Goal: Task Accomplishment & Management: Complete application form

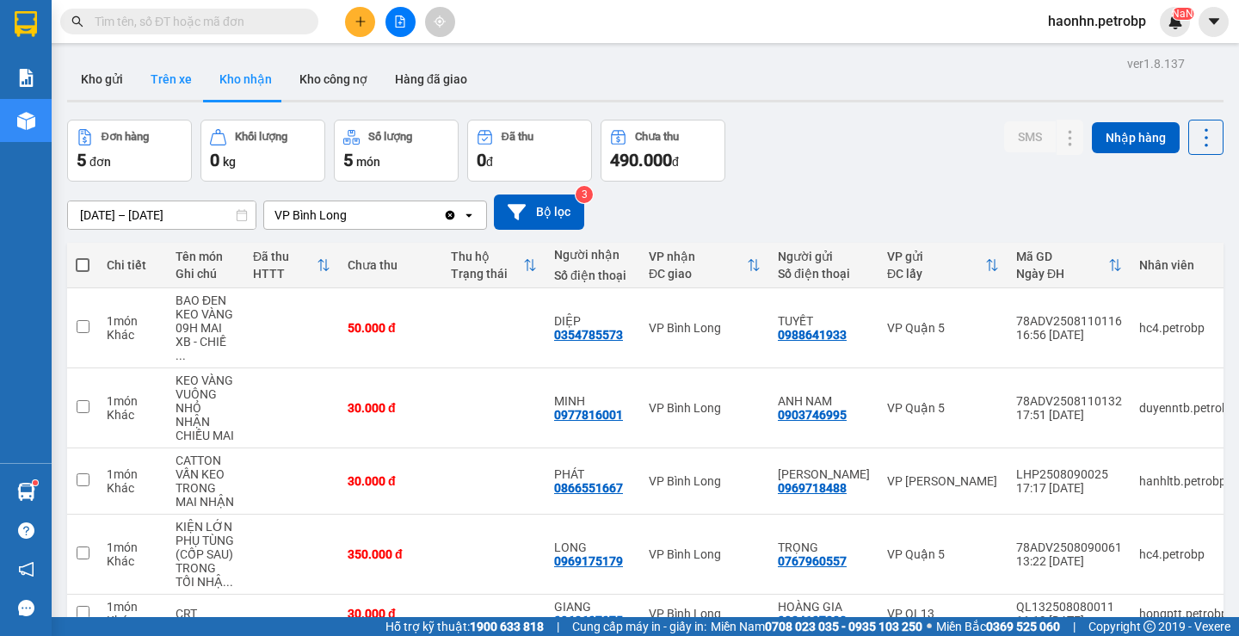
click at [188, 78] on button "Trên xe" at bounding box center [171, 78] width 69 height 41
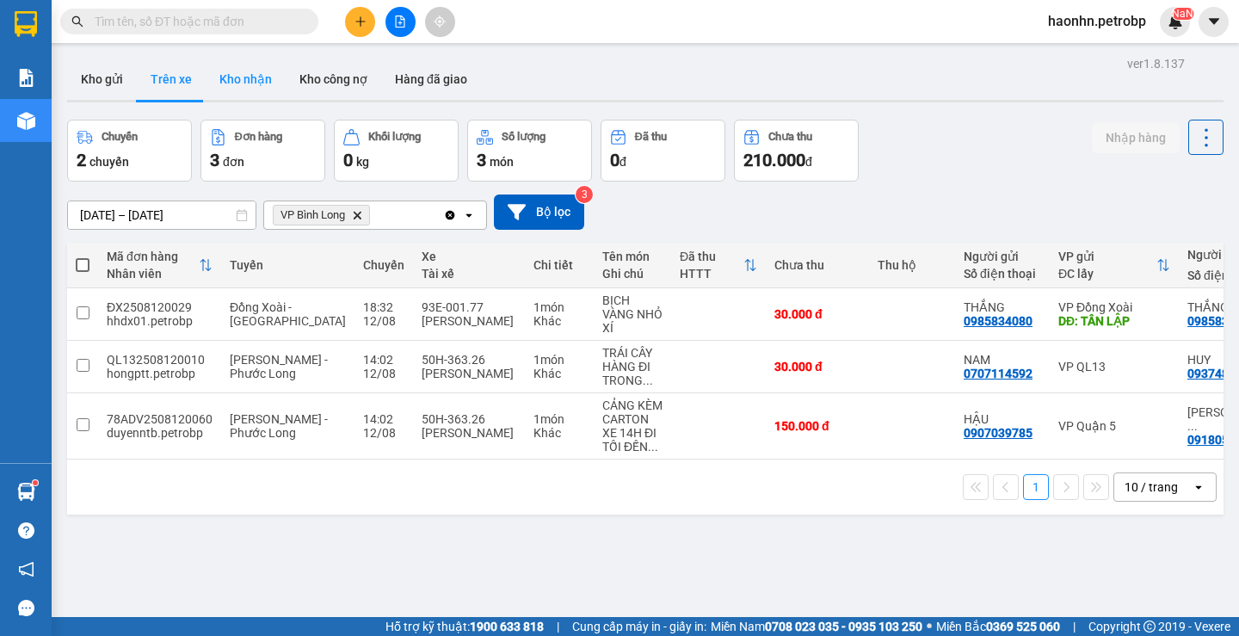
click at [253, 81] on button "Kho nhận" at bounding box center [246, 78] width 80 height 41
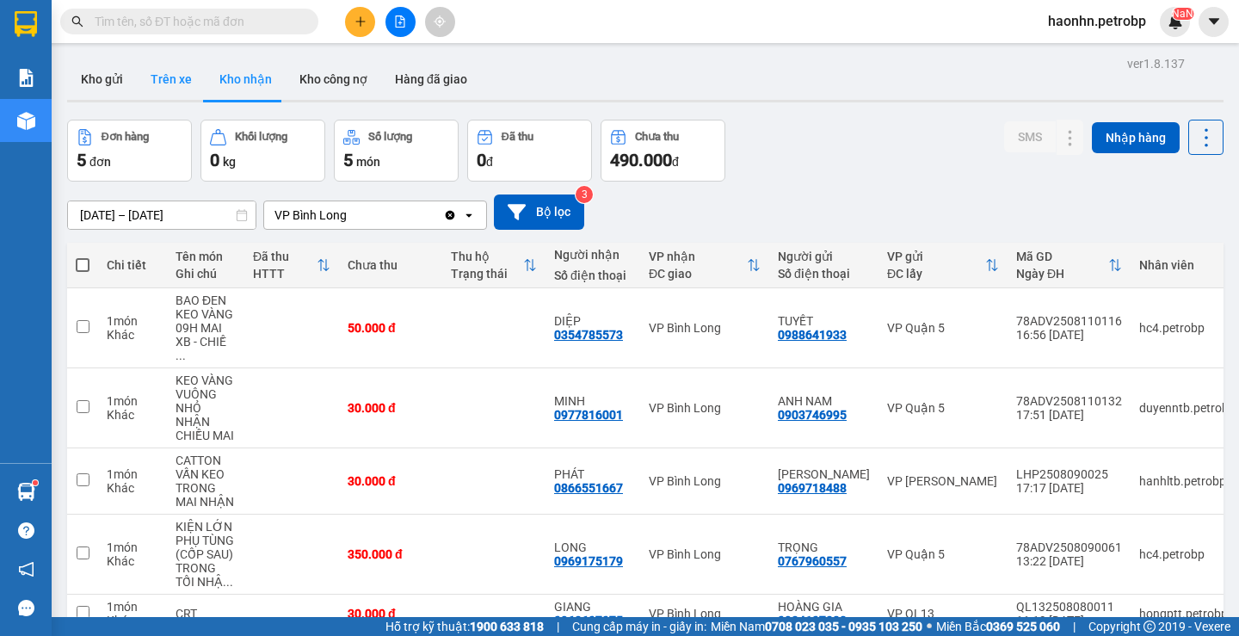
click at [185, 88] on button "Trên xe" at bounding box center [171, 78] width 69 height 41
type input "[DATE] – [DATE]"
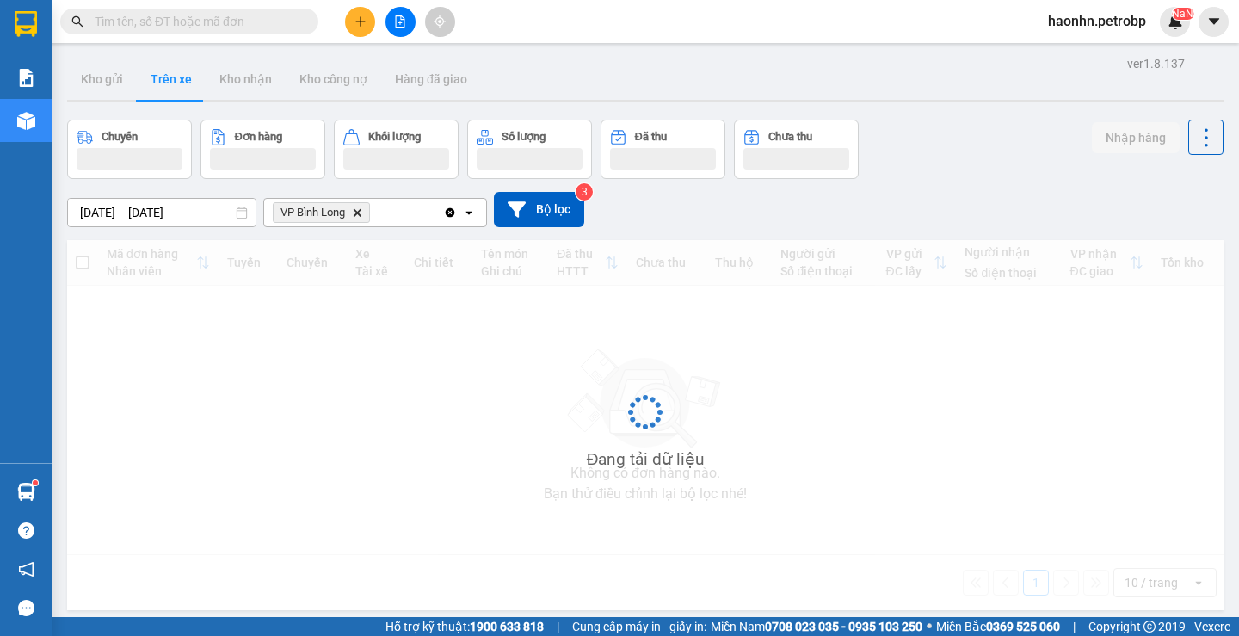
click at [150, 72] on button "Trên xe" at bounding box center [171, 78] width 69 height 41
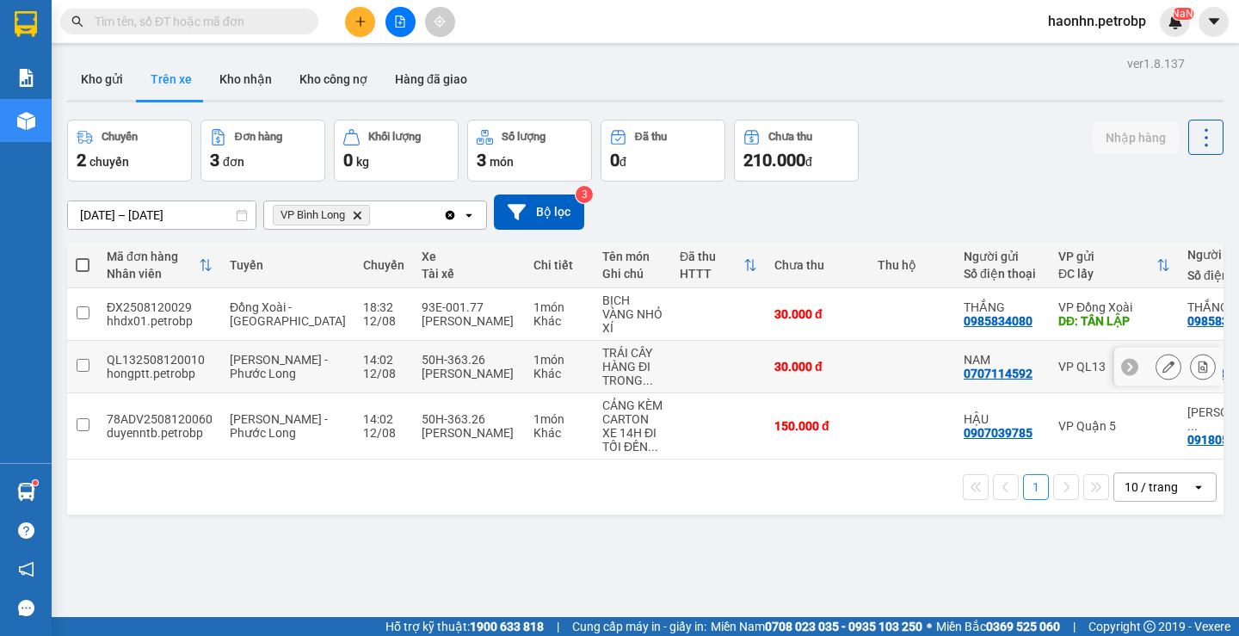
click at [1196, 364] on icon at bounding box center [1202, 366] width 12 height 12
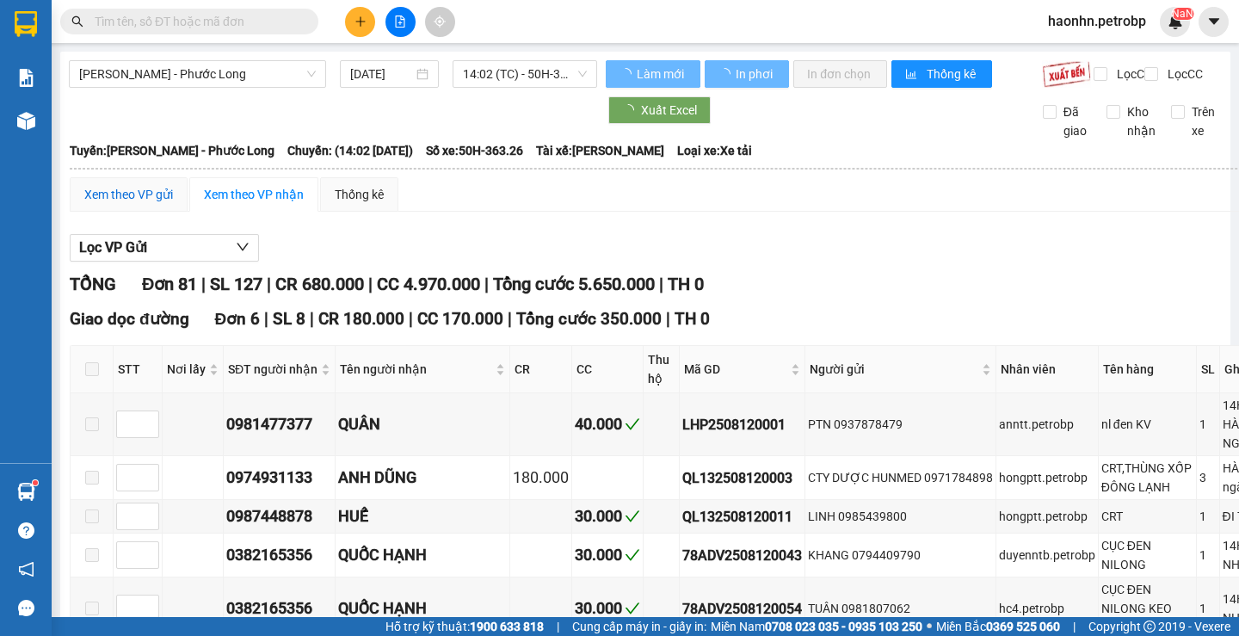
click at [159, 204] on div "Xem theo VP gửi" at bounding box center [128, 194] width 89 height 19
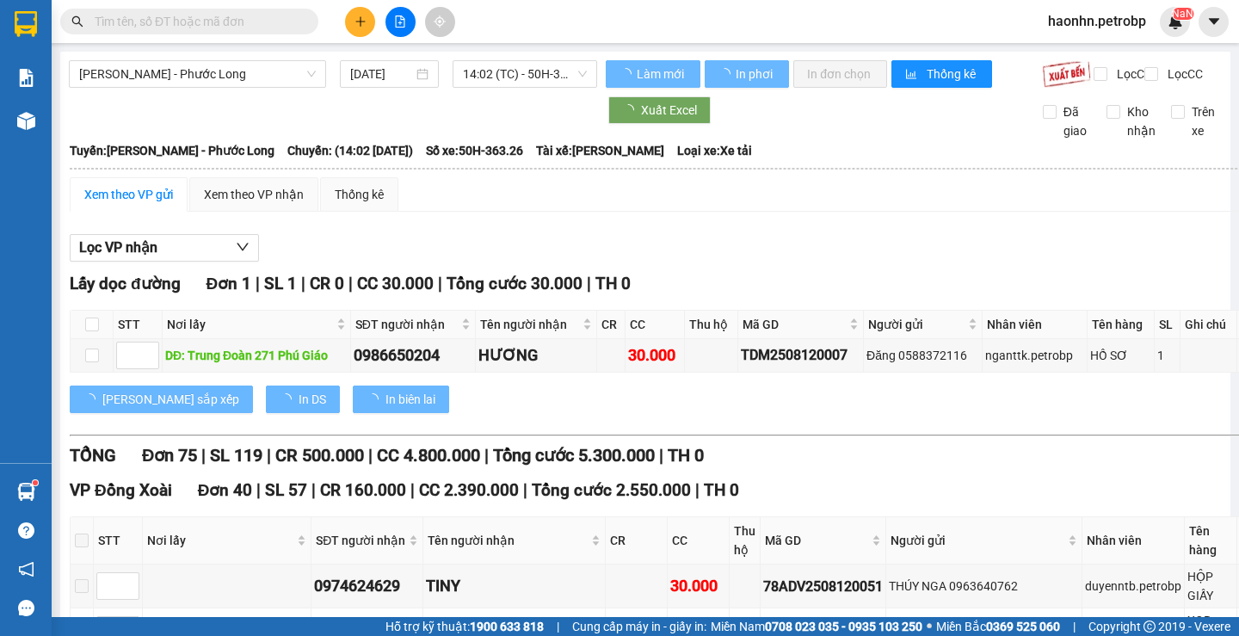
click at [154, 204] on div "Xem theo VP gửi" at bounding box center [128, 194] width 89 height 19
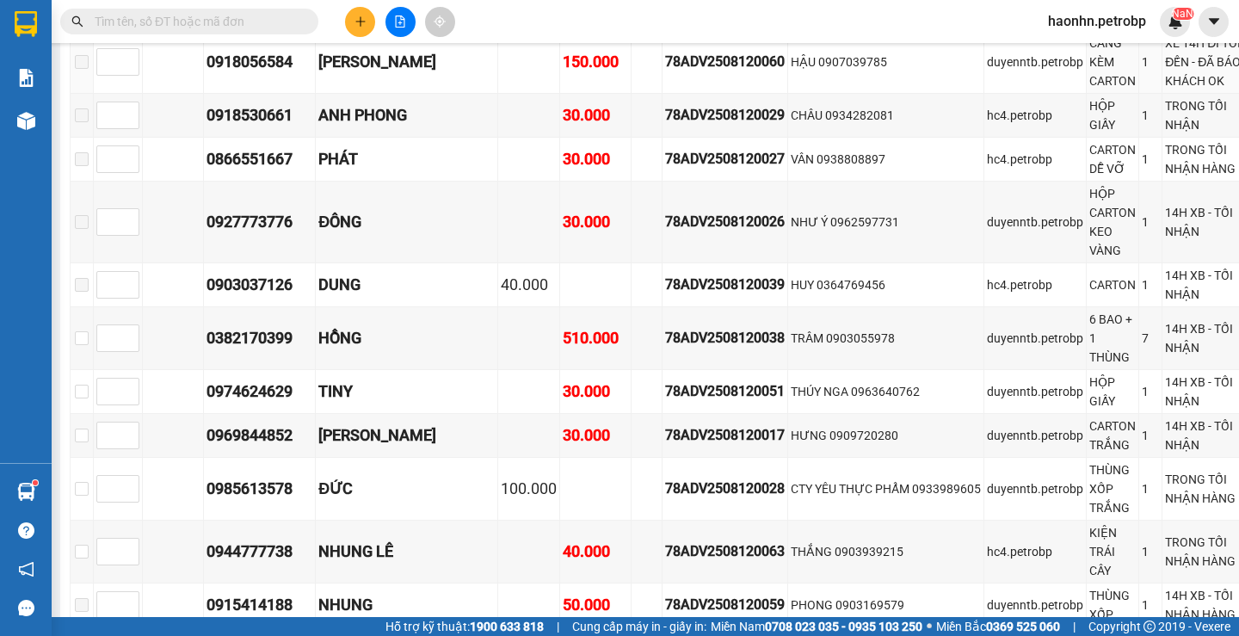
scroll to position [1462, 0]
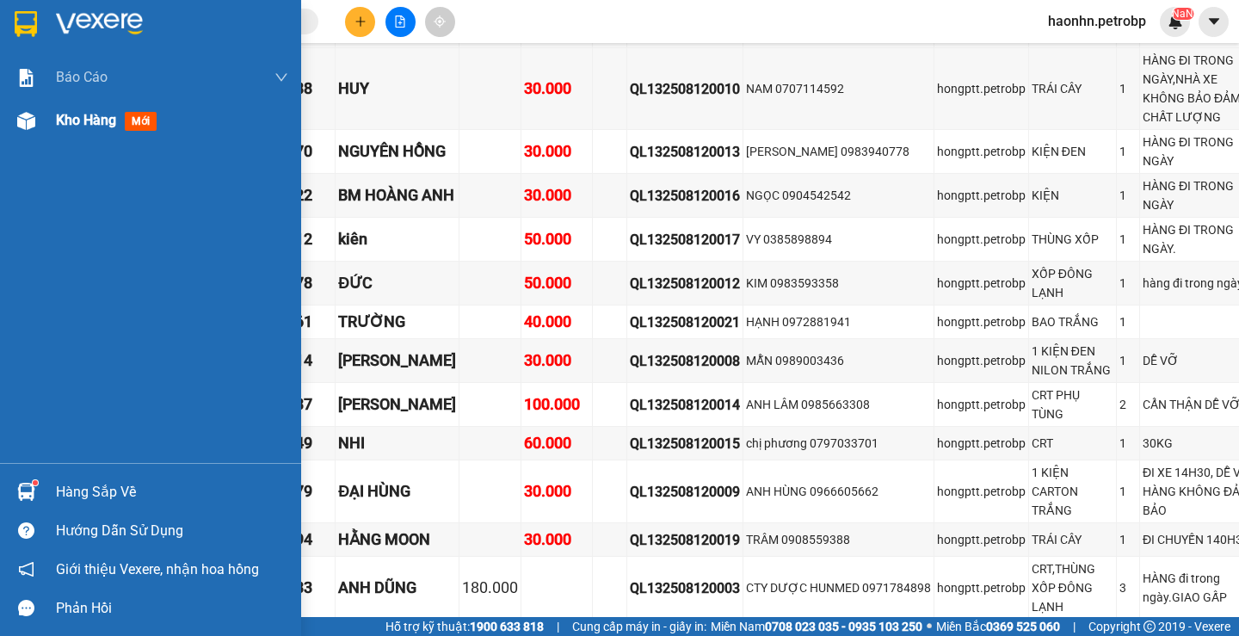
click at [18, 126] on img at bounding box center [26, 121] width 18 height 18
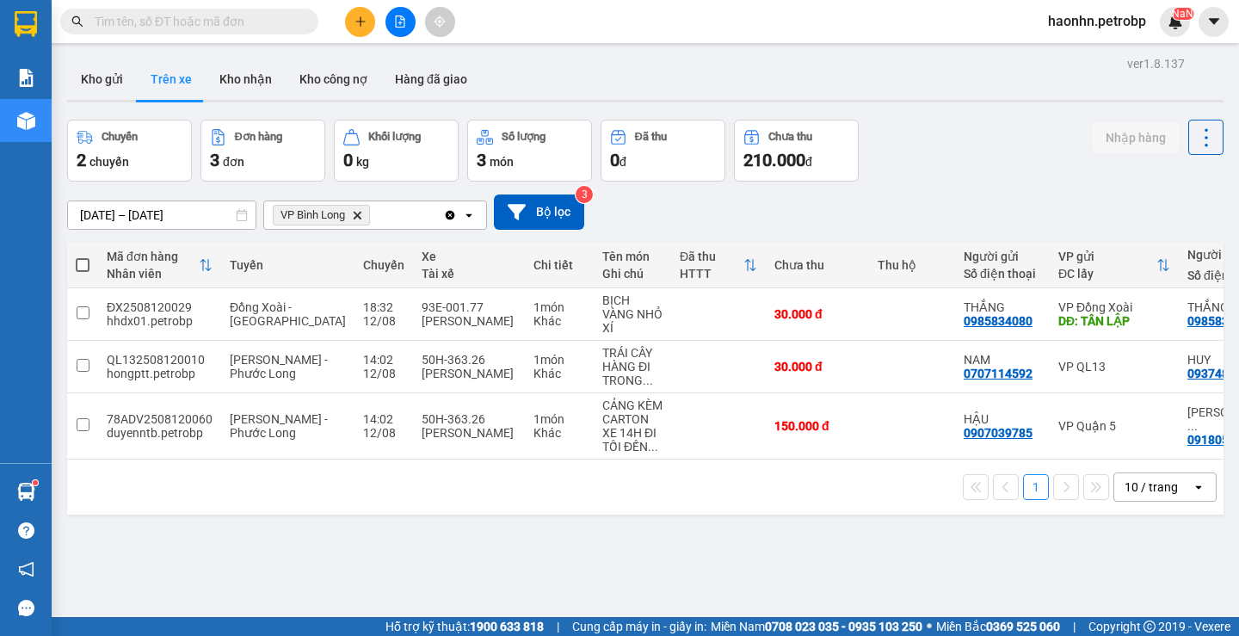
click at [182, 210] on input "[DATE] – [DATE]" at bounding box center [162, 215] width 188 height 28
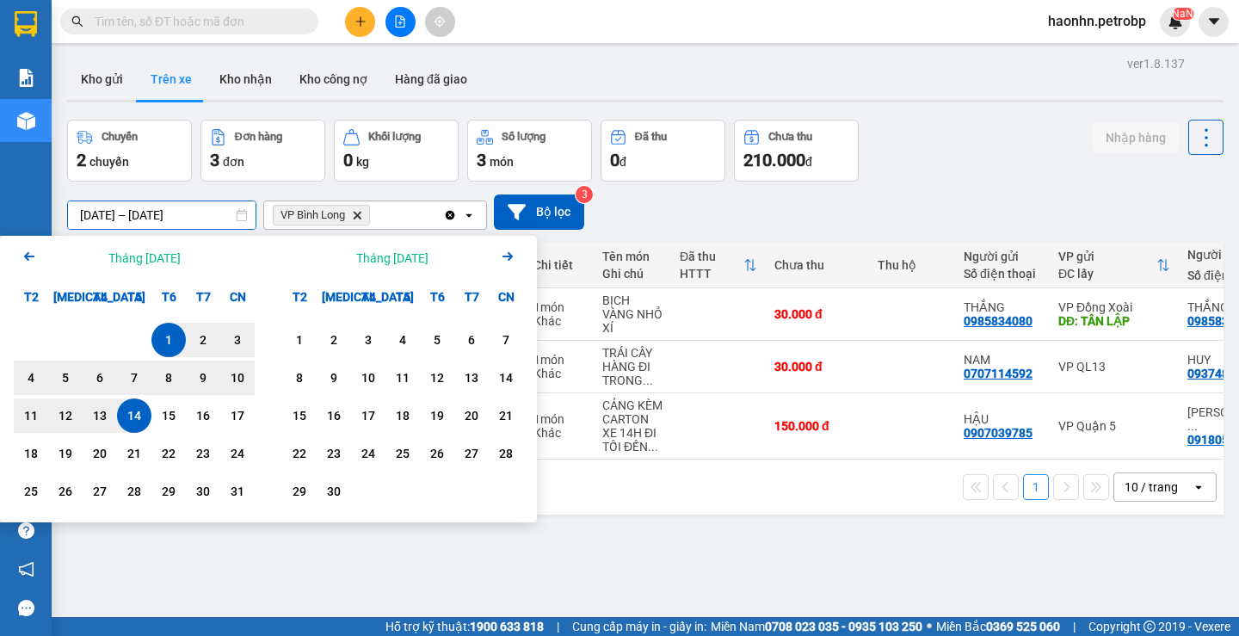
click at [166, 336] on div "1" at bounding box center [169, 339] width 24 height 21
click at [150, 420] on div "14" at bounding box center [134, 415] width 34 height 34
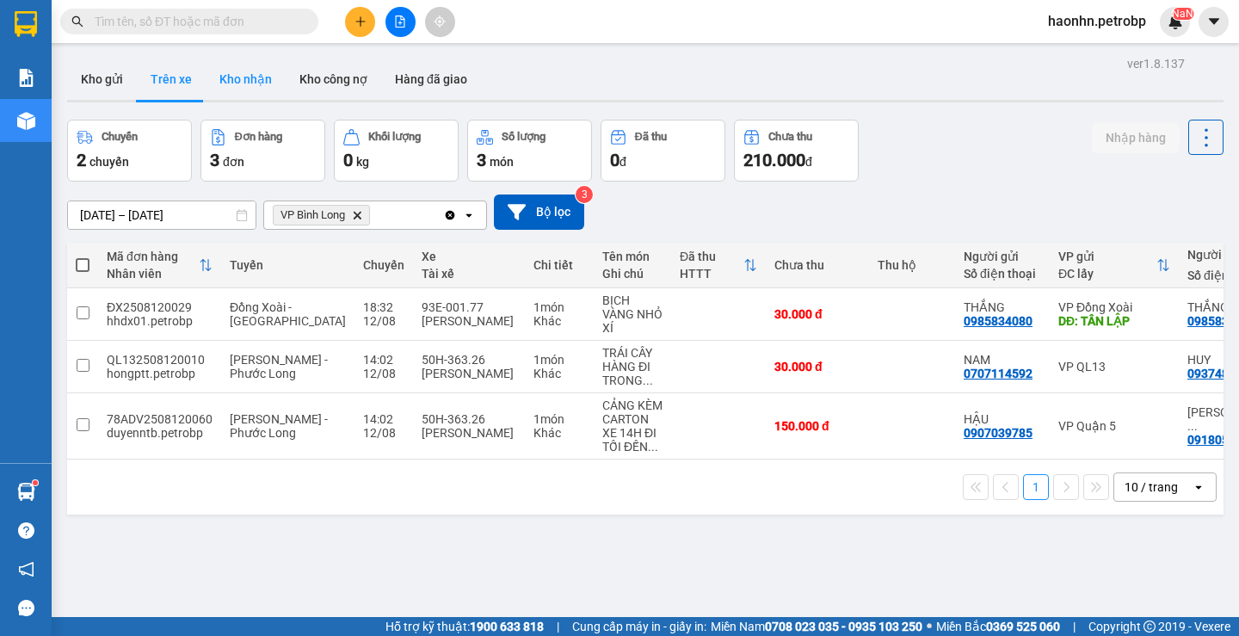
click at [271, 71] on button "Kho nhận" at bounding box center [246, 78] width 80 height 41
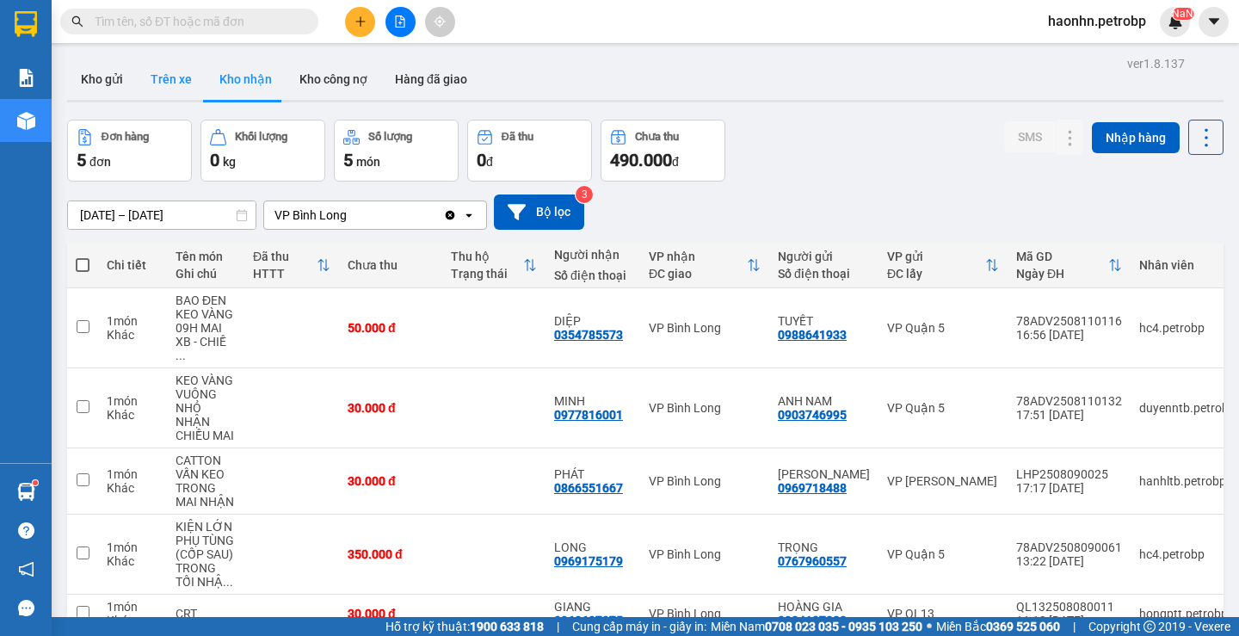
click at [188, 82] on button "Trên xe" at bounding box center [171, 78] width 69 height 41
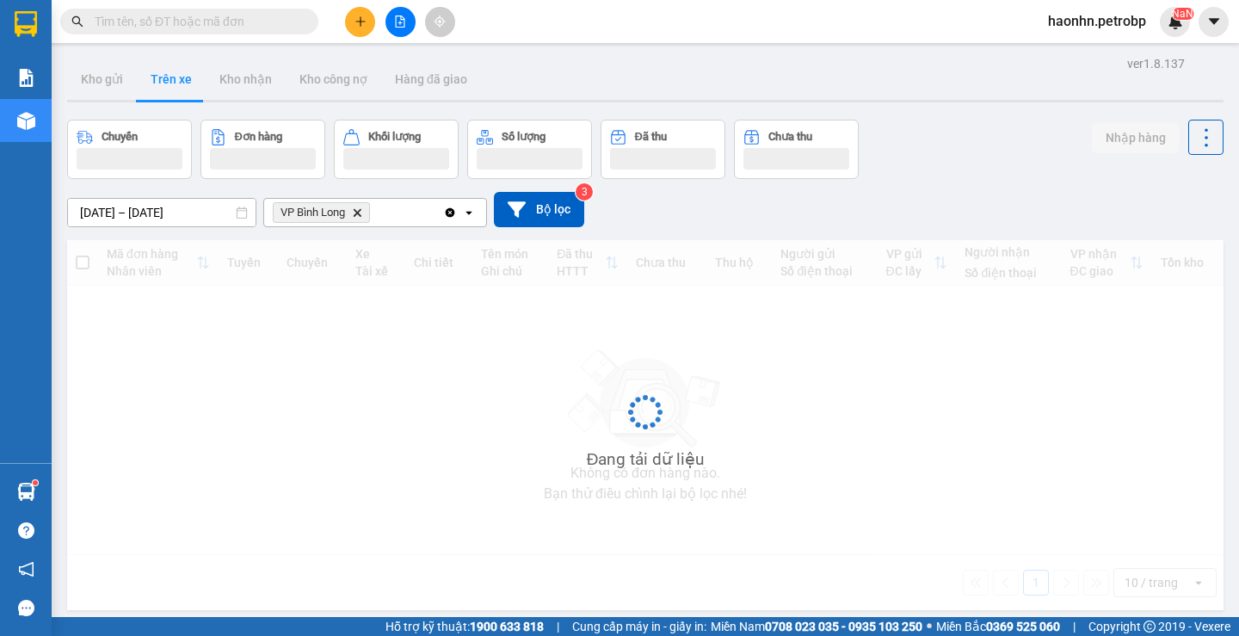
type input "[DATE] – [DATE]"
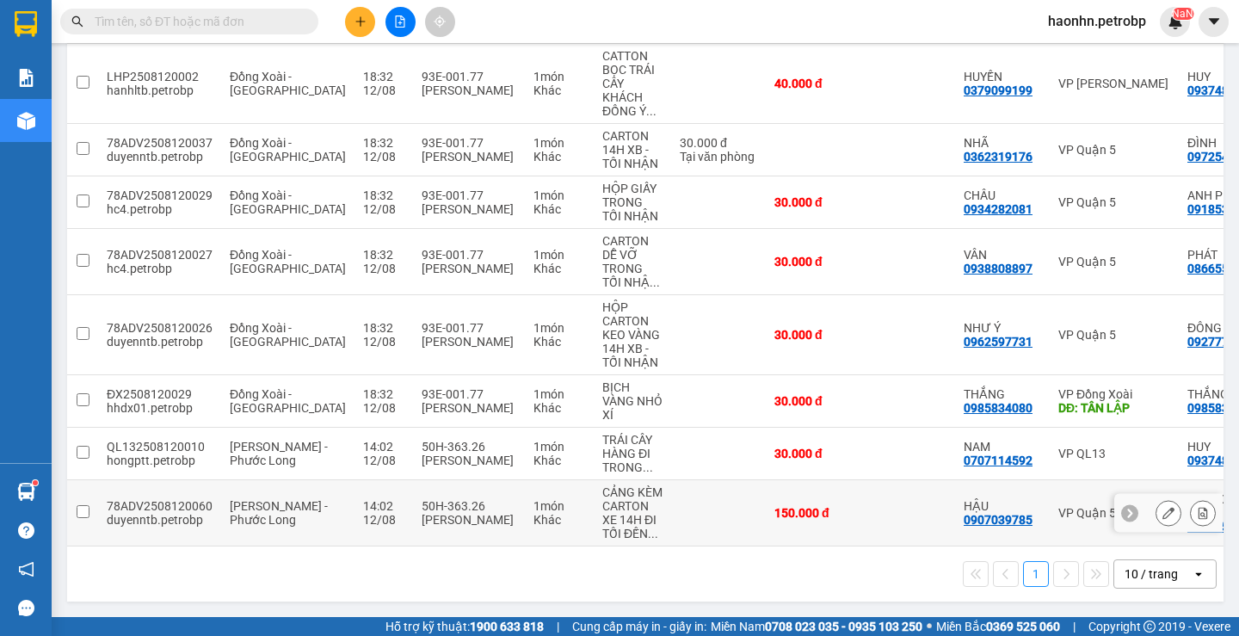
scroll to position [46, 0]
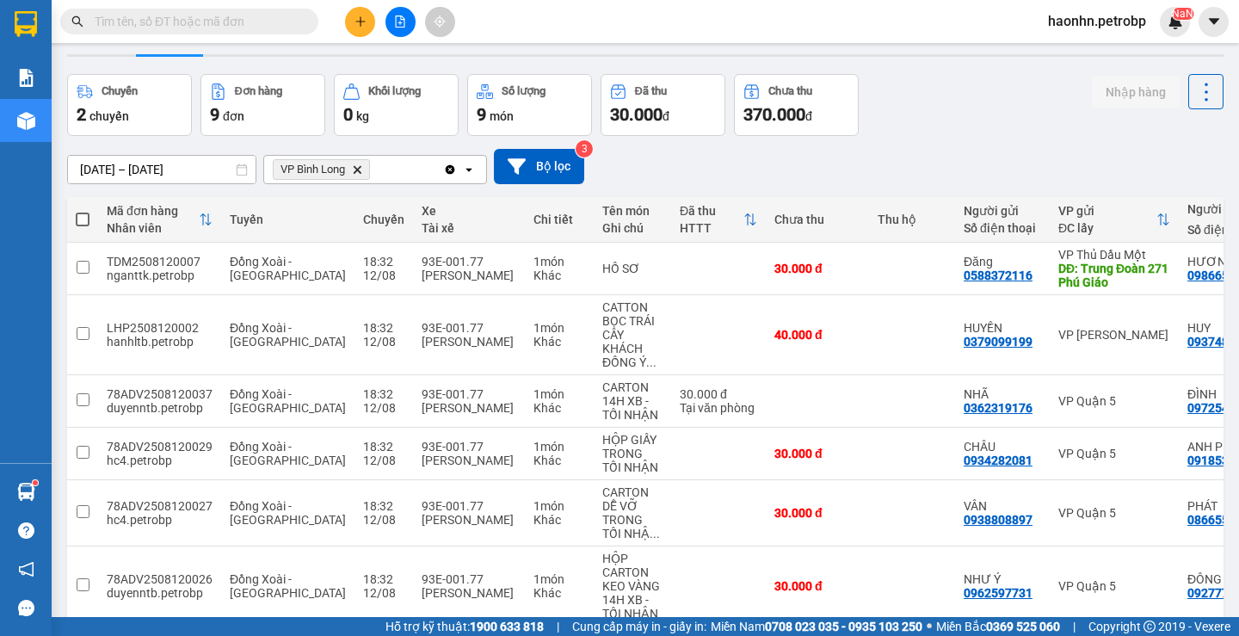
click at [73, 224] on th at bounding box center [82, 220] width 31 height 46
click at [84, 220] on span at bounding box center [83, 219] width 14 height 14
click at [83, 211] on input "checkbox" at bounding box center [83, 211] width 0 height 0
checkbox input "true"
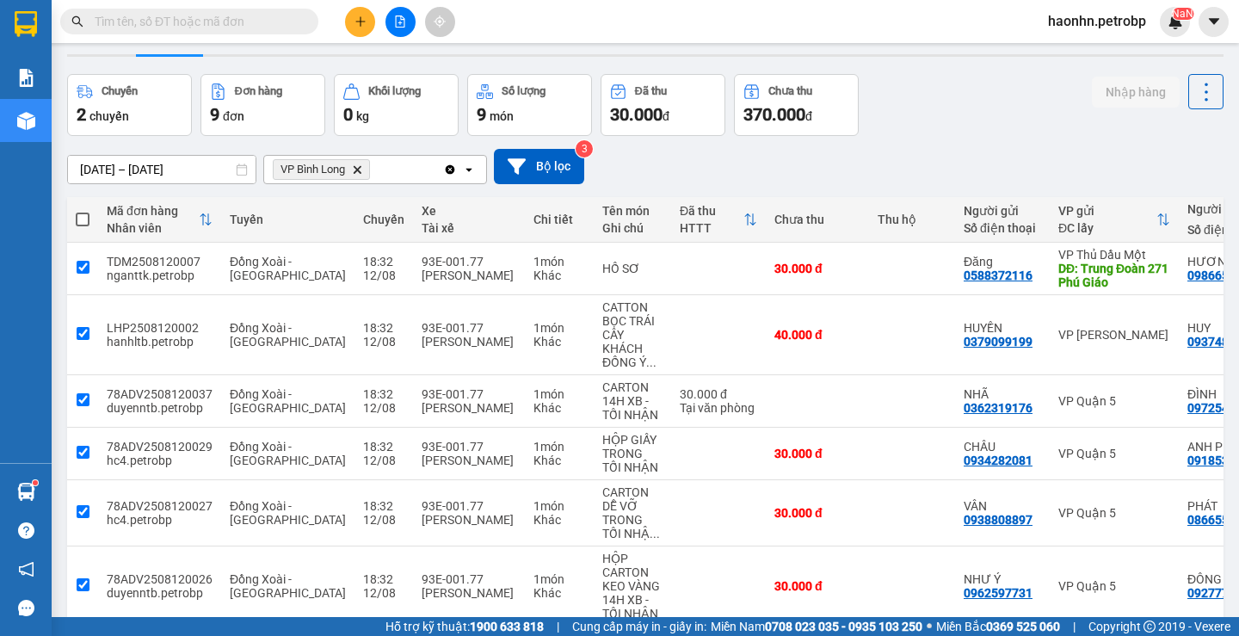
checkbox input "true"
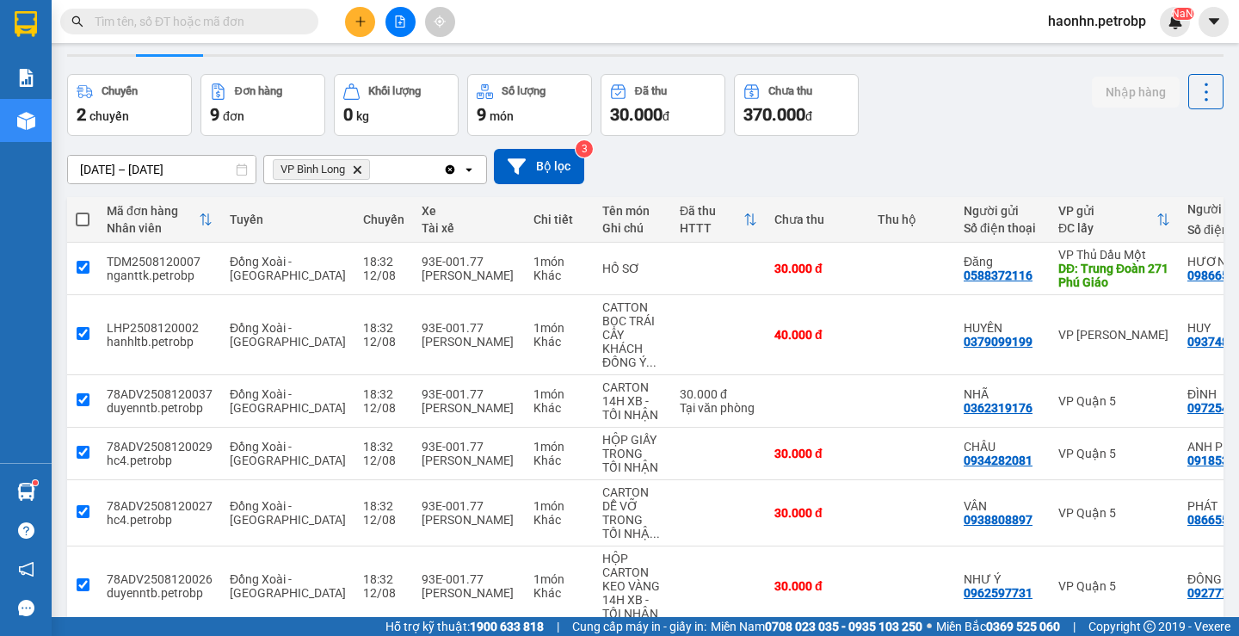
checkbox input "true"
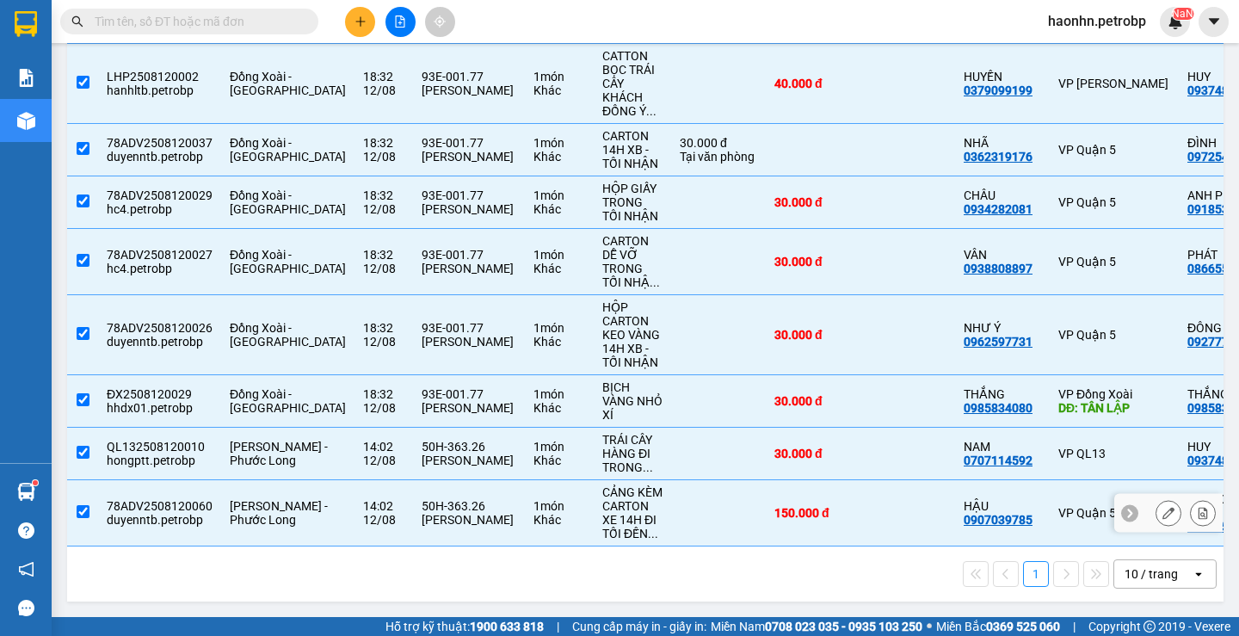
scroll to position [0, 0]
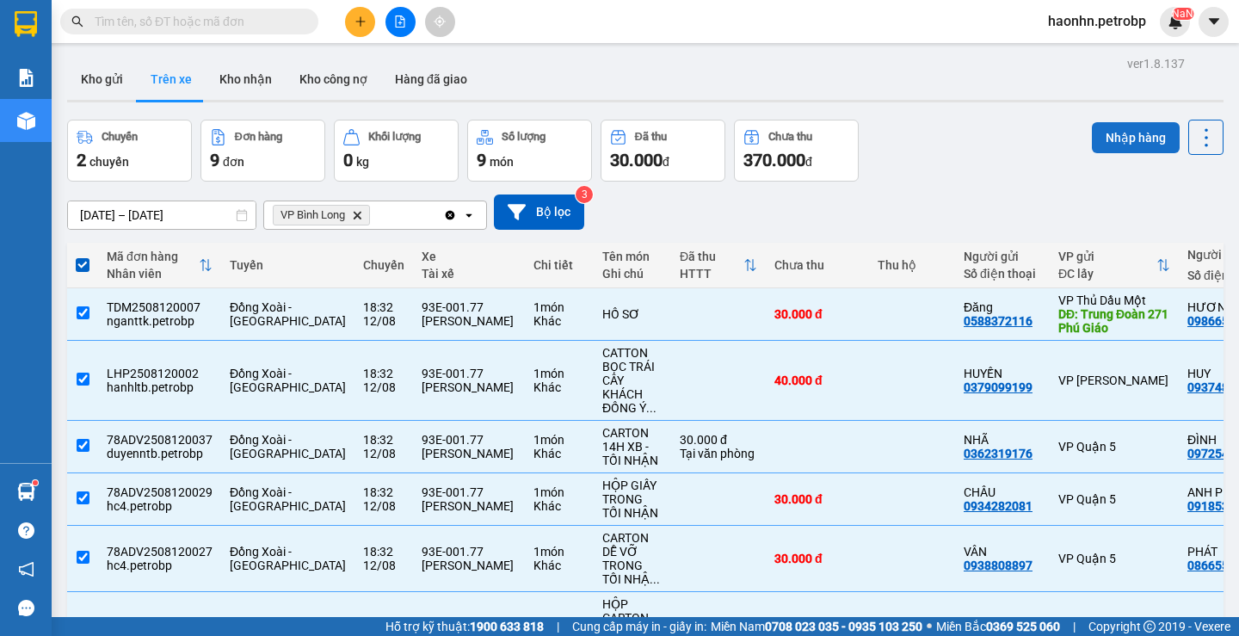
click at [1091, 139] on button "Nhập hàng" at bounding box center [1135, 137] width 88 height 31
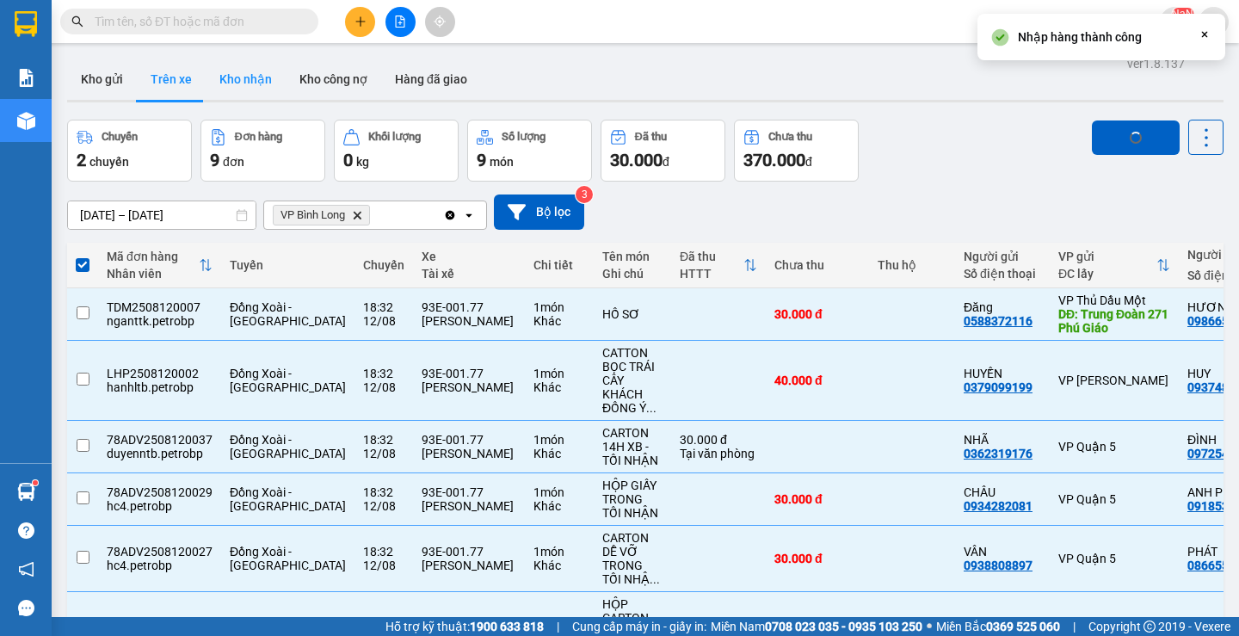
checkbox input "false"
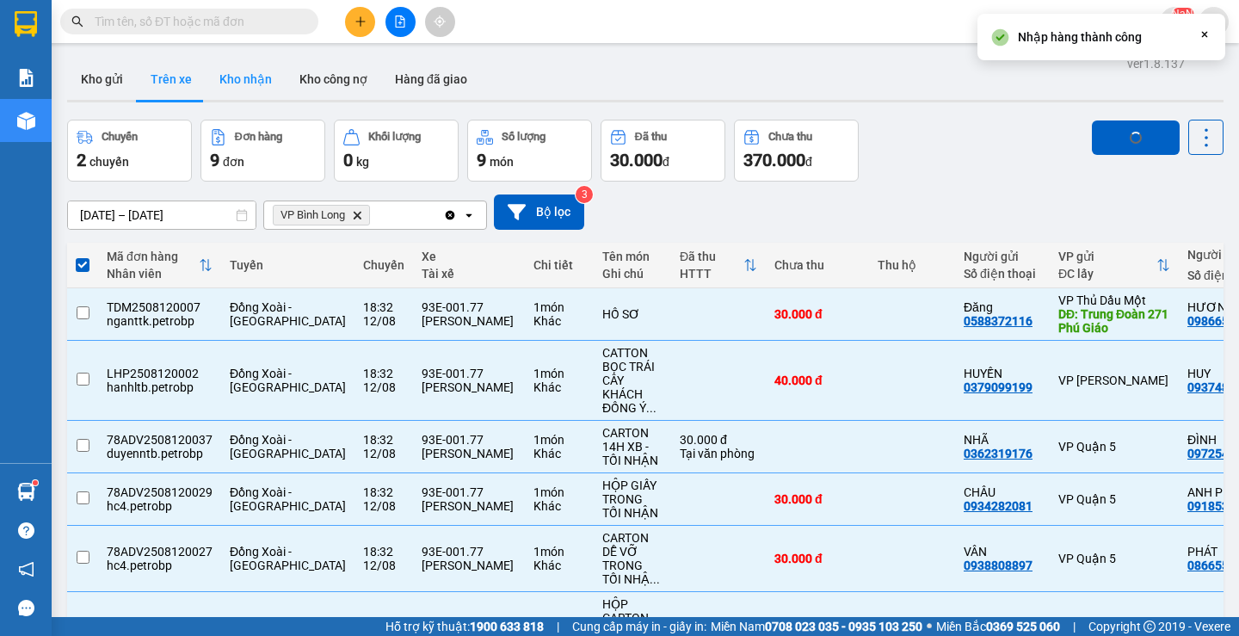
checkbox input "false"
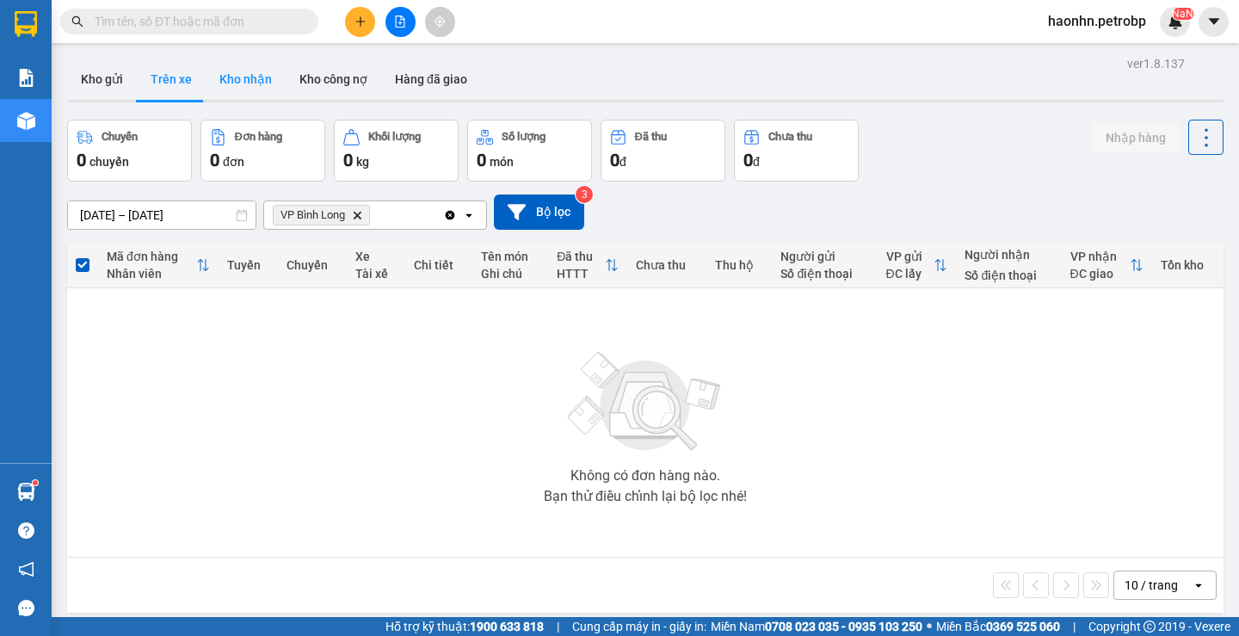
click at [232, 80] on button "Kho nhận" at bounding box center [246, 78] width 80 height 41
type input "[DATE] – [DATE]"
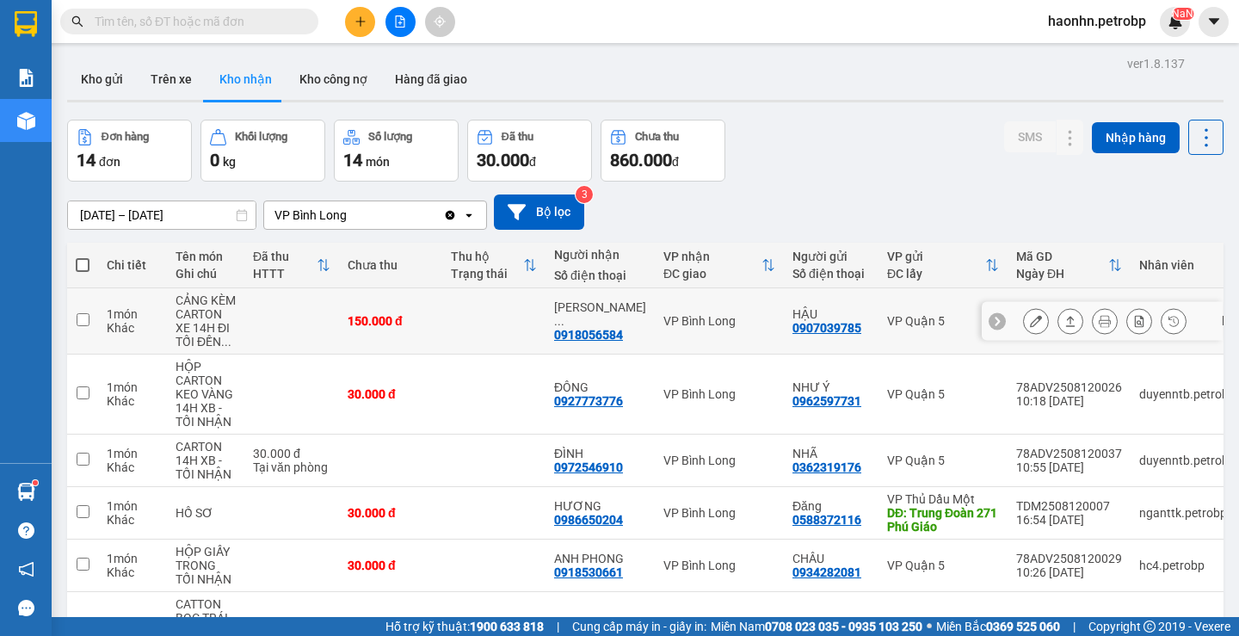
click at [617, 331] on div "0918056584" at bounding box center [588, 335] width 69 height 14
copy div "0918056584"
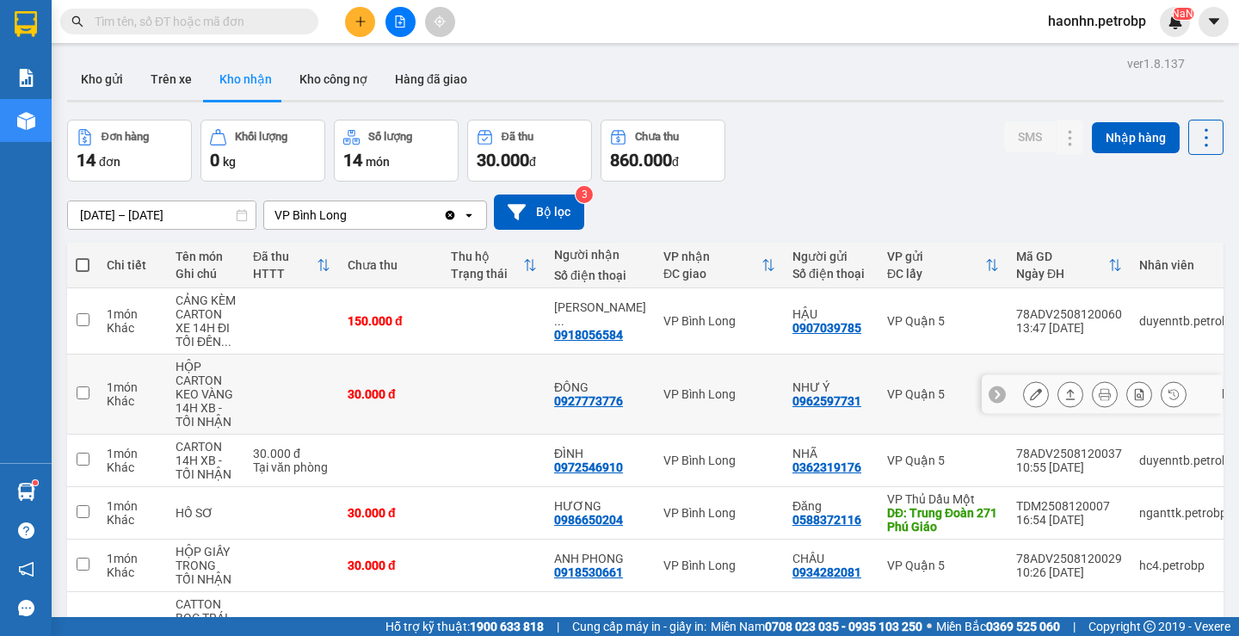
click at [572, 391] on div "ĐÔNG" at bounding box center [600, 387] width 92 height 14
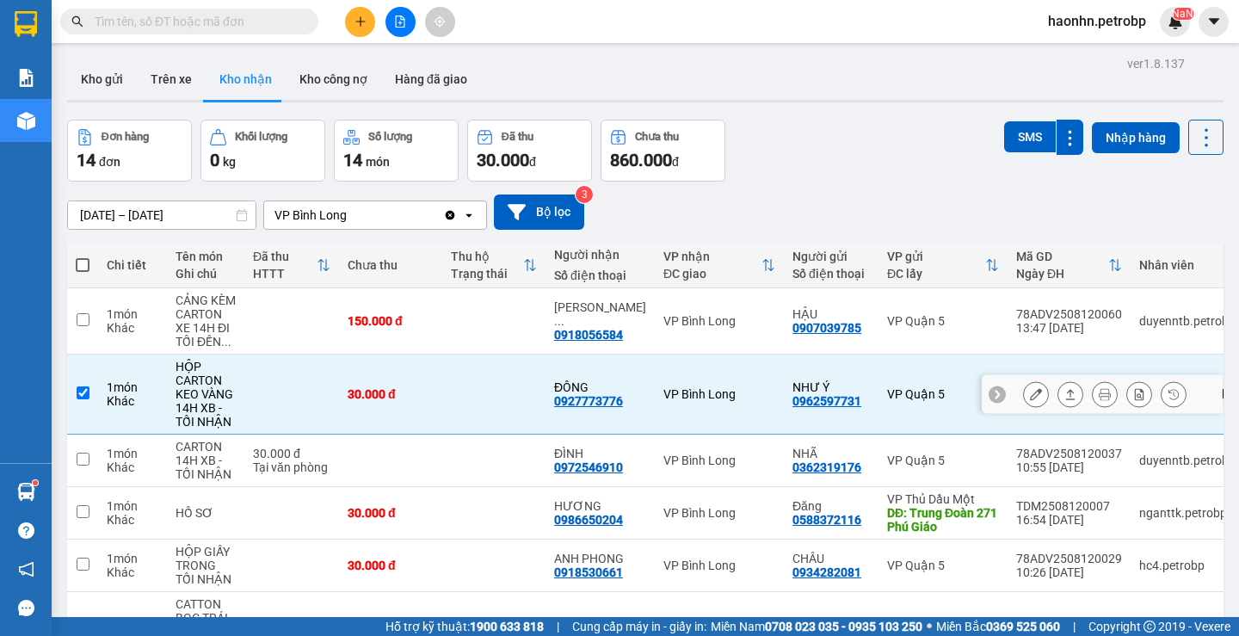
click at [578, 399] on div "0927773776" at bounding box center [588, 401] width 69 height 14
copy div "0927773776"
click at [679, 409] on td "VP Bình Long" at bounding box center [719, 394] width 129 height 80
checkbox input "false"
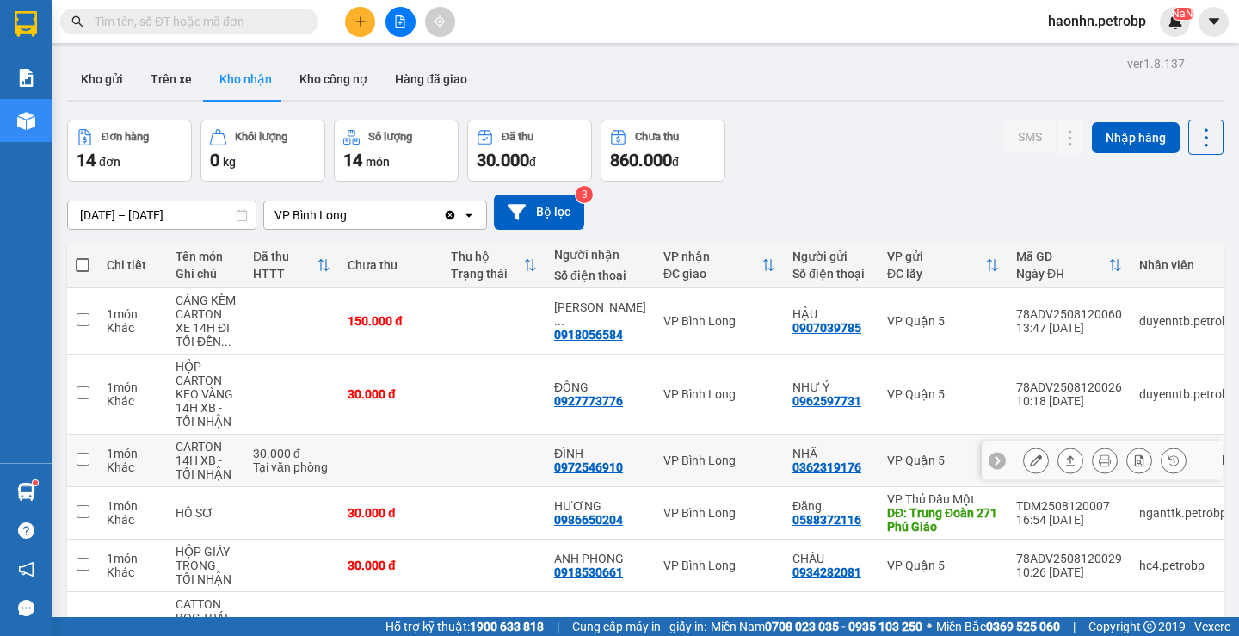
click at [599, 470] on div "0972546910" at bounding box center [588, 467] width 69 height 14
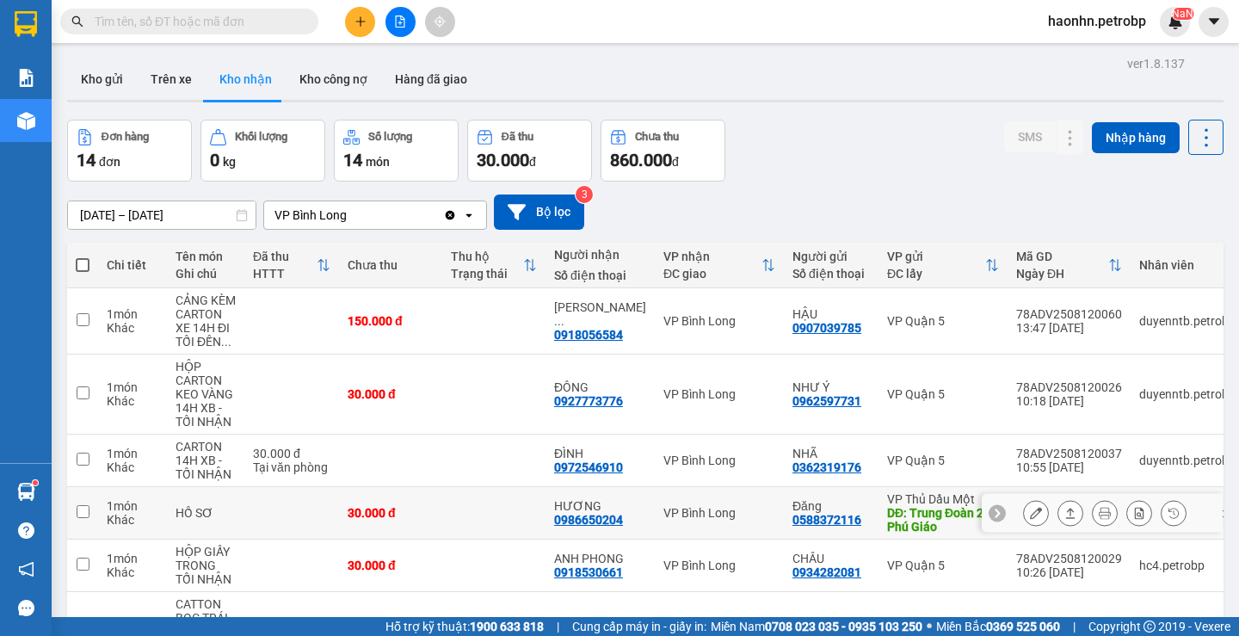
click at [611, 516] on div "0986650204" at bounding box center [588, 520] width 69 height 14
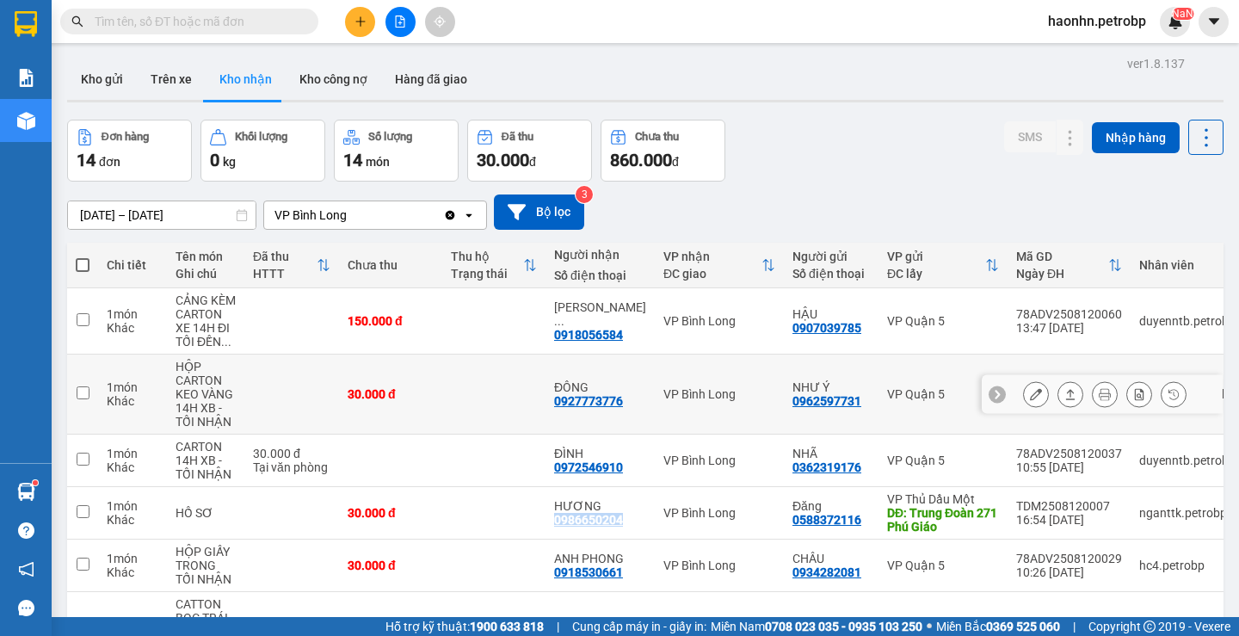
copy div "0986650204"
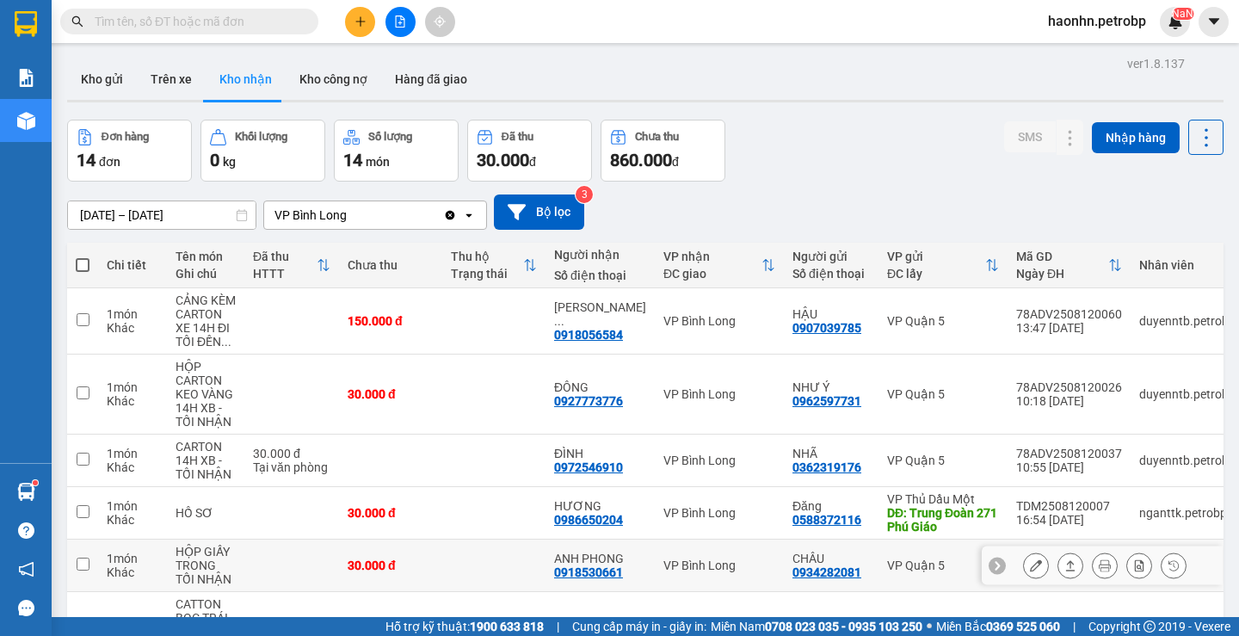
click at [588, 575] on div "0918530661" at bounding box center [588, 572] width 69 height 14
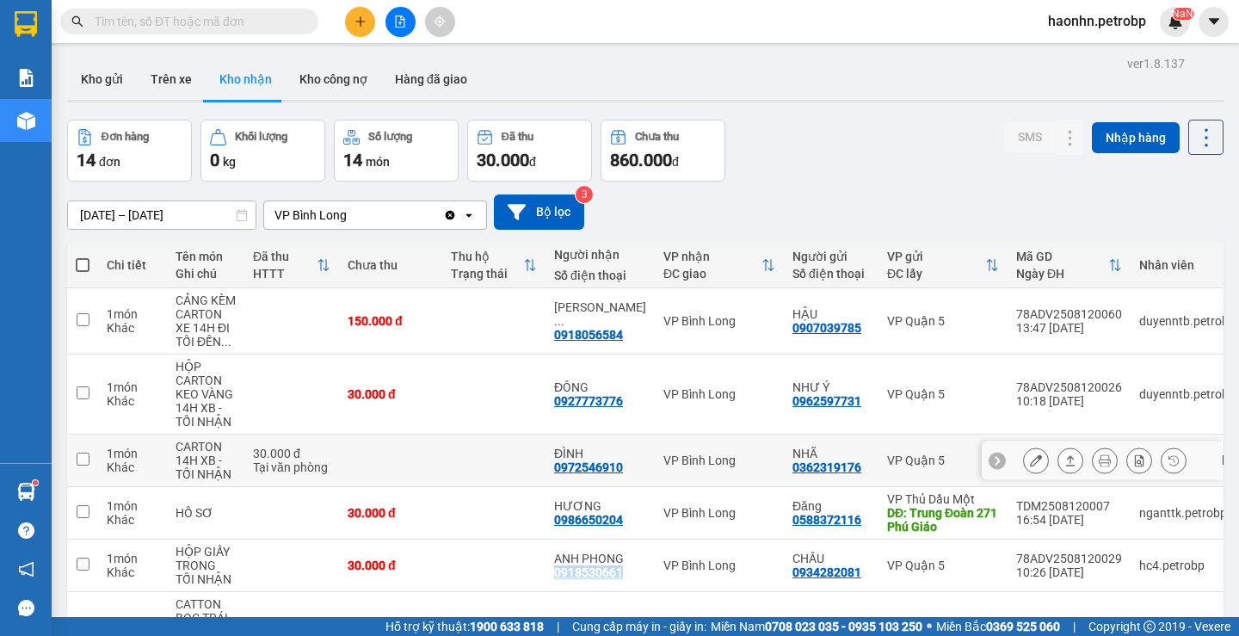
scroll to position [172, 0]
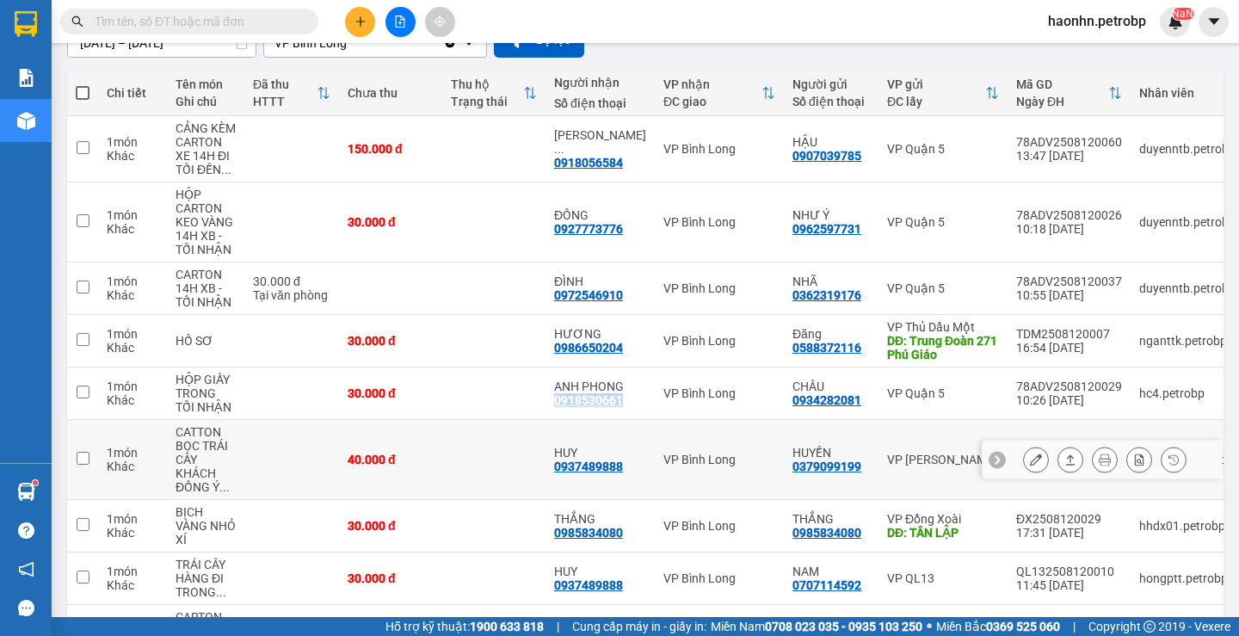
copy div "0918530661"
click at [576, 465] on div "0937489888" at bounding box center [588, 466] width 69 height 14
copy div "0937489888"
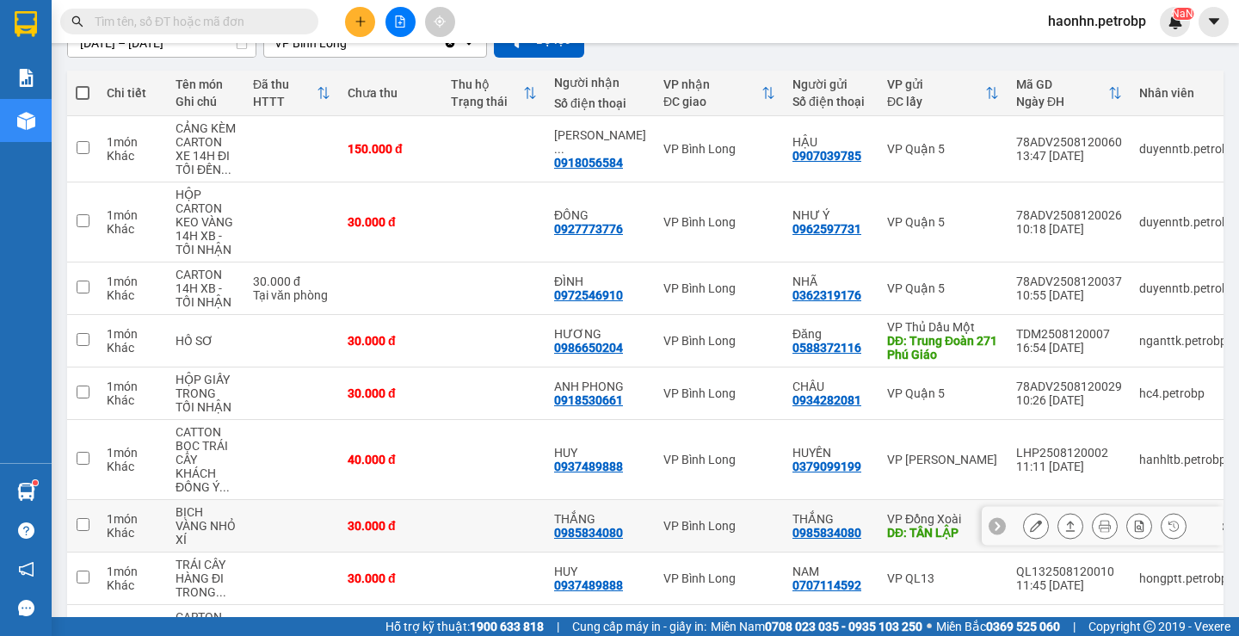
click at [612, 532] on div "0985834080" at bounding box center [588, 533] width 69 height 14
copy div "0985834080"
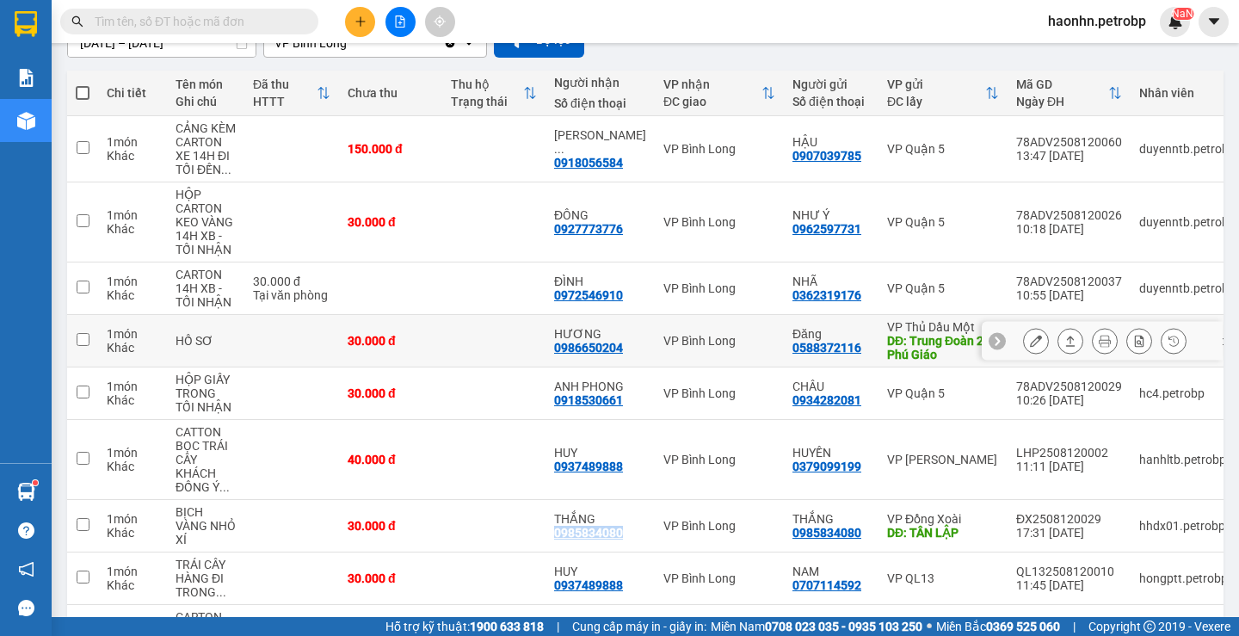
click at [1098, 341] on icon at bounding box center [1104, 341] width 12 height 12
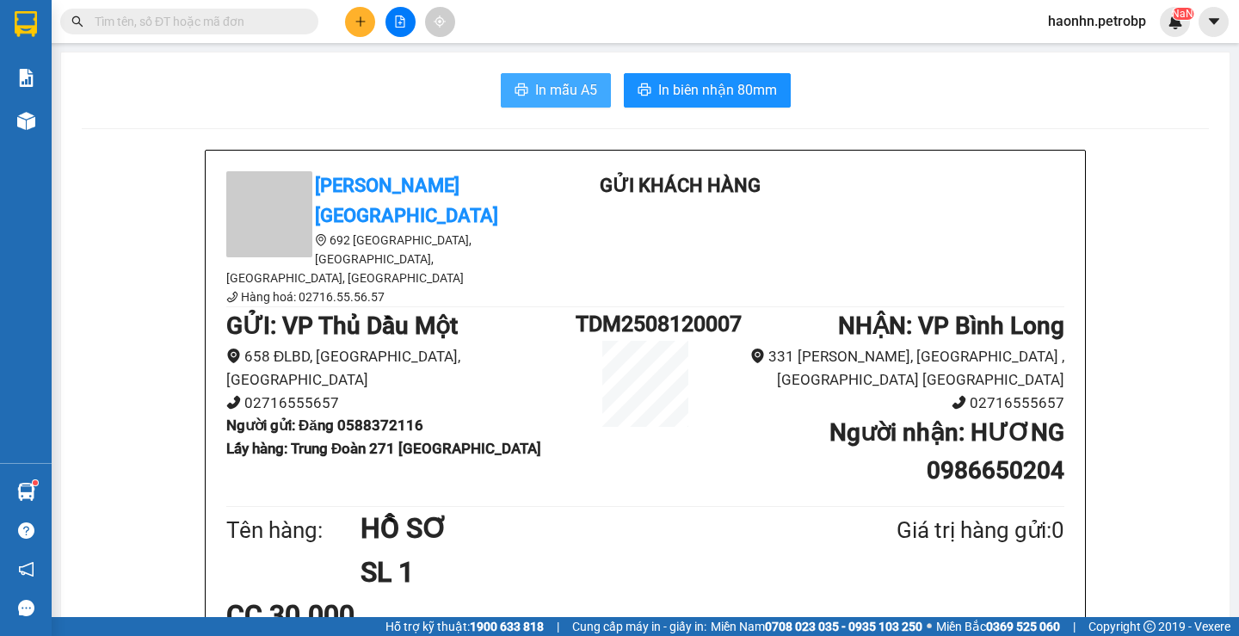
click at [553, 95] on span "In mẫu A5" at bounding box center [566, 90] width 62 height 22
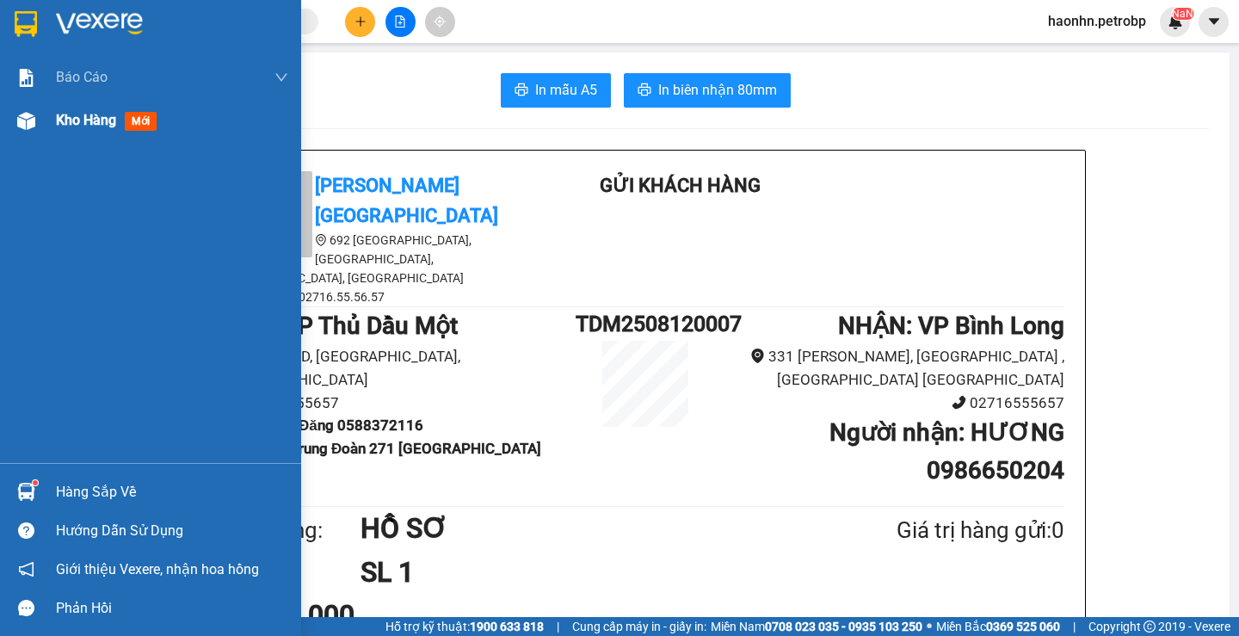
click at [25, 133] on div at bounding box center [26, 121] width 30 height 30
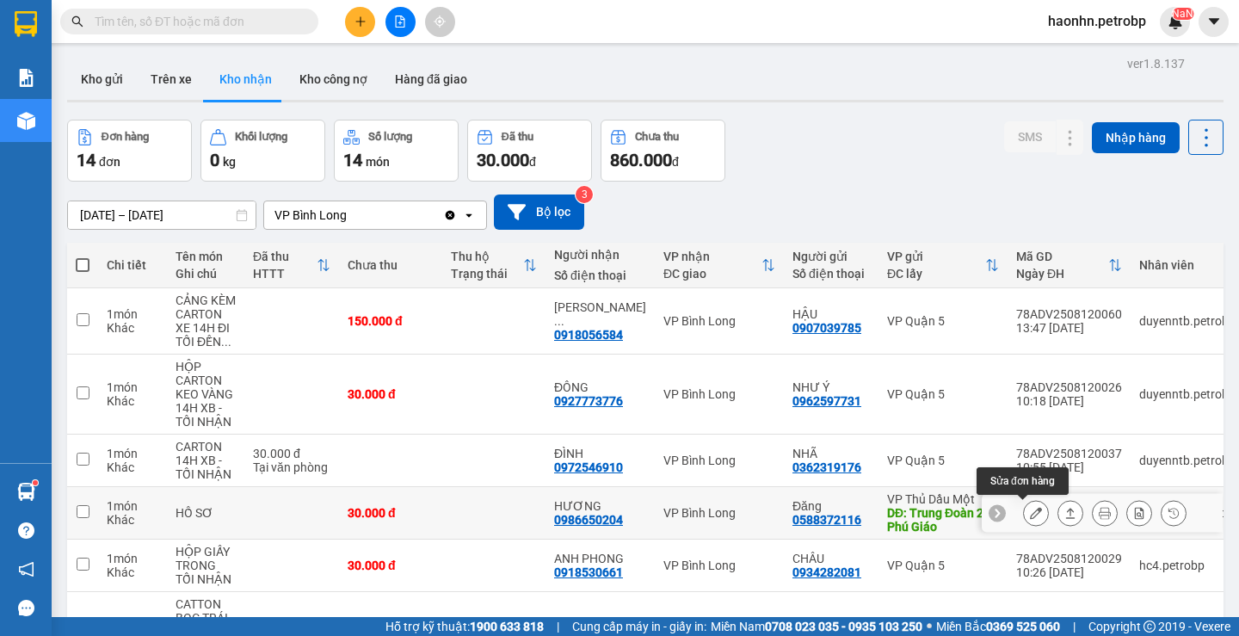
click at [1030, 514] on icon at bounding box center [1036, 513] width 12 height 12
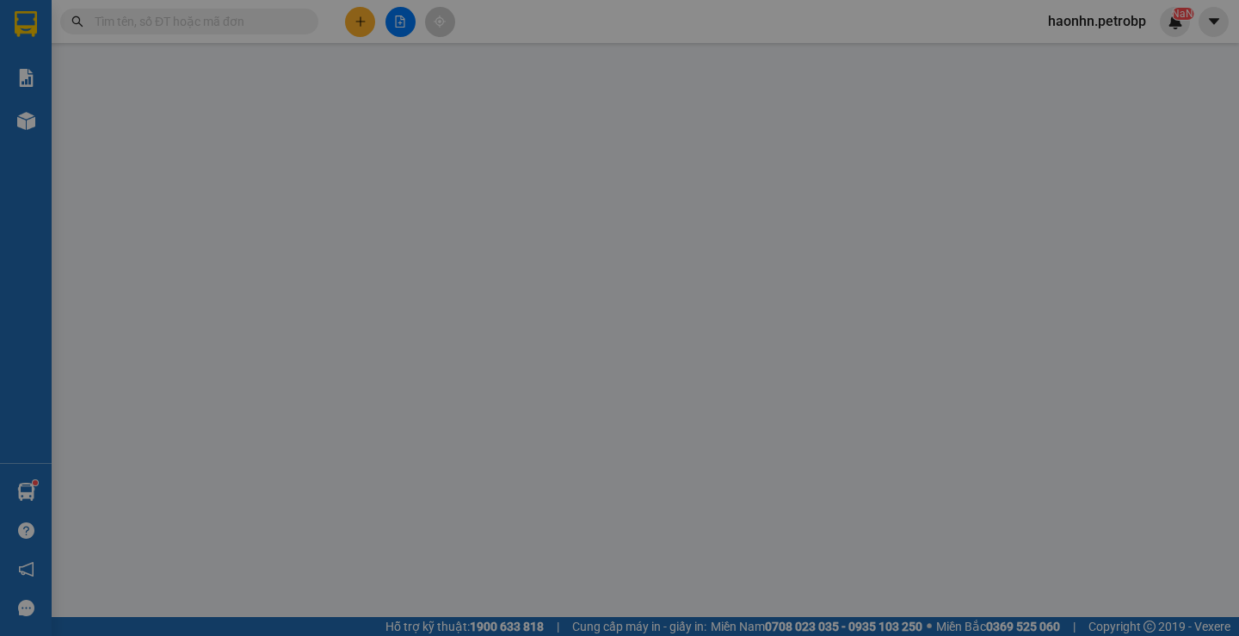
type input "0588372116"
type input "Đăng"
type input "Trung Đoàn 271 [GEOGRAPHIC_DATA]"
type input "0986650204"
type input "HƯƠNG"
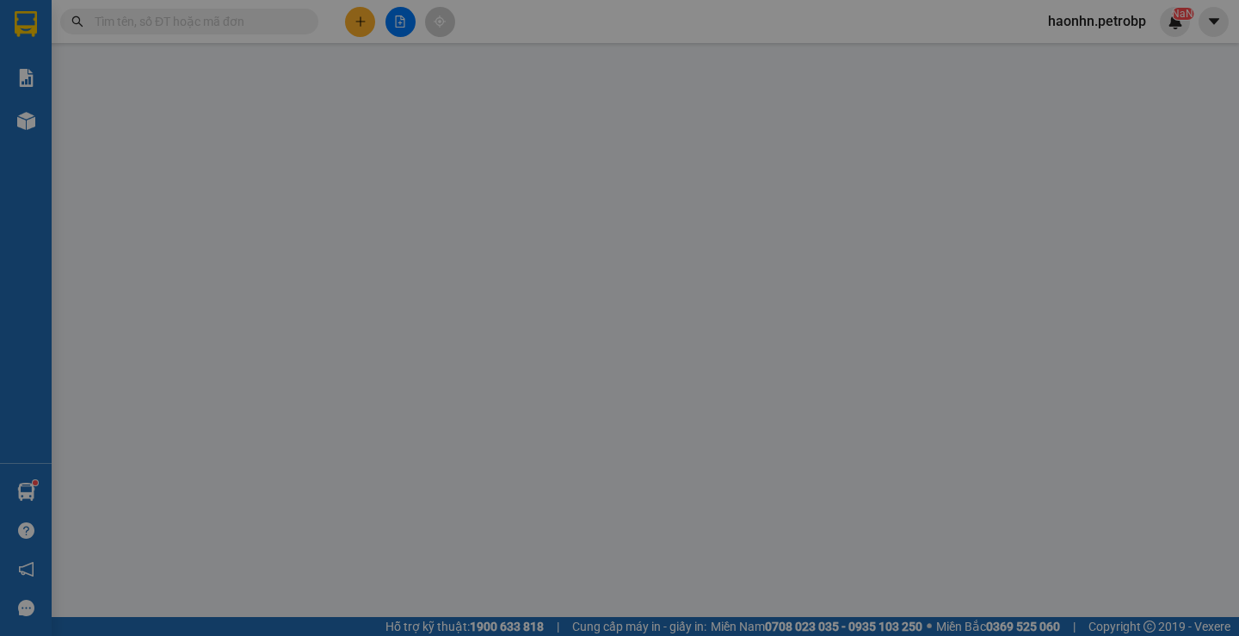
type input "30.000"
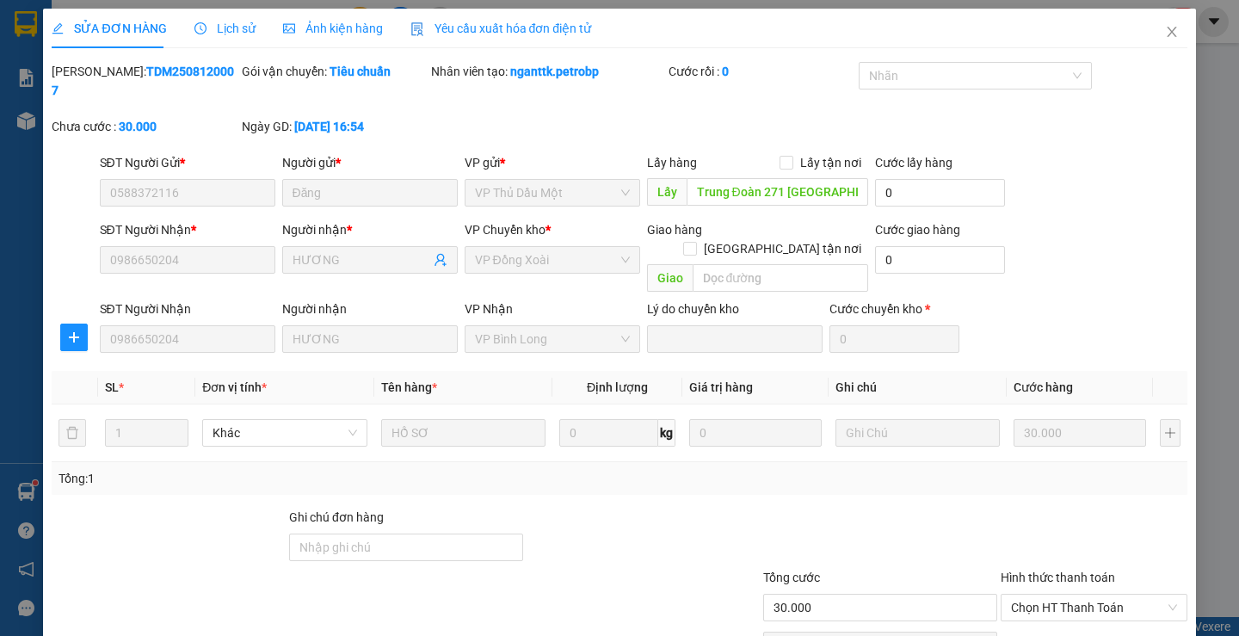
scroll to position [63, 0]
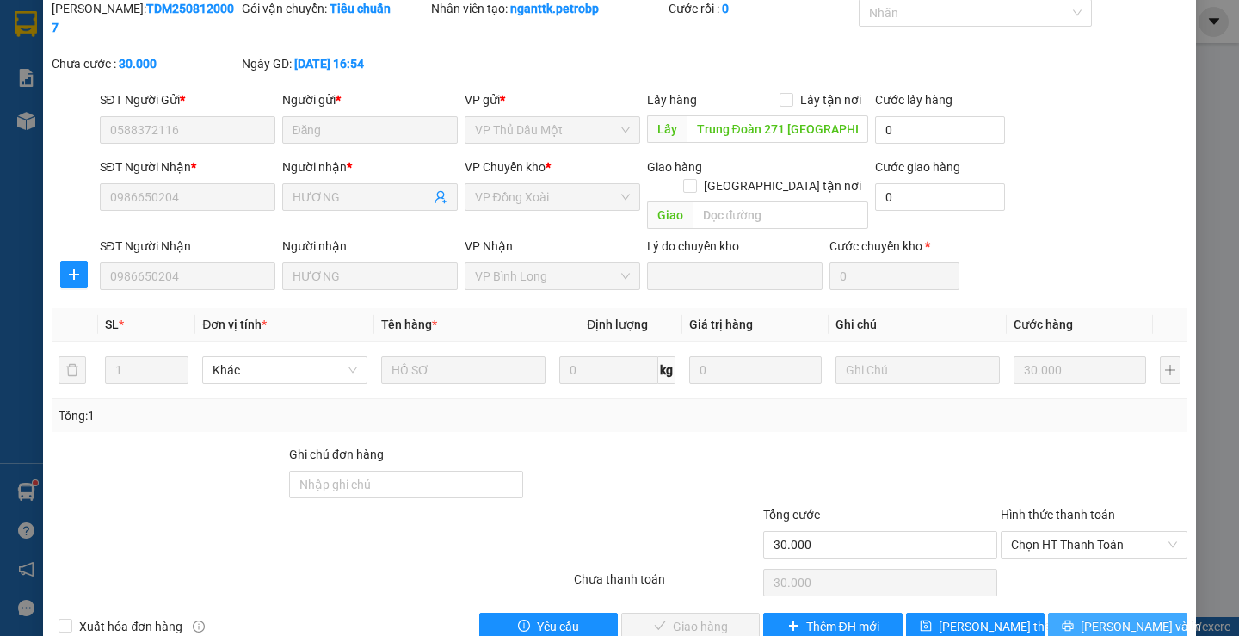
click at [1065, 612] on button "[PERSON_NAME] và In" at bounding box center [1117, 626] width 138 height 28
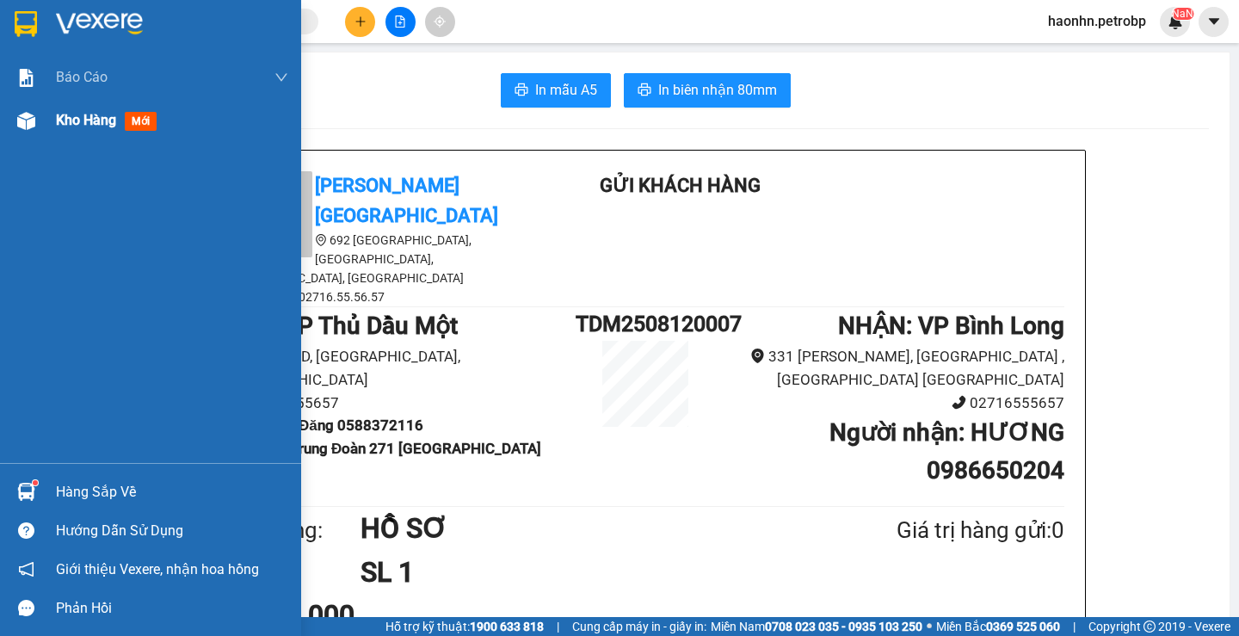
click at [6, 119] on div "Kho hàng mới" at bounding box center [150, 120] width 301 height 43
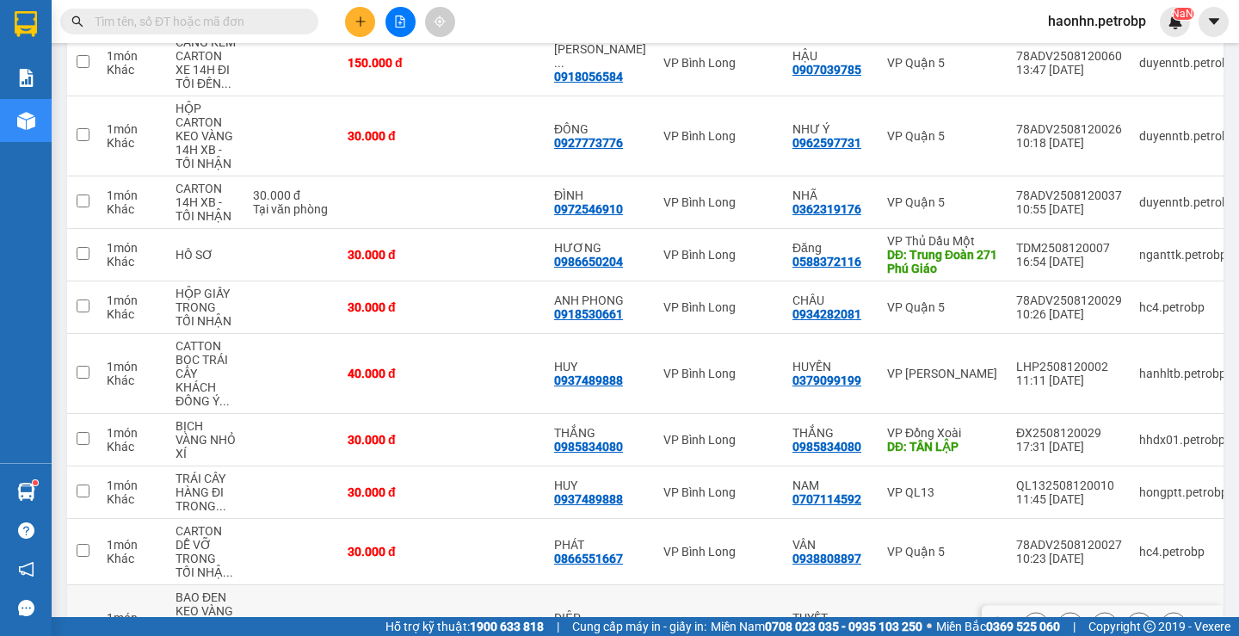
scroll to position [344, 0]
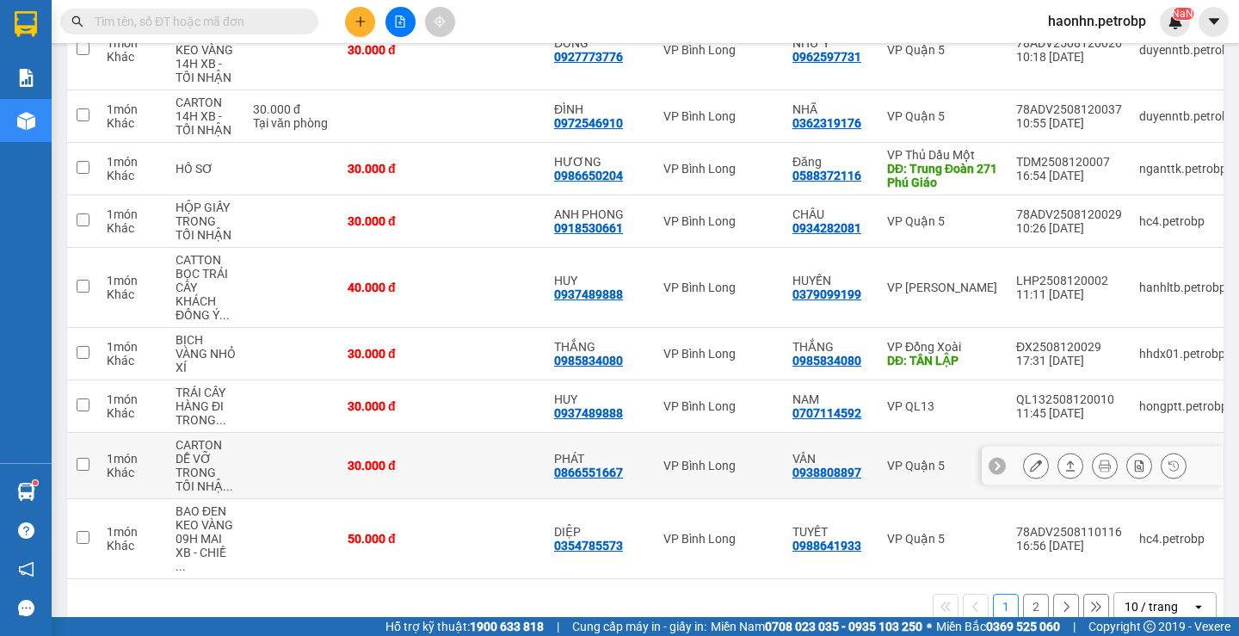
click at [603, 476] on div "0866551667" at bounding box center [588, 472] width 69 height 14
copy div "0866551667"
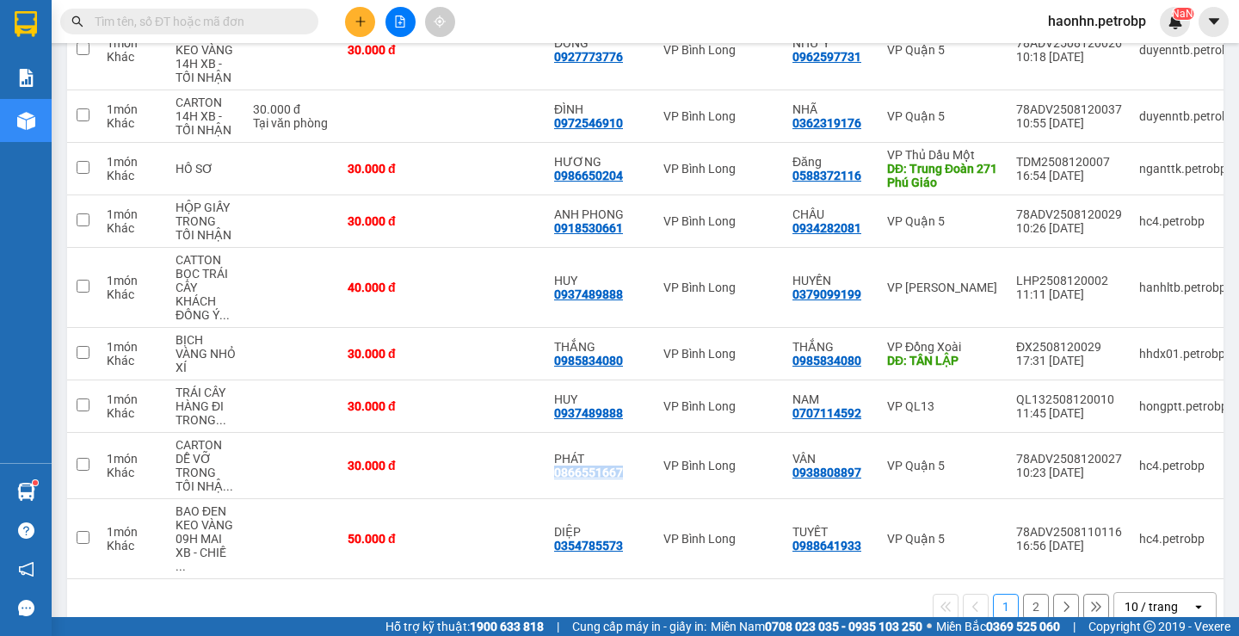
scroll to position [0, 0]
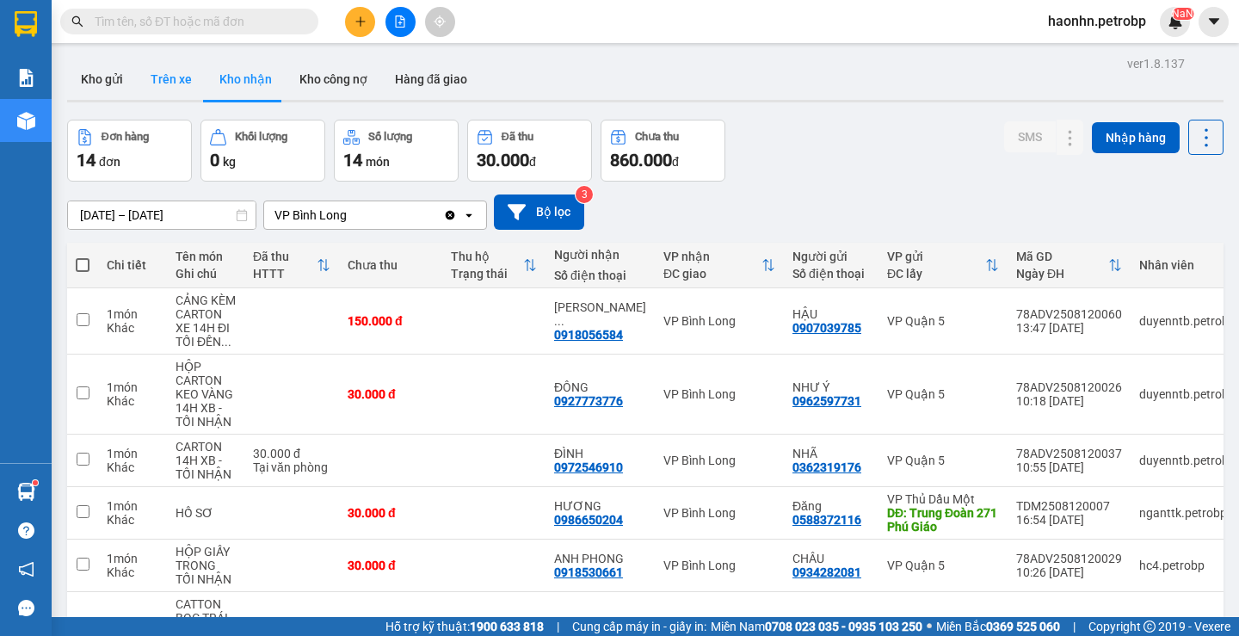
click at [158, 99] on button "Trên xe" at bounding box center [171, 78] width 69 height 41
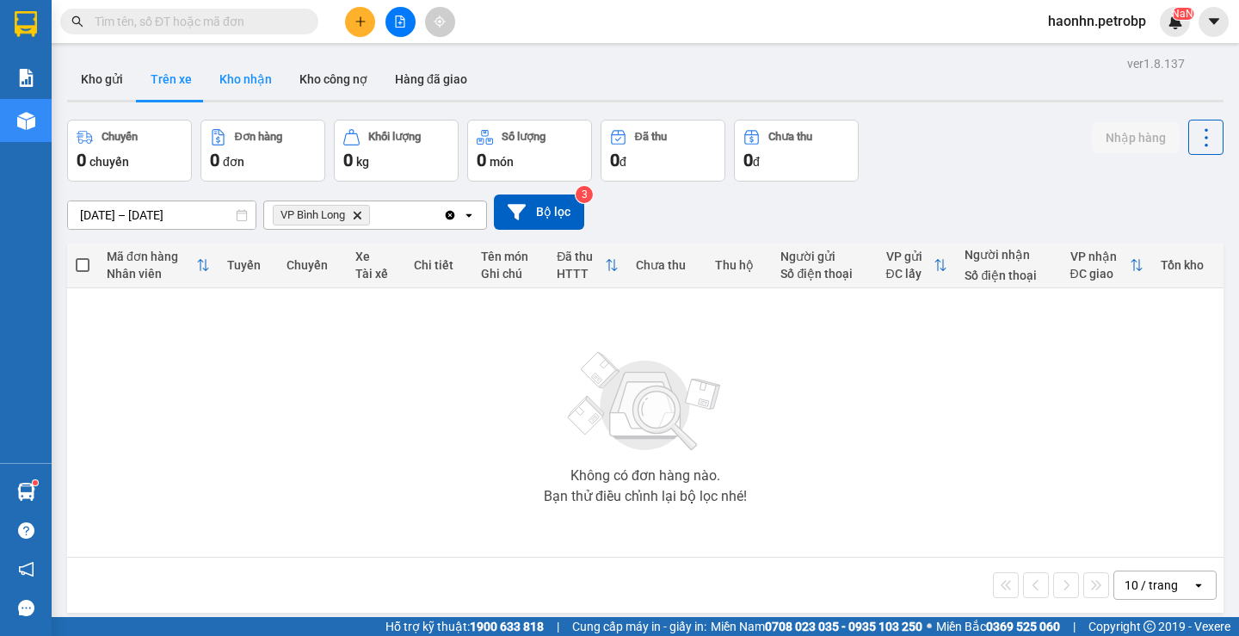
click at [220, 73] on button "Kho nhận" at bounding box center [246, 78] width 80 height 41
type input "[DATE] – [DATE]"
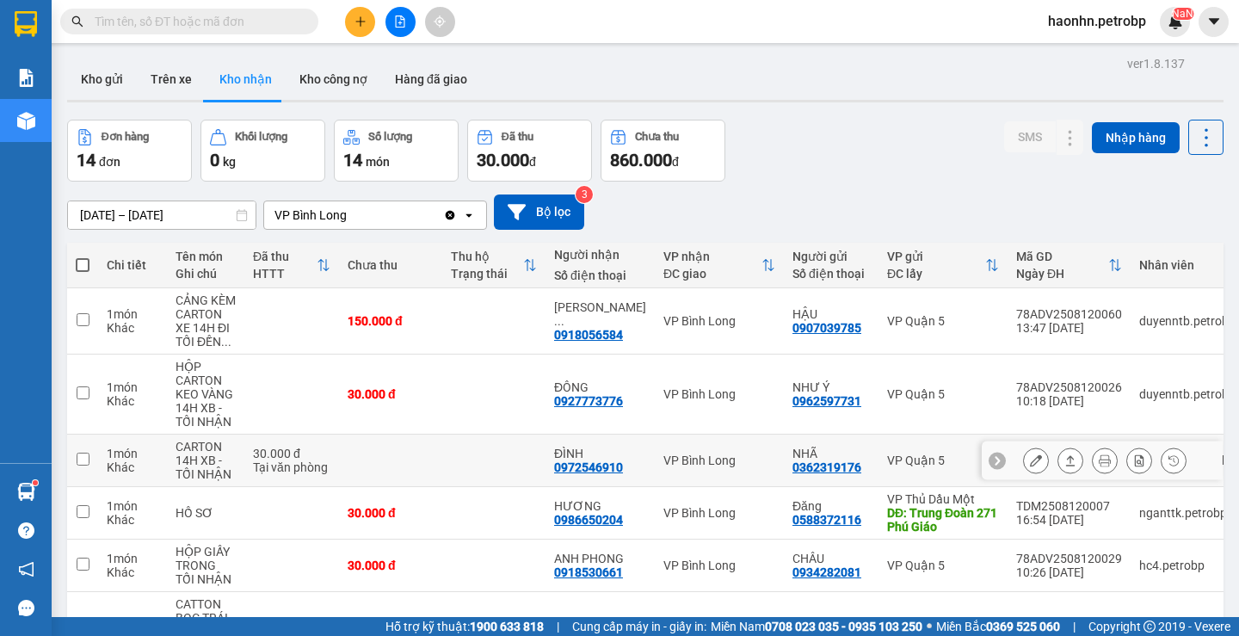
click at [1024, 452] on button at bounding box center [1036, 461] width 24 height 30
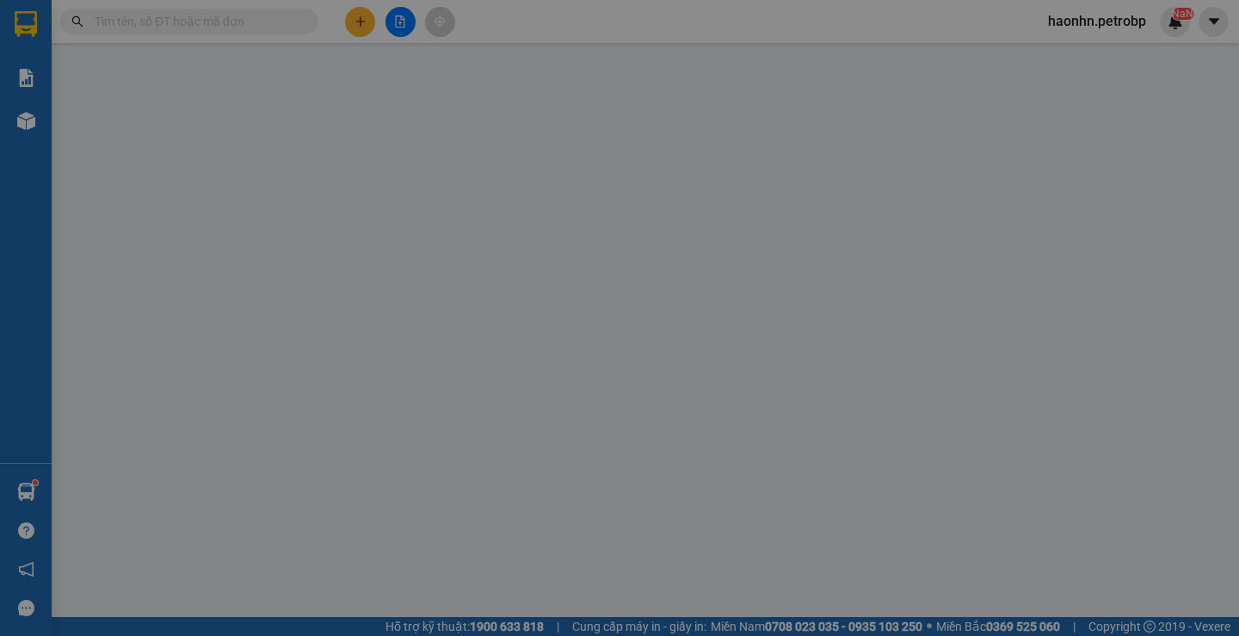
type input "0362319176"
type input "NHÃ"
type input "0972546910"
type input "ĐÌNH"
type input "30.000"
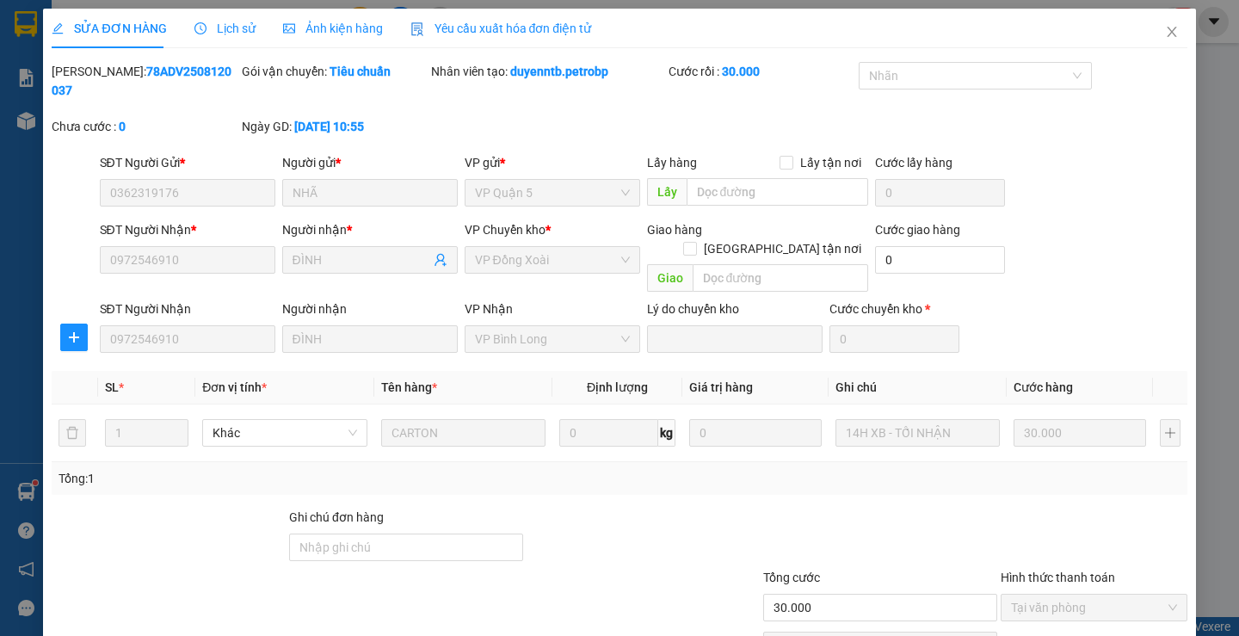
scroll to position [63, 0]
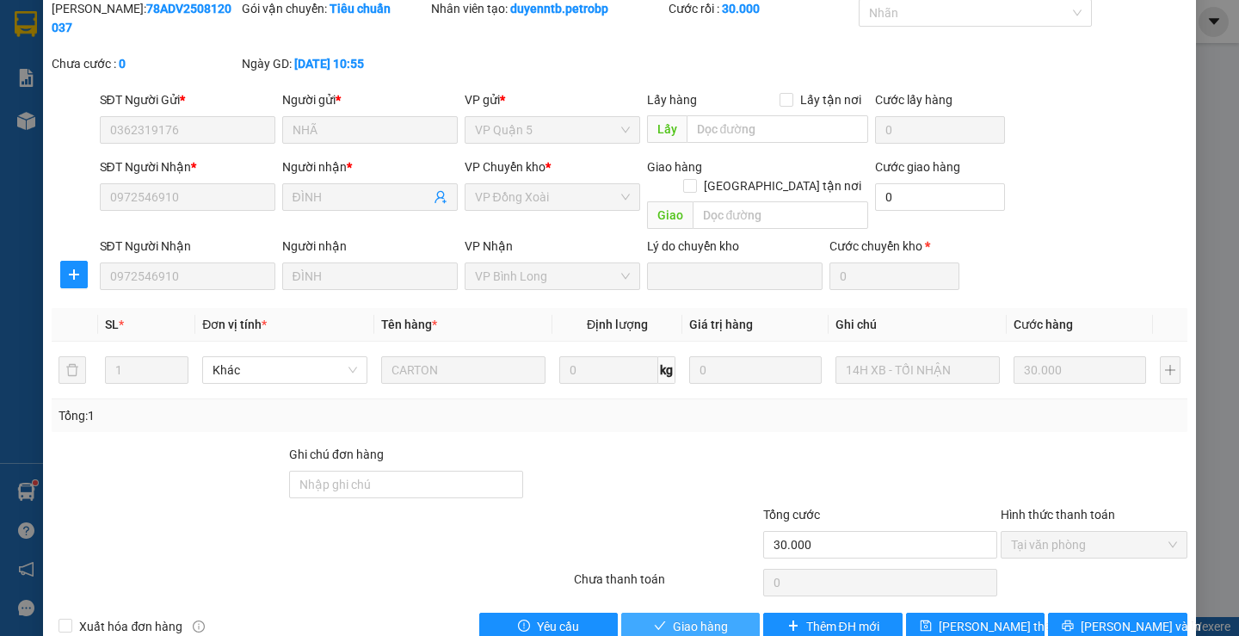
click at [658, 612] on button "Giao hàng" at bounding box center [690, 626] width 138 height 28
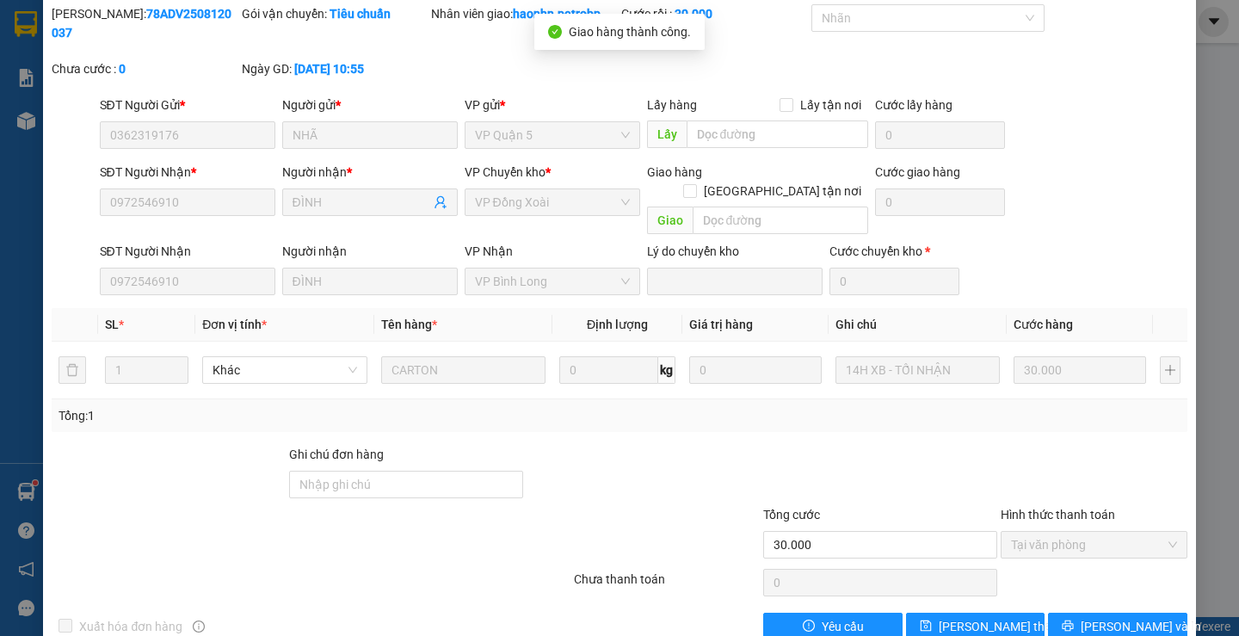
scroll to position [0, 0]
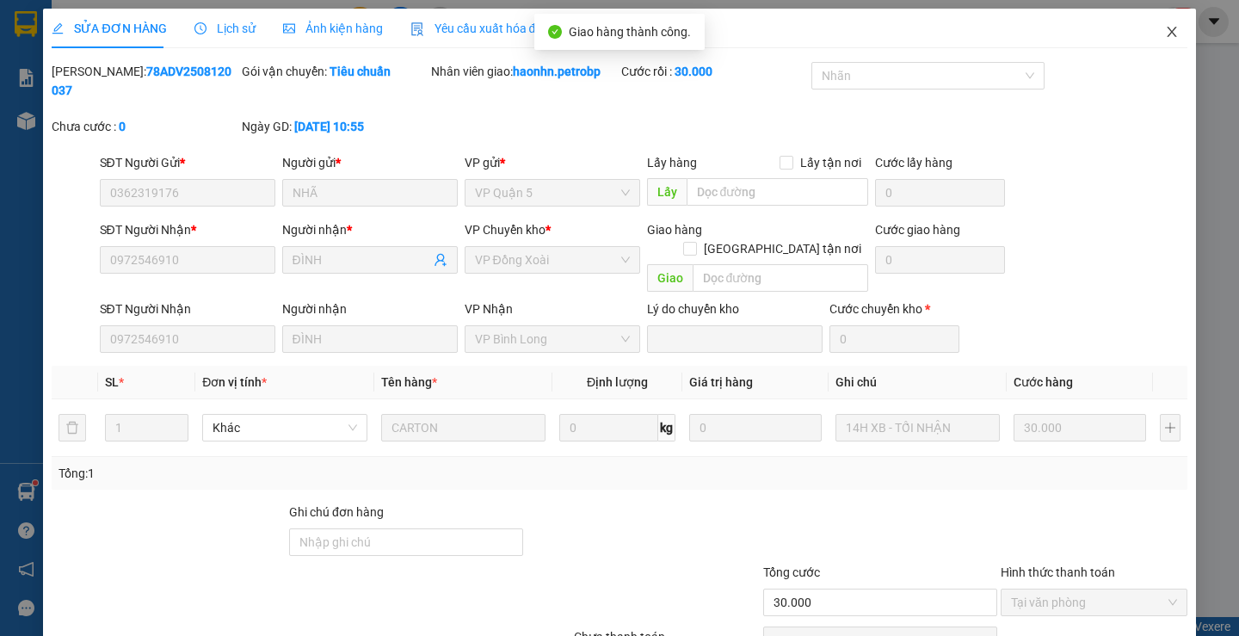
click at [1166, 28] on icon "close" at bounding box center [1170, 32] width 9 height 10
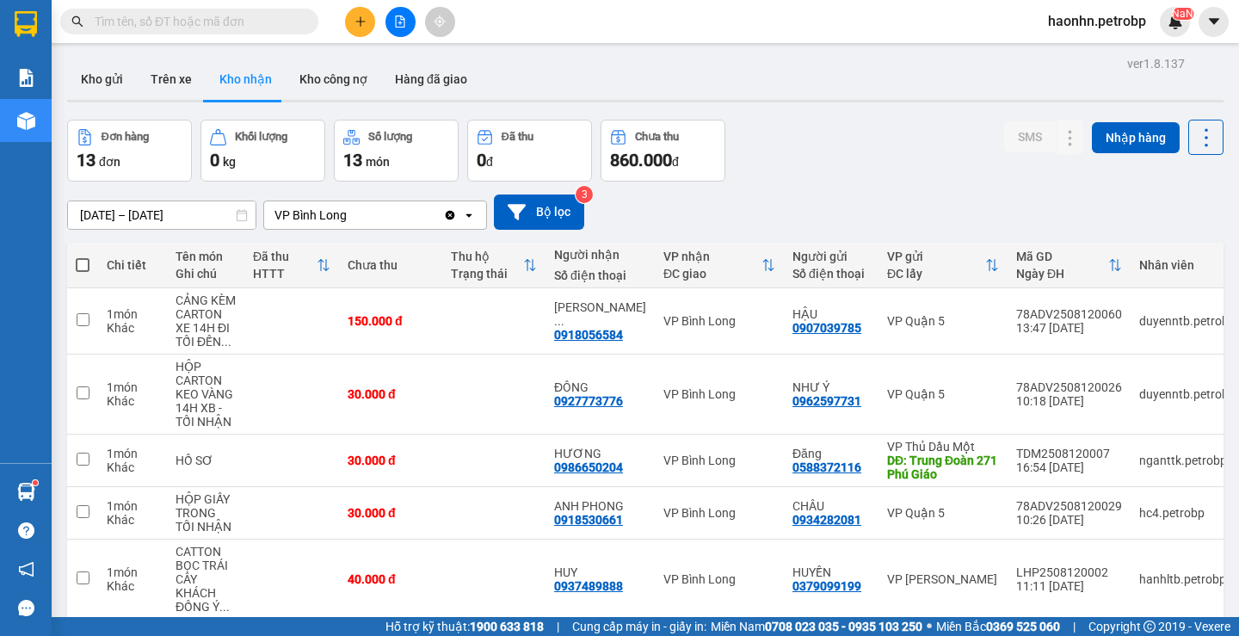
click at [180, 19] on input "text" at bounding box center [196, 21] width 203 height 19
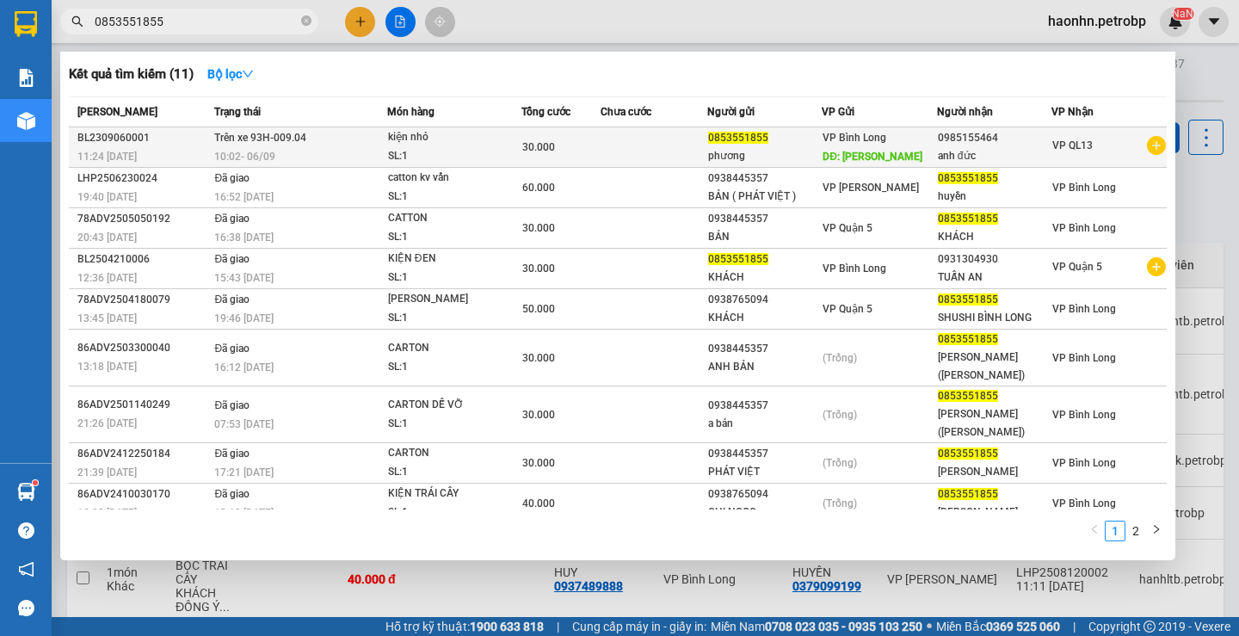
type input "0853551855"
click at [778, 157] on div "phương" at bounding box center [765, 156] width 114 height 18
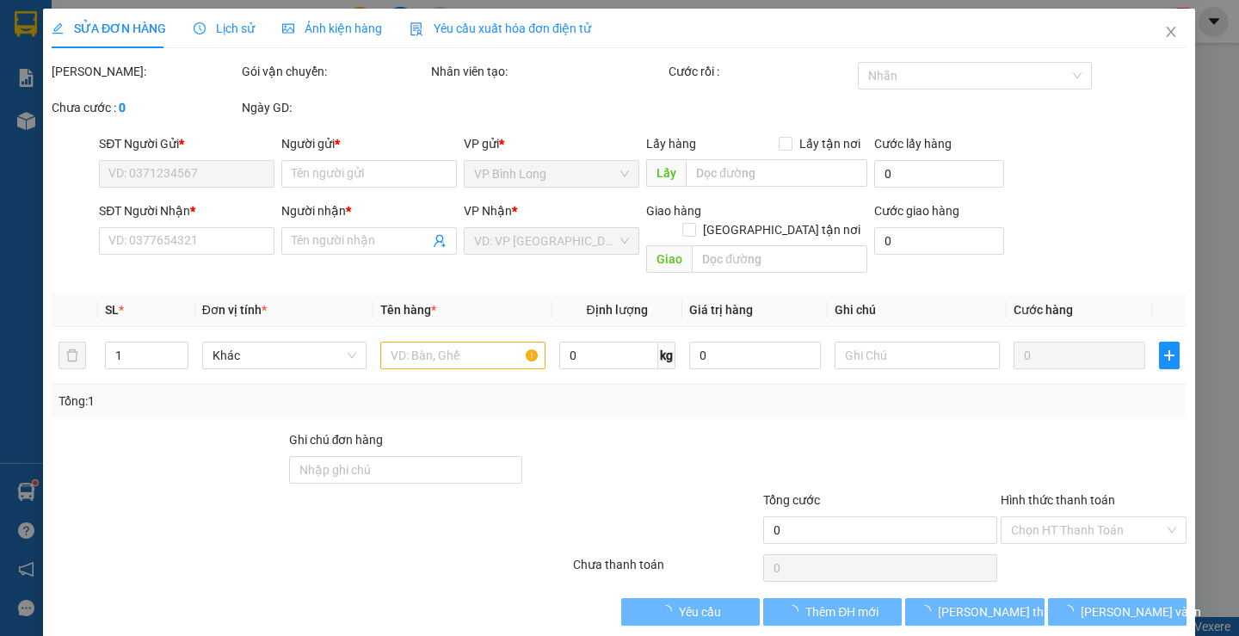
type input "0853551855"
type input "phương"
type input "[PERSON_NAME]"
type input "0985155464"
type input "anh đức"
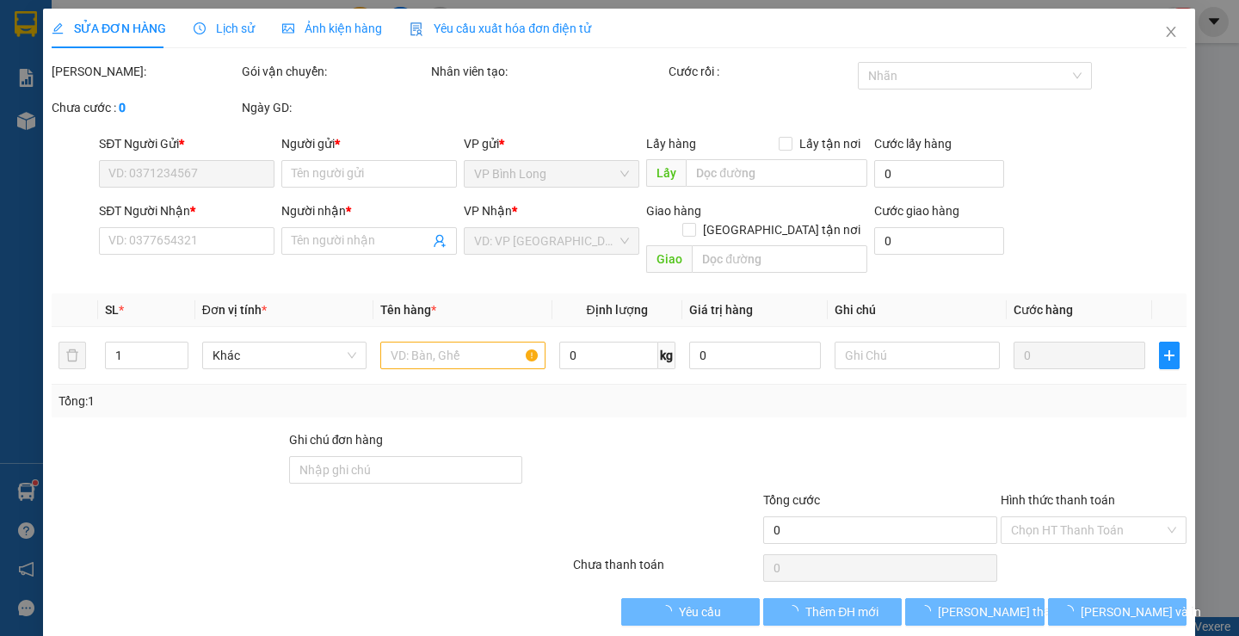
type input "30.000"
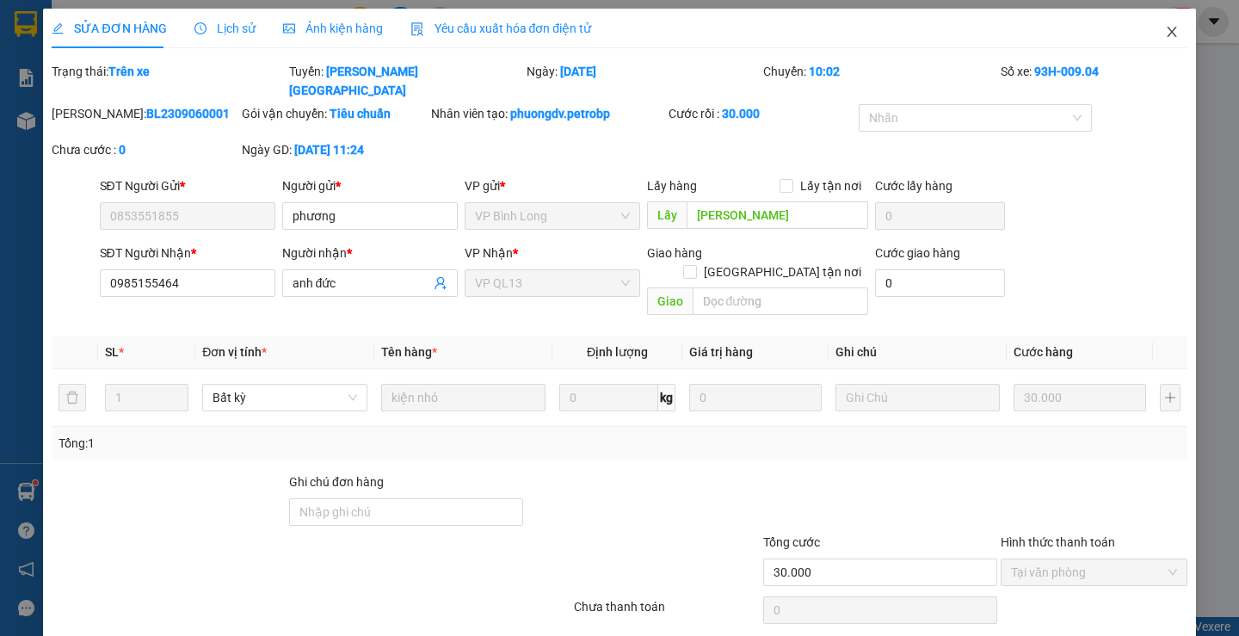
click at [1171, 29] on span "Close" at bounding box center [1171, 33] width 48 height 48
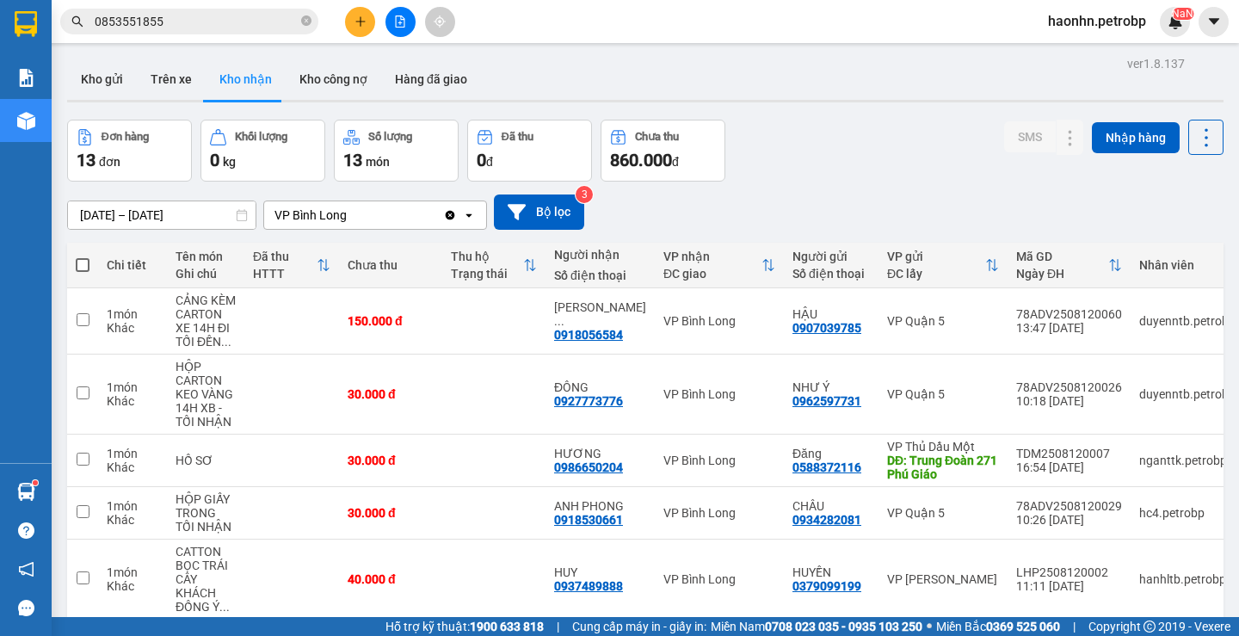
click at [212, 26] on input "0853551855" at bounding box center [196, 21] width 203 height 19
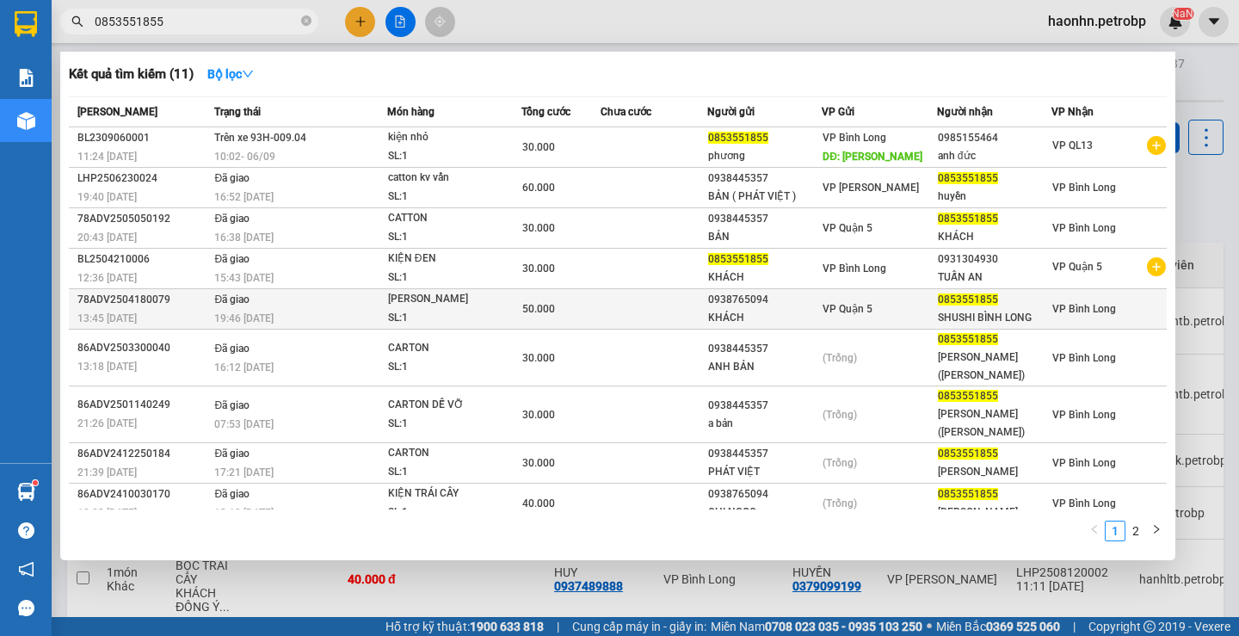
scroll to position [22, 0]
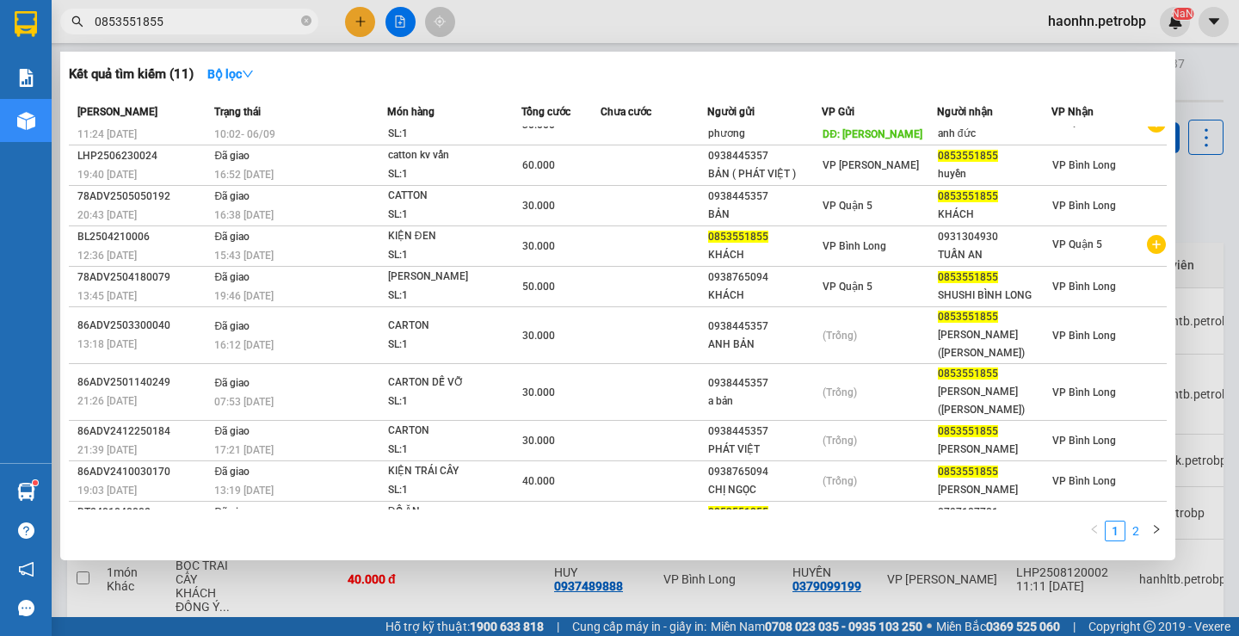
click at [1135, 532] on link "2" at bounding box center [1135, 530] width 19 height 19
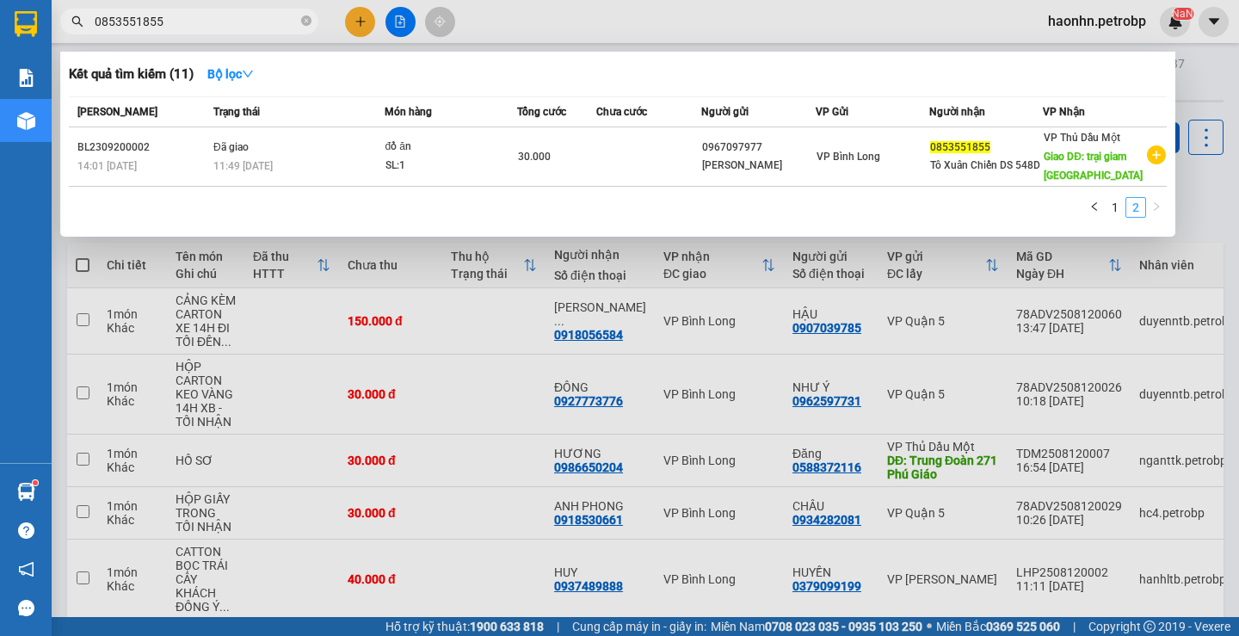
scroll to position [0, 0]
click at [1111, 206] on link "1" at bounding box center [1114, 207] width 19 height 19
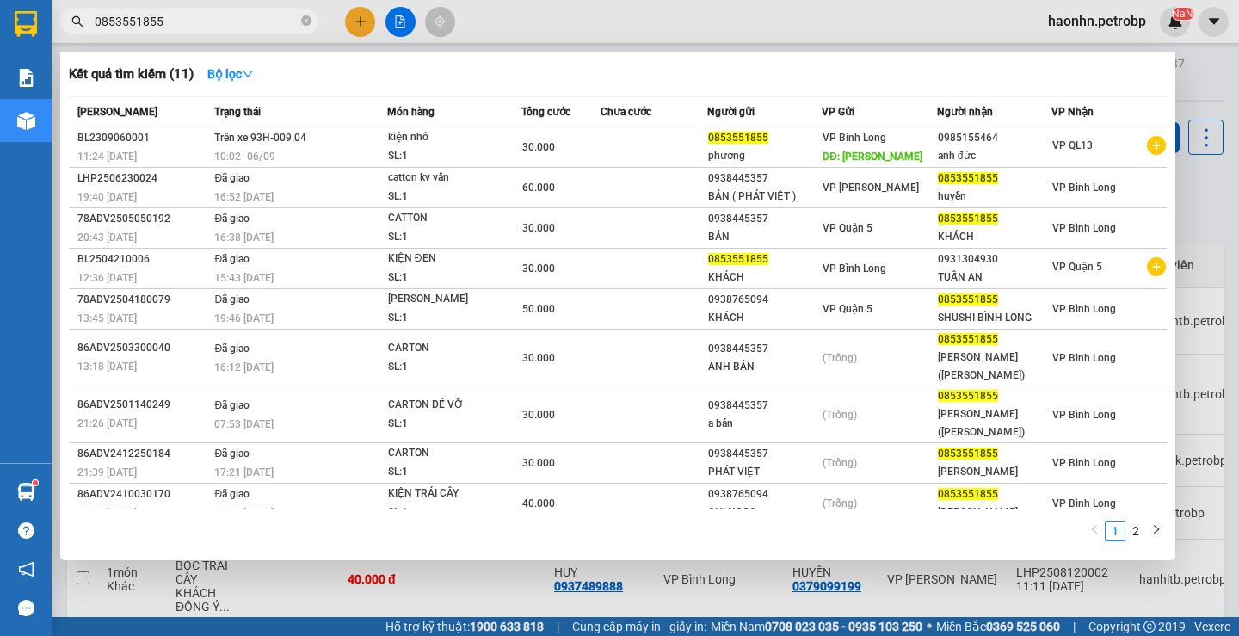
click at [1209, 197] on div at bounding box center [619, 318] width 1239 height 636
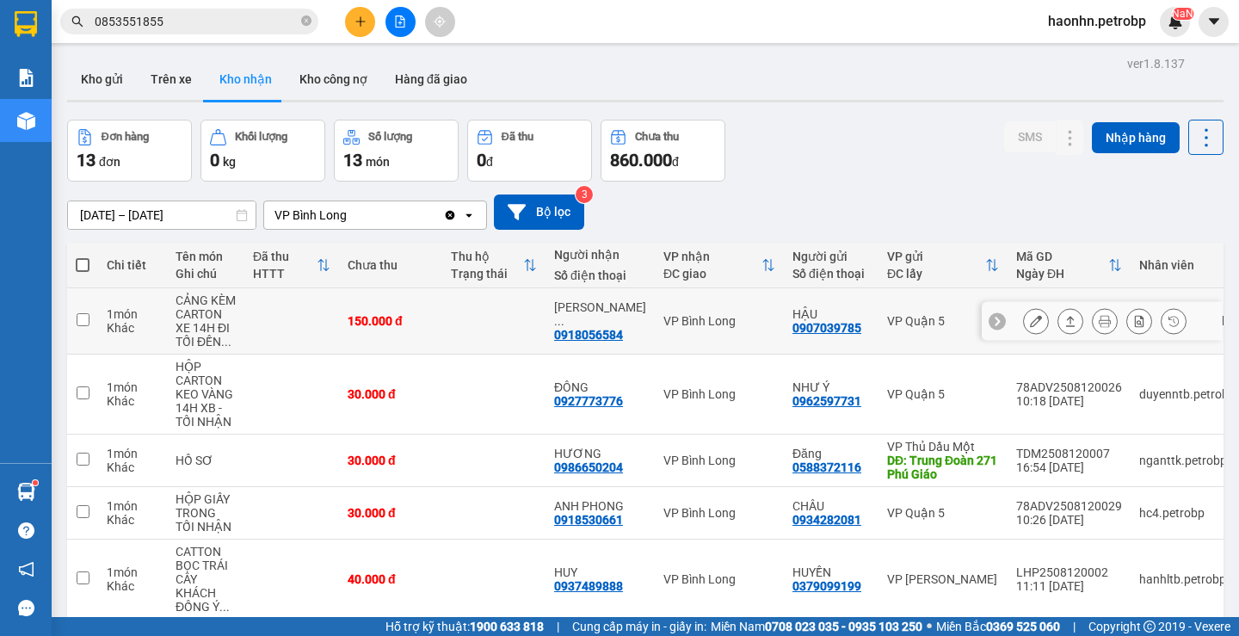
click at [1030, 327] on icon at bounding box center [1036, 321] width 12 height 12
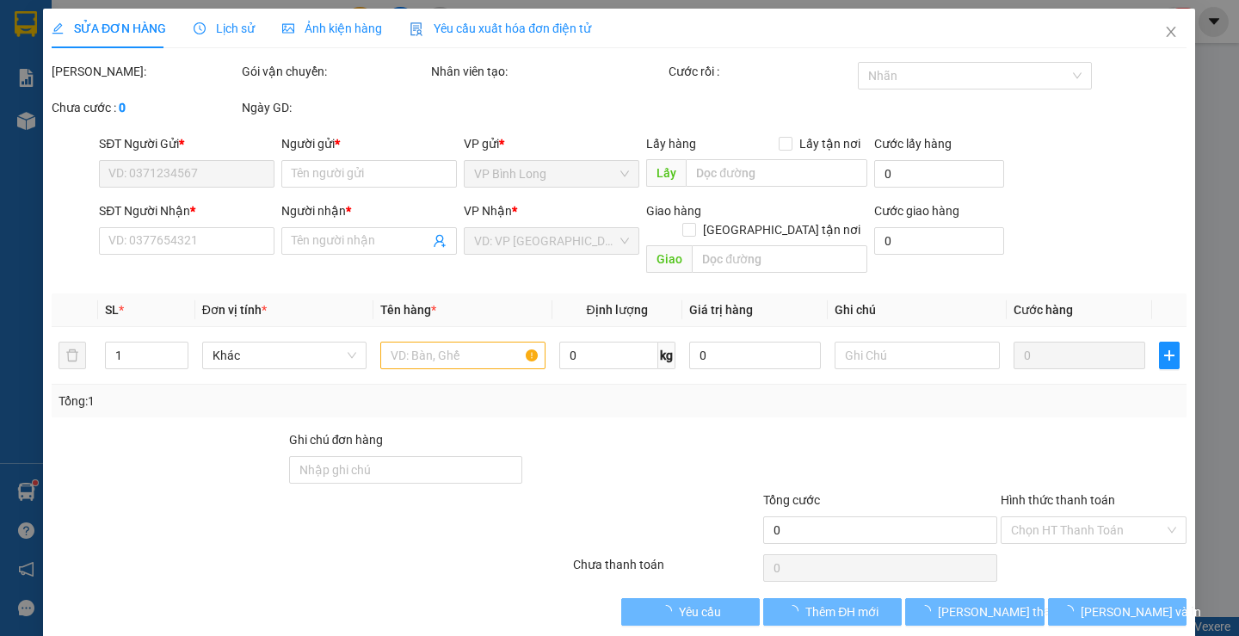
type input "0907039785"
type input "HẬU"
type input "0918056584"
type input "[PERSON_NAME]"
type input "150.000"
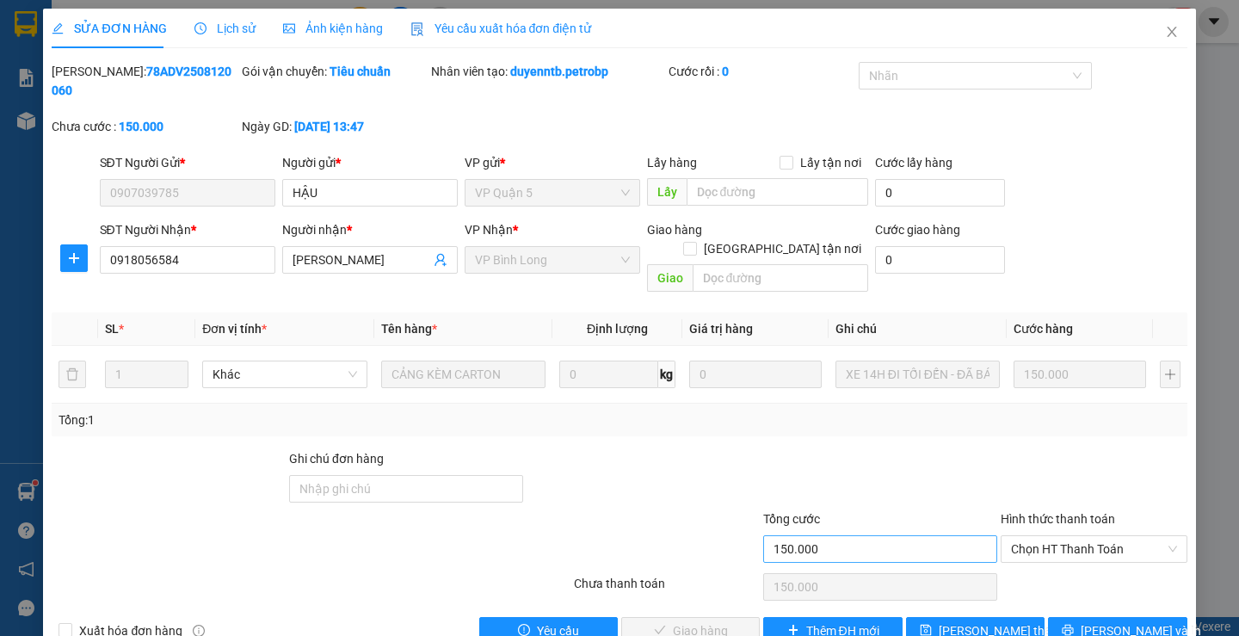
scroll to position [4, 0]
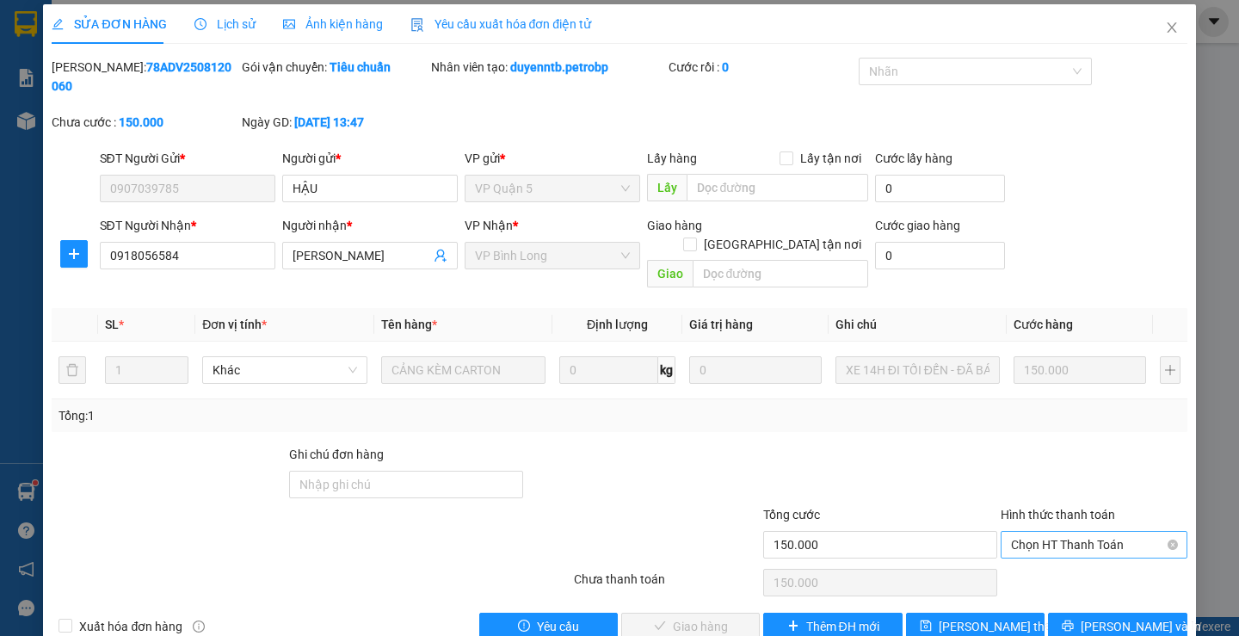
click at [1011, 532] on span "Chọn HT Thanh Toán" at bounding box center [1094, 545] width 166 height 26
click at [1021, 541] on div "Tại văn phòng" at bounding box center [1082, 541] width 163 height 19
type input "0"
click at [731, 617] on span "[PERSON_NAME] và Giao hàng" at bounding box center [736, 626] width 165 height 19
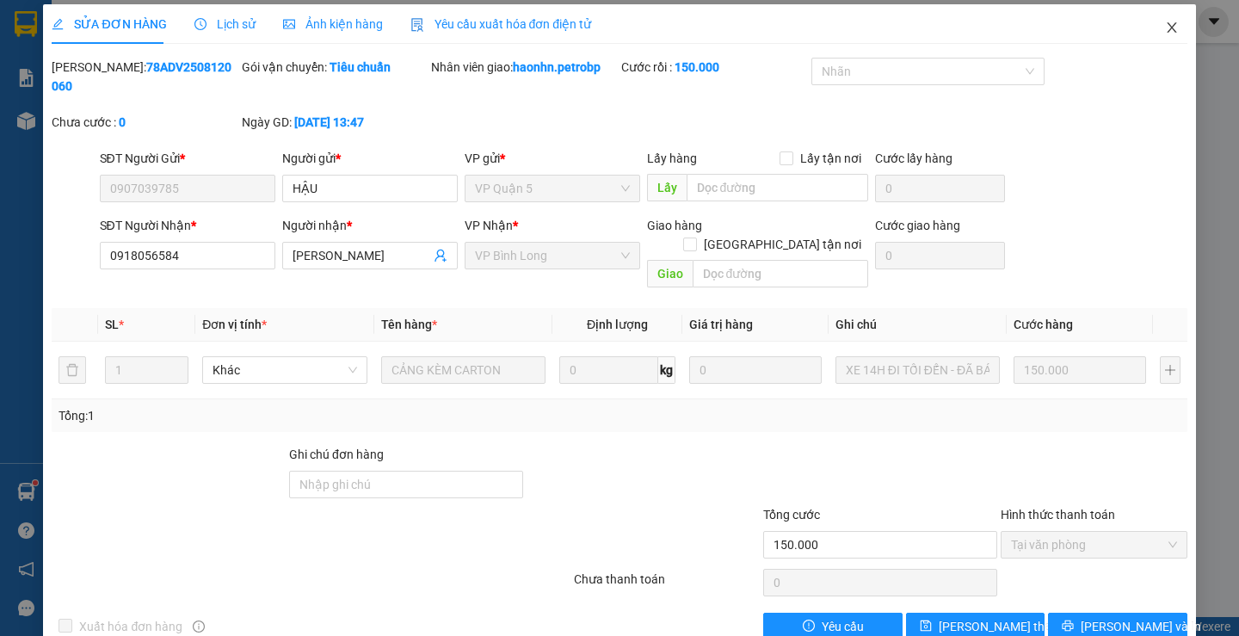
click at [1170, 35] on span "Close" at bounding box center [1171, 28] width 48 height 48
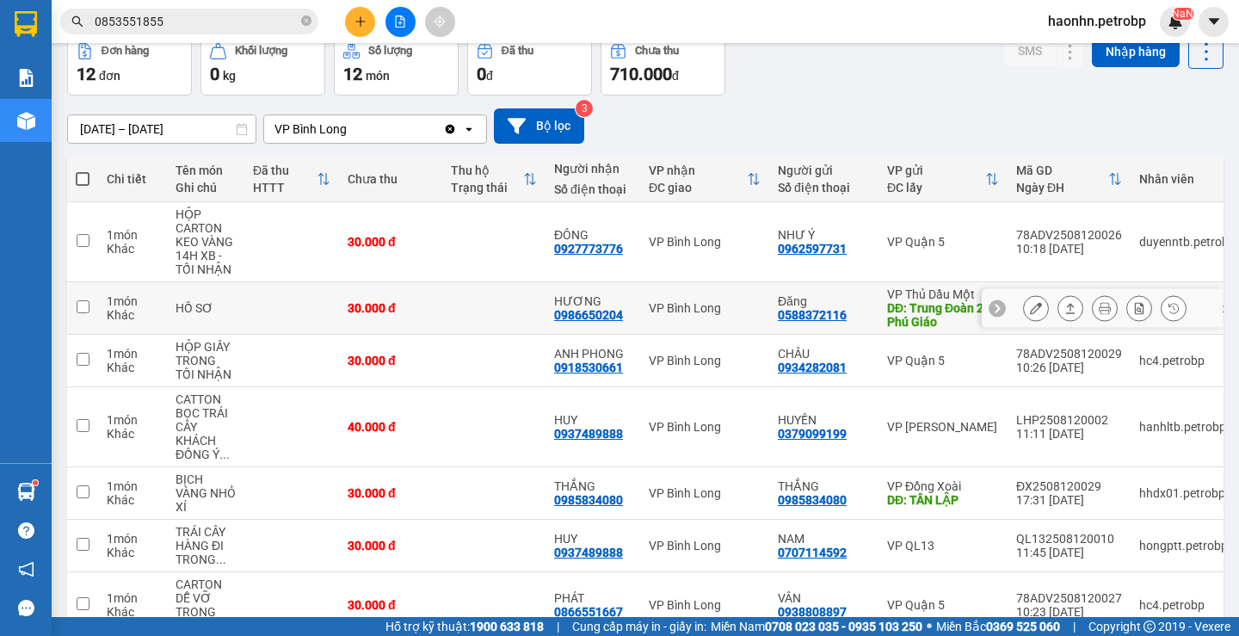
scroll to position [172, 0]
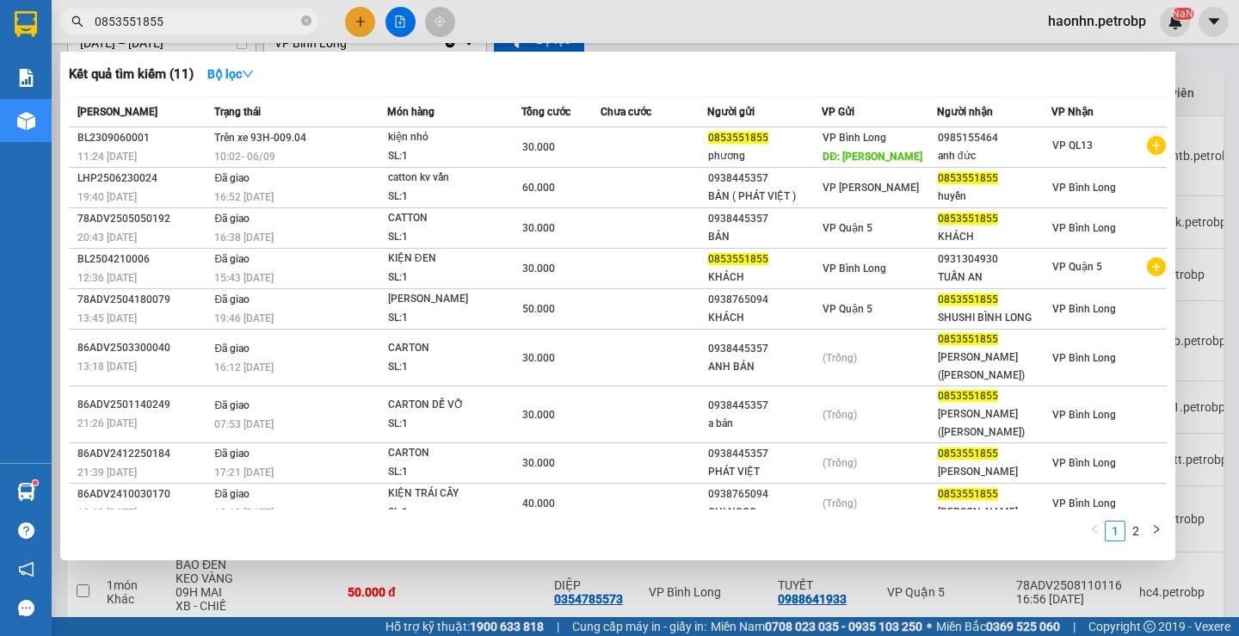
click at [208, 15] on input "0853551855" at bounding box center [196, 21] width 203 height 19
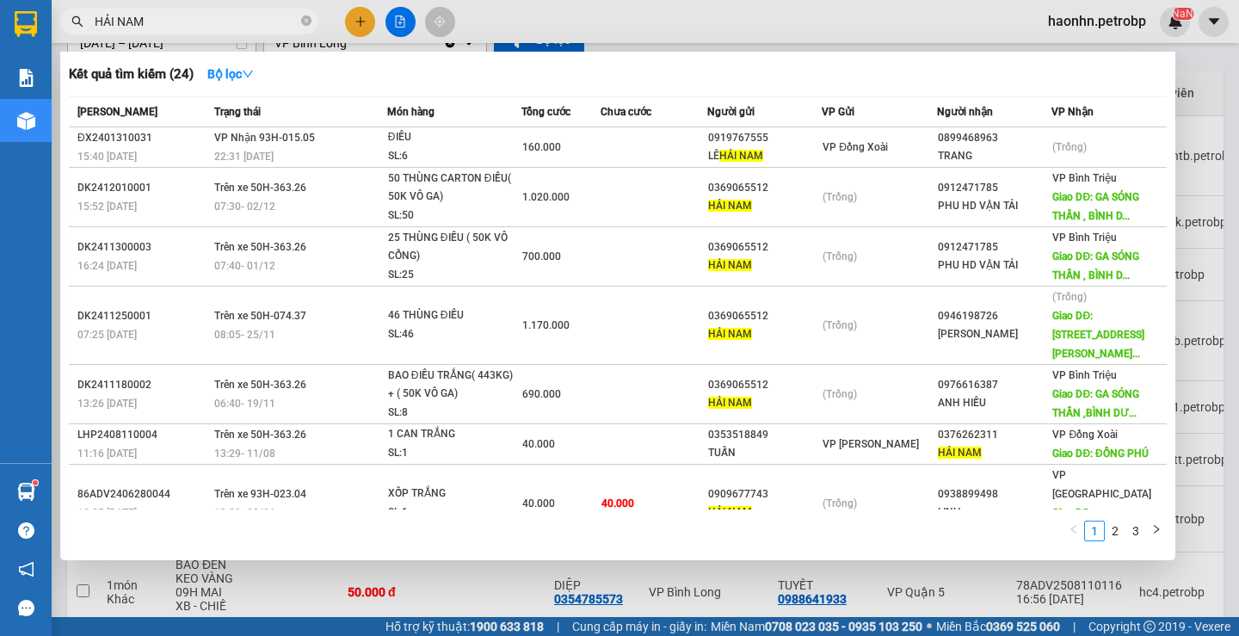
type input "HẢI NAM"
click at [1196, 73] on div at bounding box center [619, 318] width 1239 height 636
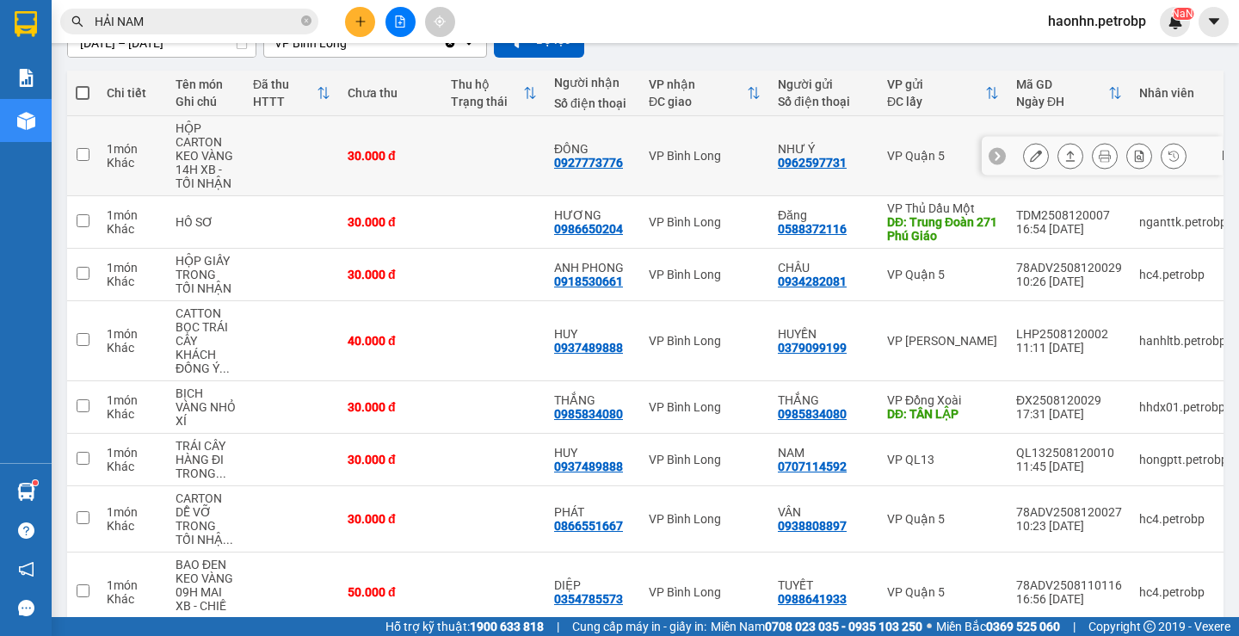
scroll to position [0, 0]
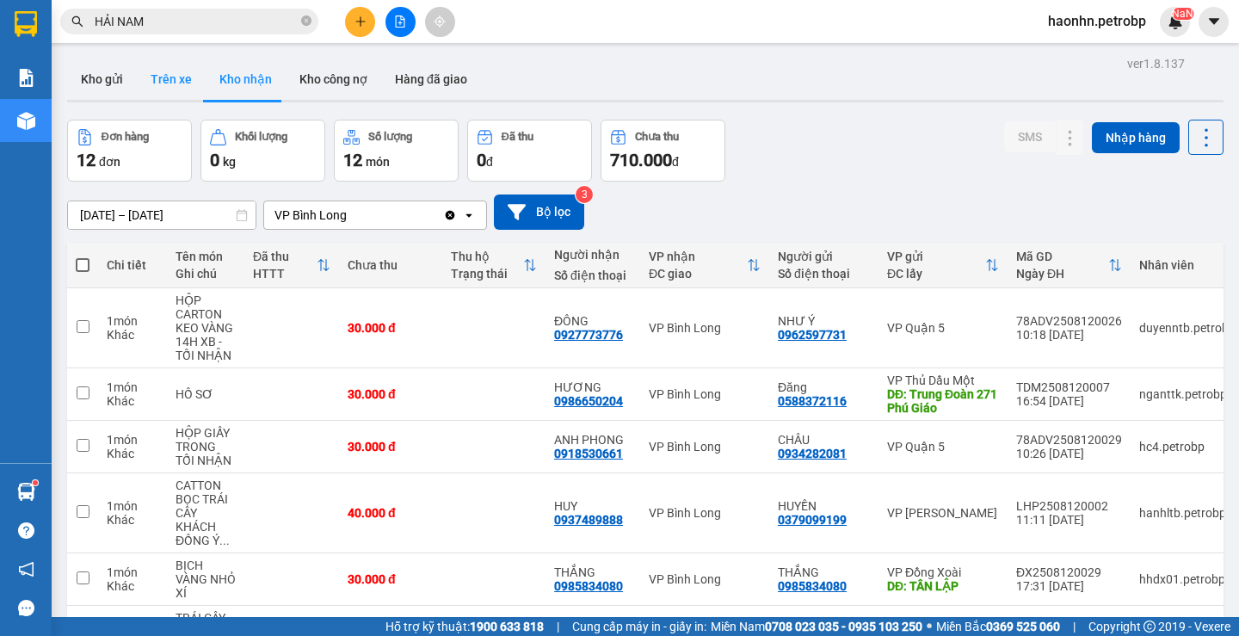
click at [169, 89] on button "Trên xe" at bounding box center [171, 78] width 69 height 41
type input "[DATE] – [DATE]"
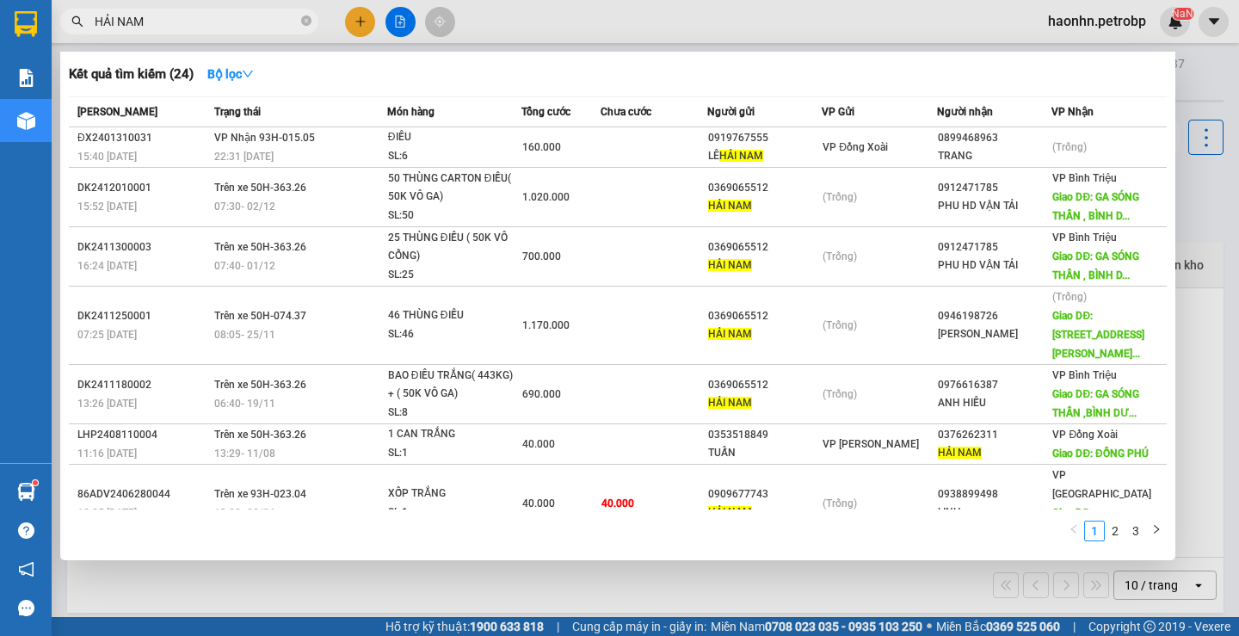
click at [291, 22] on input "HẢI NAM" at bounding box center [196, 21] width 203 height 19
click at [290, 22] on input "HẢI NAM" at bounding box center [196, 21] width 203 height 19
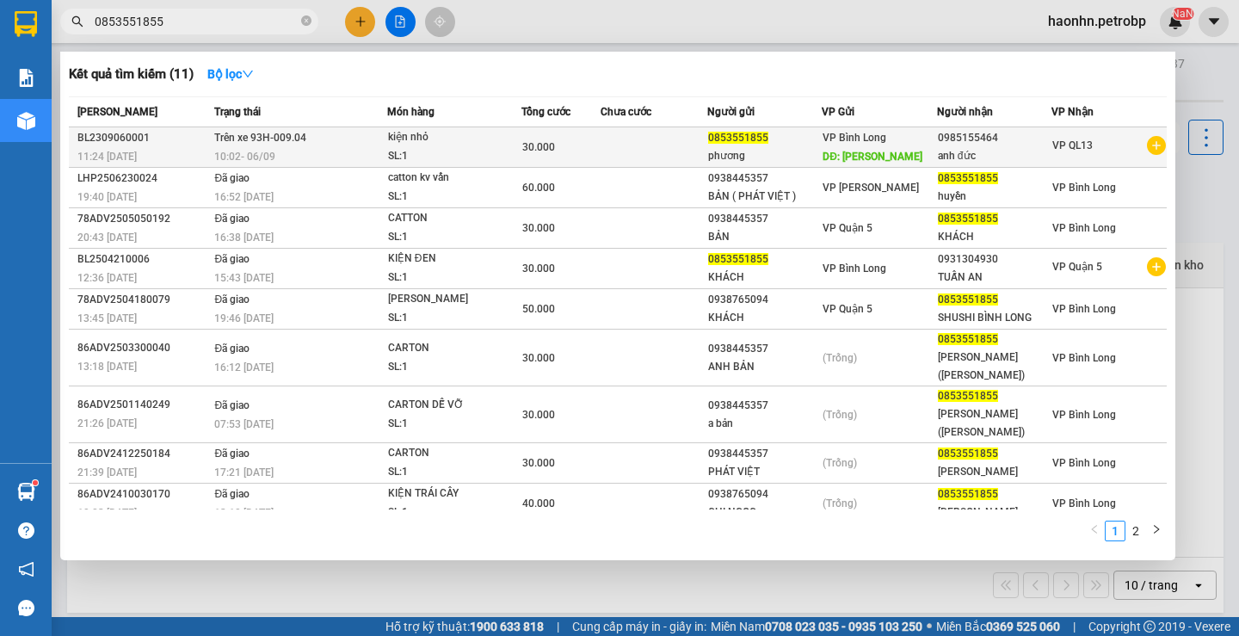
type input "0853551855"
click at [310, 157] on div "10:02 [DATE]" at bounding box center [299, 156] width 171 height 19
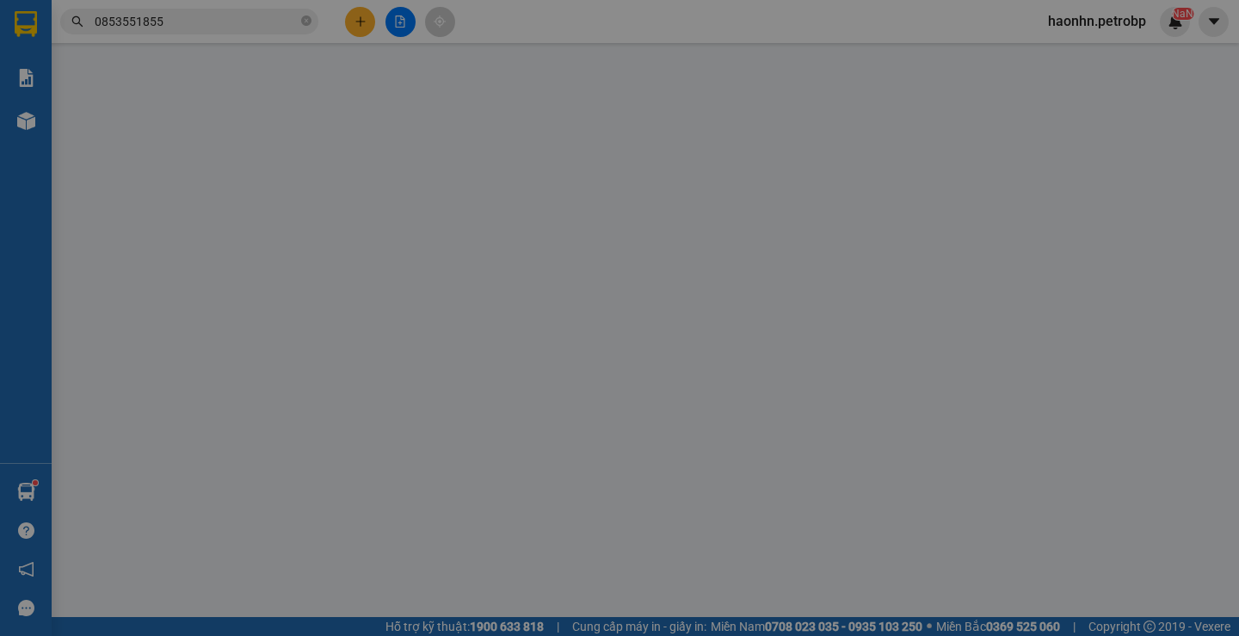
type input "0853551855"
type input "phương"
type input "[PERSON_NAME]"
type input "0985155464"
type input "anh đức"
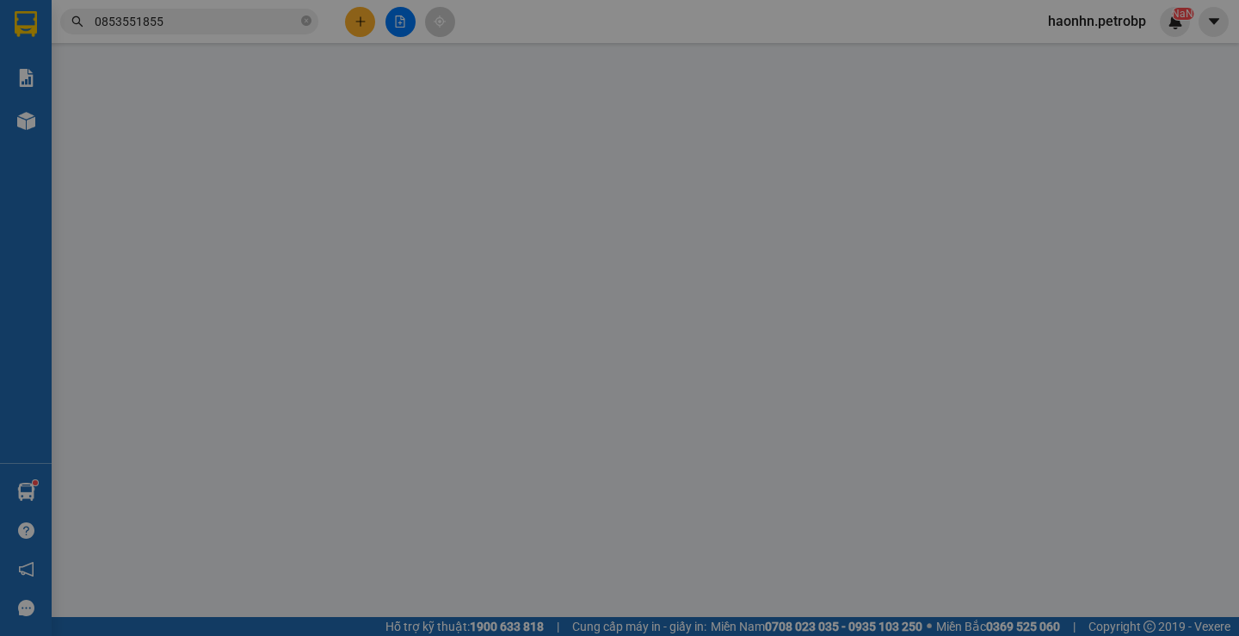
type input "30.000"
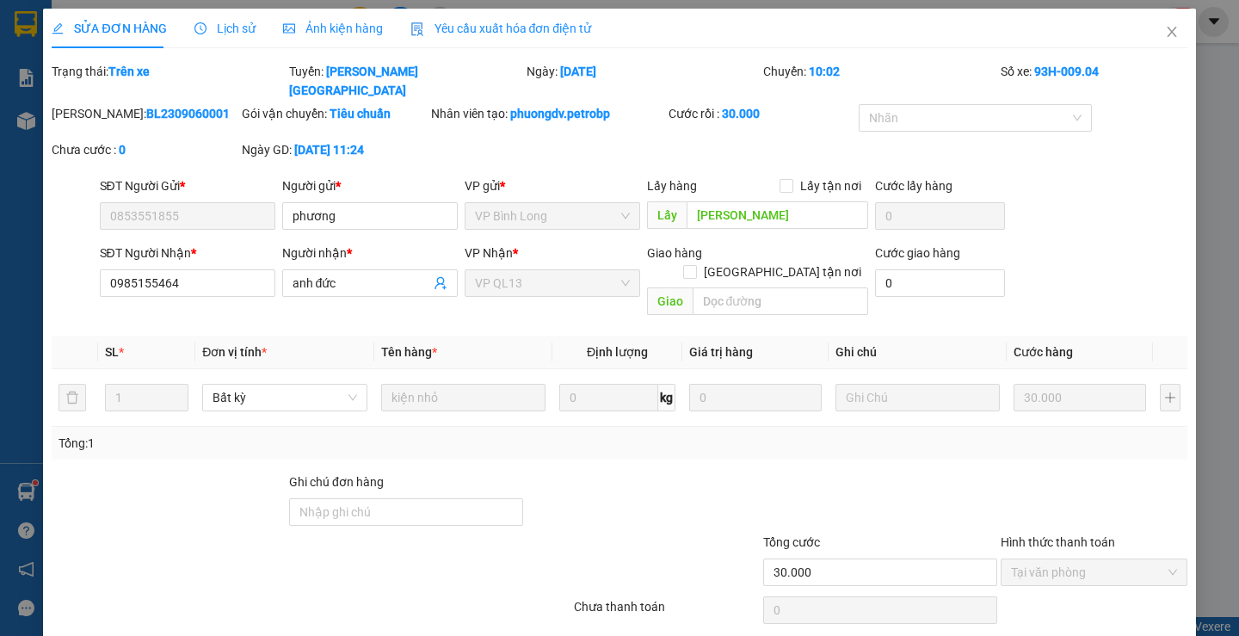
click at [214, 41] on div "Lịch sử" at bounding box center [224, 29] width 61 height 40
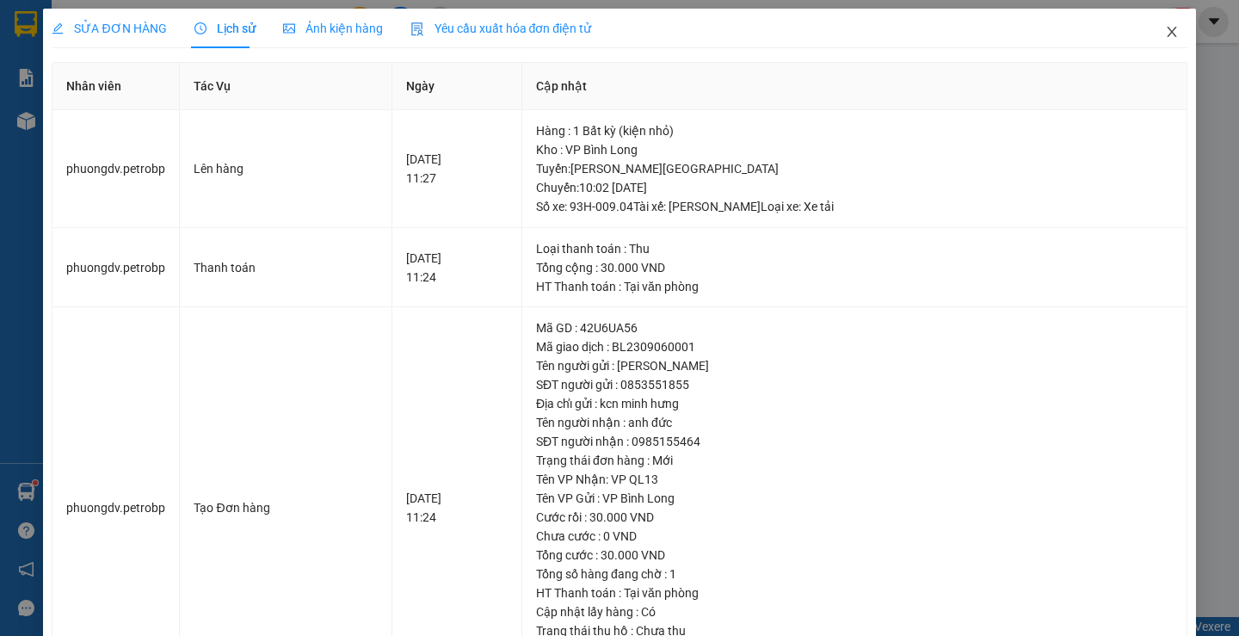
click at [1152, 21] on span "Close" at bounding box center [1171, 33] width 48 height 48
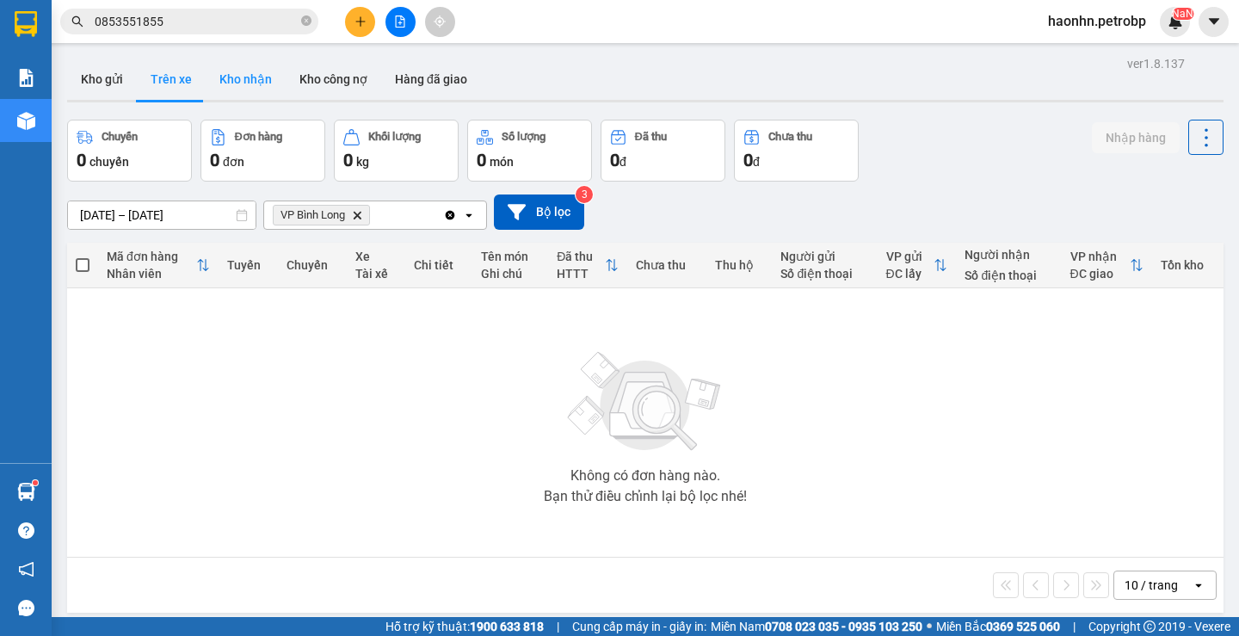
click at [243, 65] on button "Kho nhận" at bounding box center [246, 78] width 80 height 41
type input "[DATE] – [DATE]"
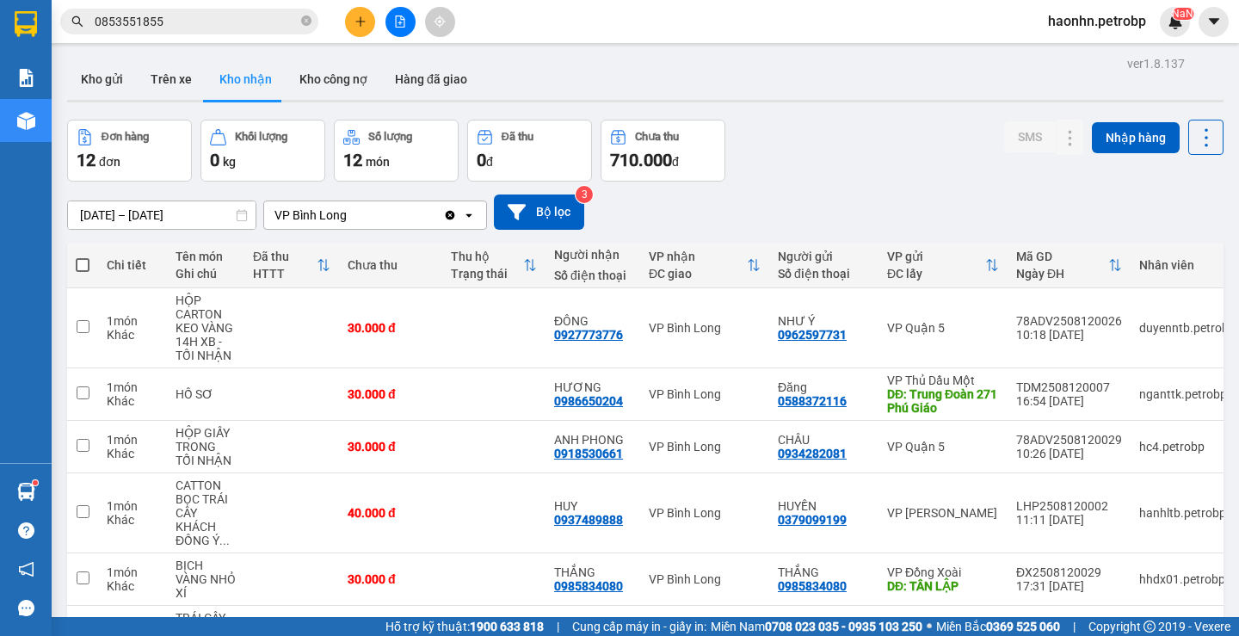
scroll to position [86, 0]
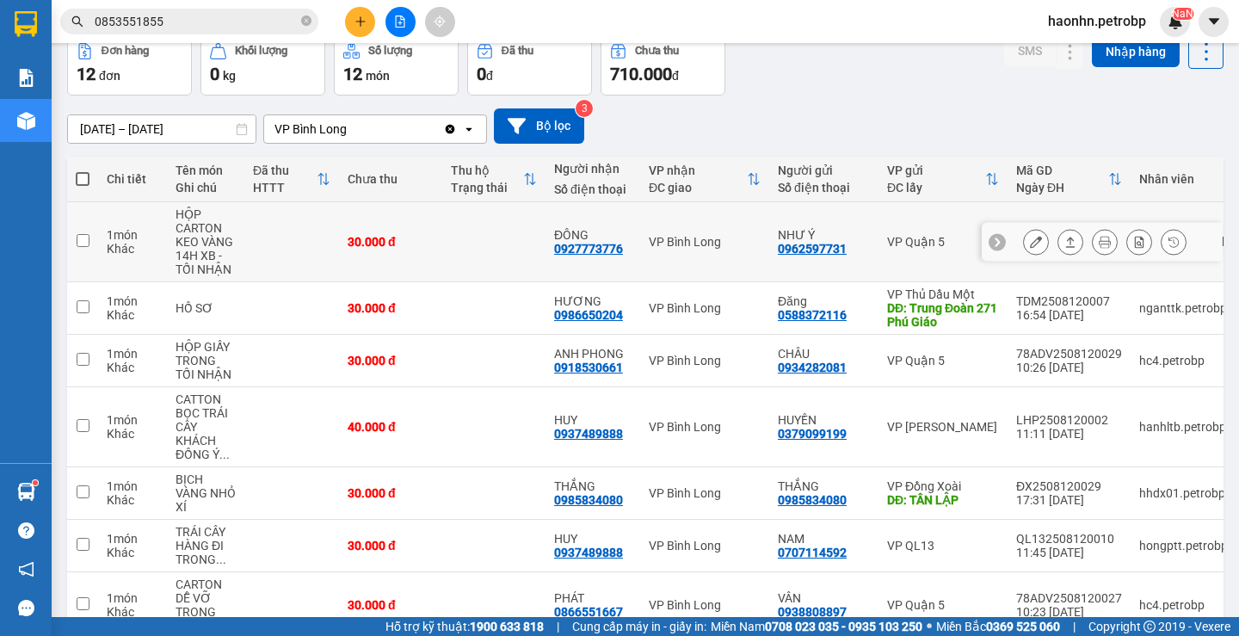
click at [1024, 241] on button at bounding box center [1036, 242] width 24 height 30
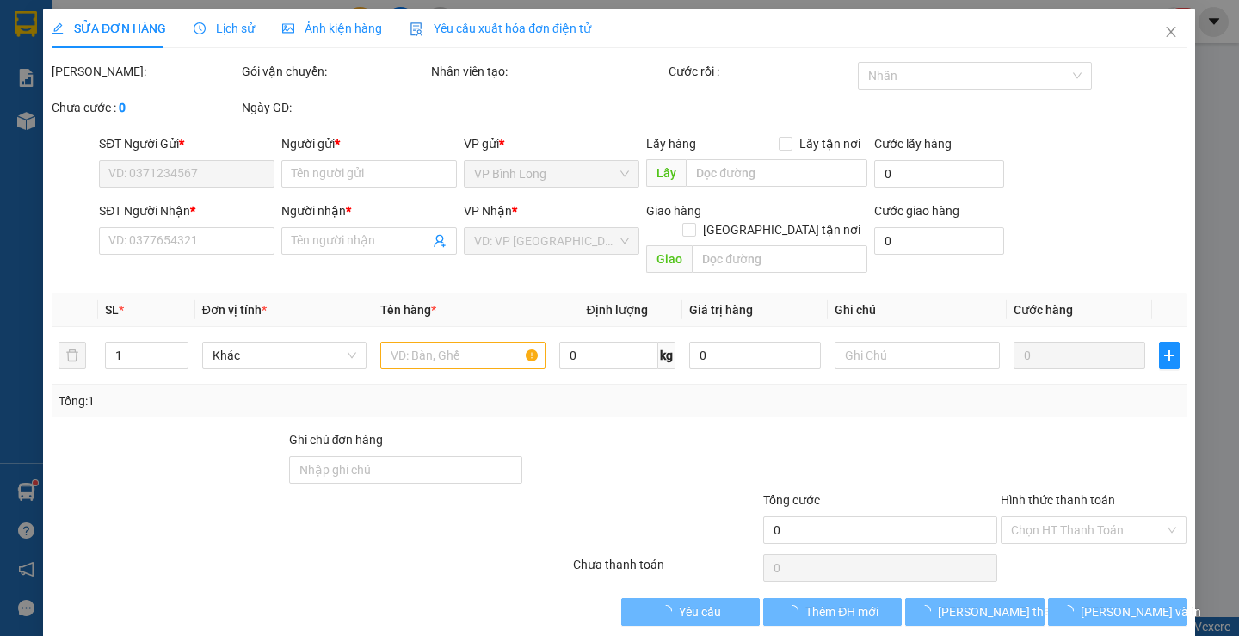
click at [1103, 490] on div at bounding box center [1094, 460] width 190 height 60
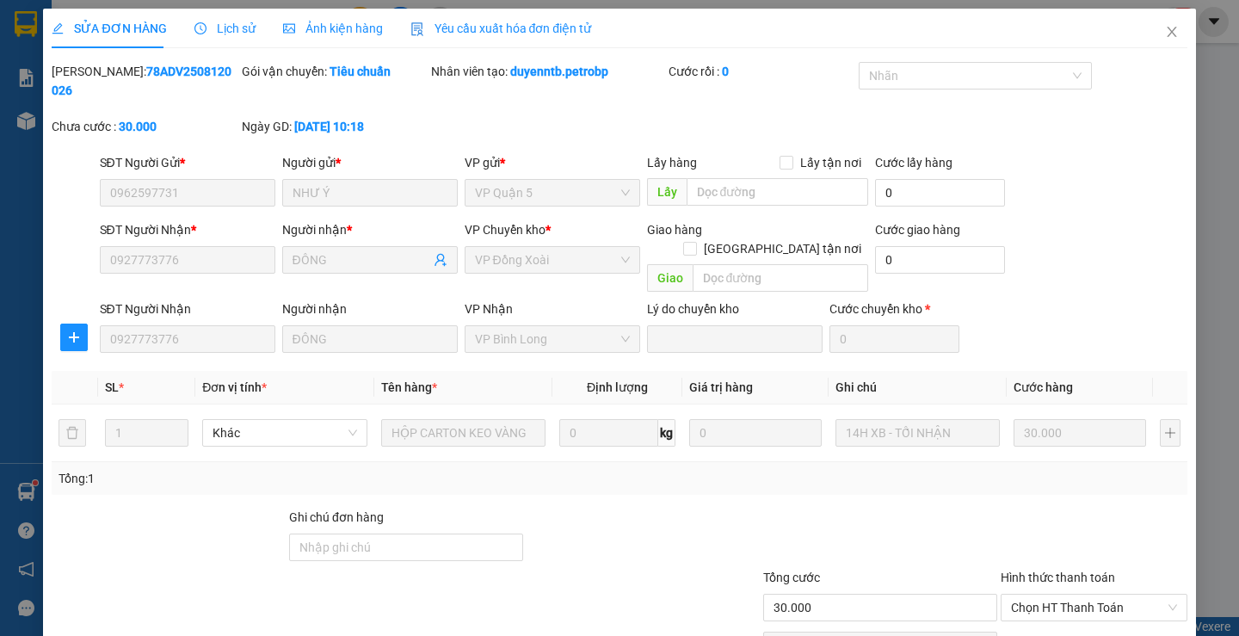
type input "0962597731"
type input "NHƯ Ý"
type input "0927773776"
type input "ĐÔNG"
type input "30.000"
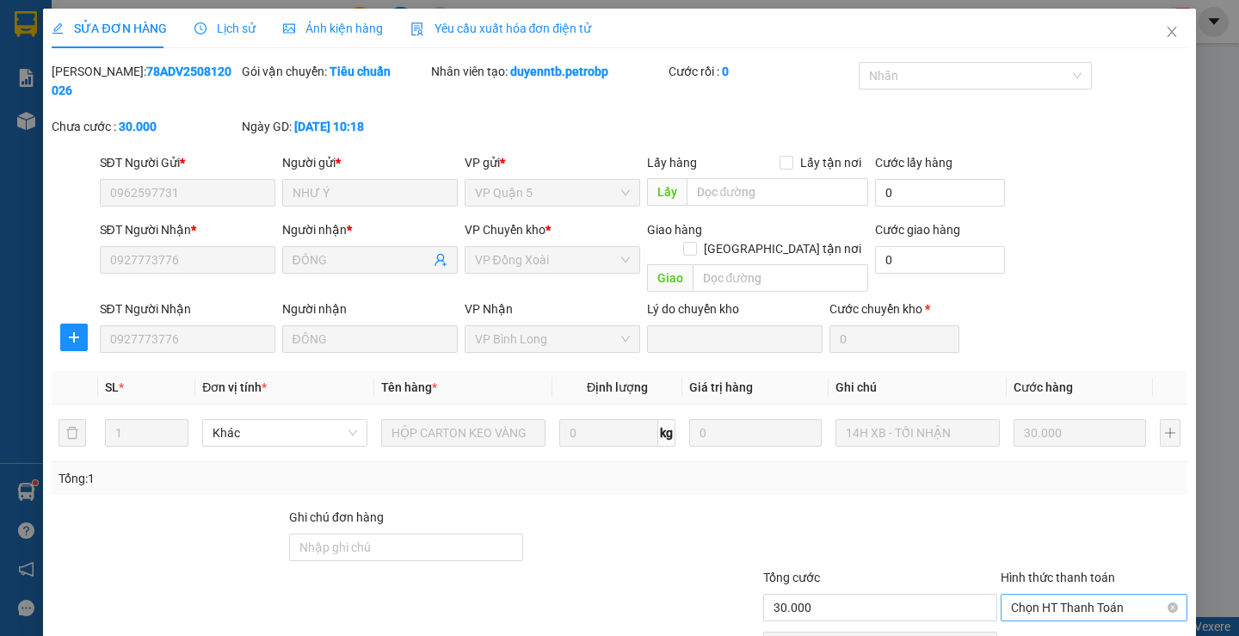
click at [1087, 594] on span "Chọn HT Thanh Toán" at bounding box center [1094, 607] width 166 height 26
click at [1079, 593] on div "Tại văn phòng" at bounding box center [1083, 604] width 184 height 28
type input "0"
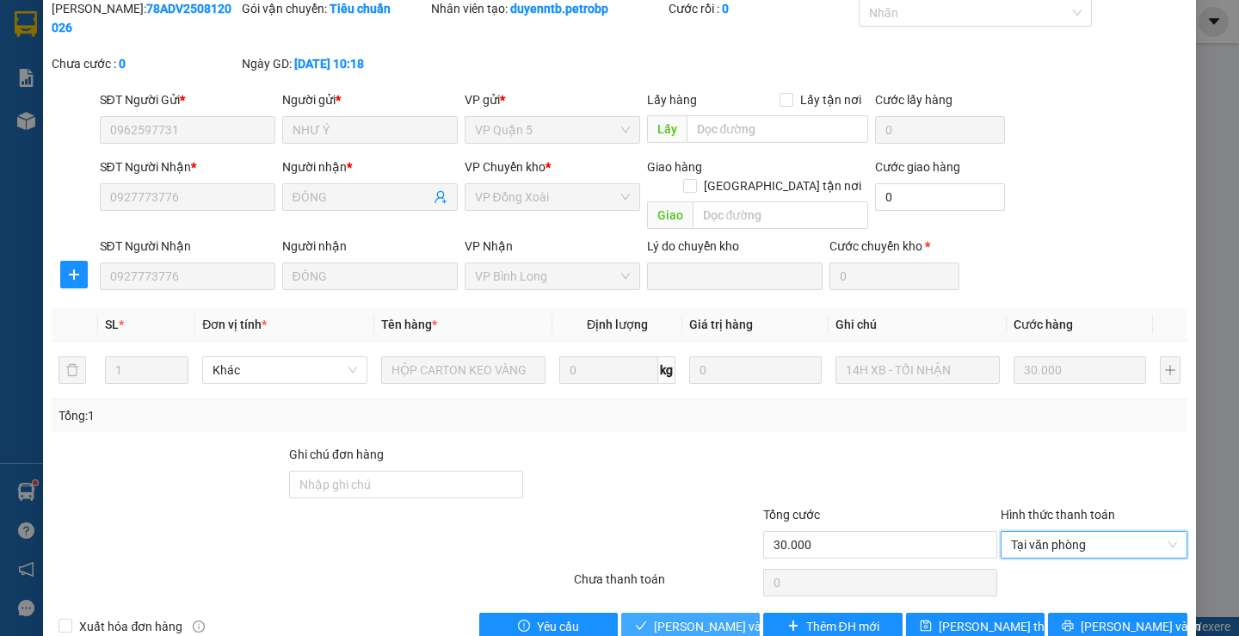
click at [670, 617] on span "[PERSON_NAME] và Giao hàng" at bounding box center [736, 626] width 165 height 19
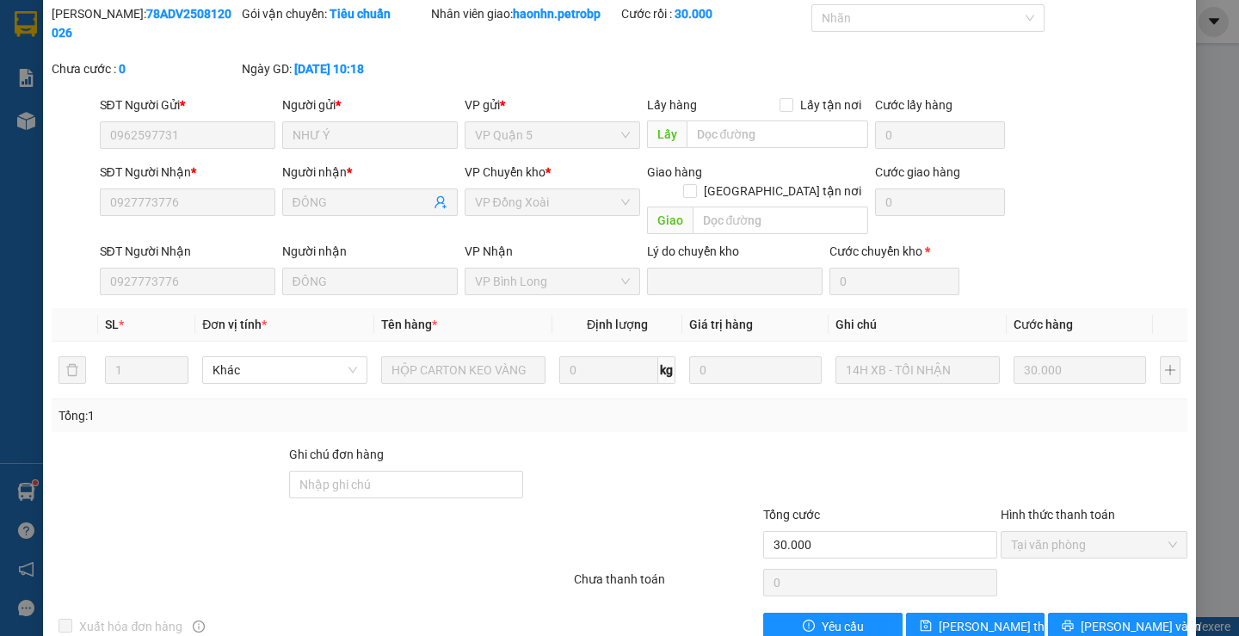
scroll to position [0, 0]
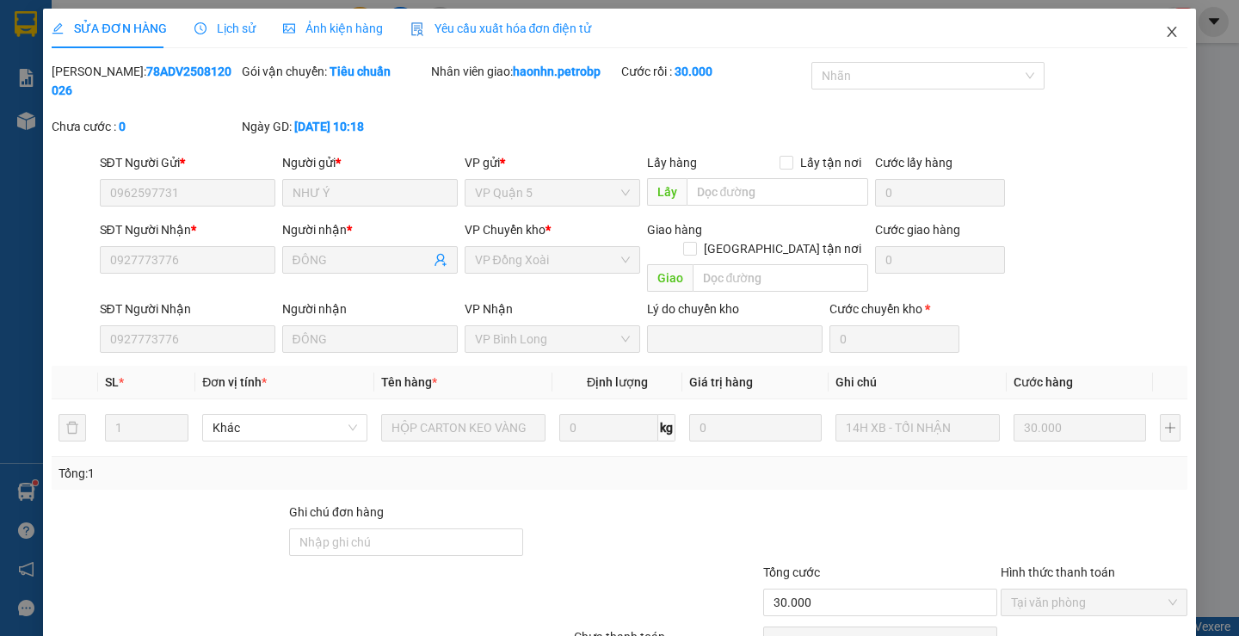
click at [1147, 46] on span "Close" at bounding box center [1171, 33] width 48 height 48
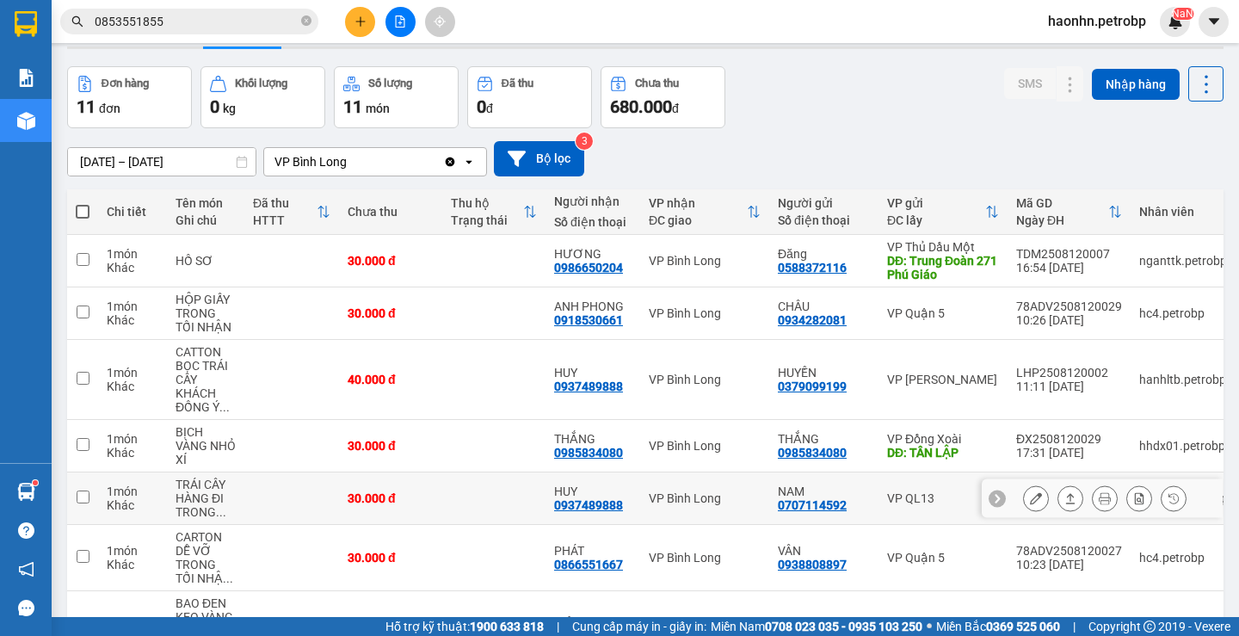
scroll to position [311, 0]
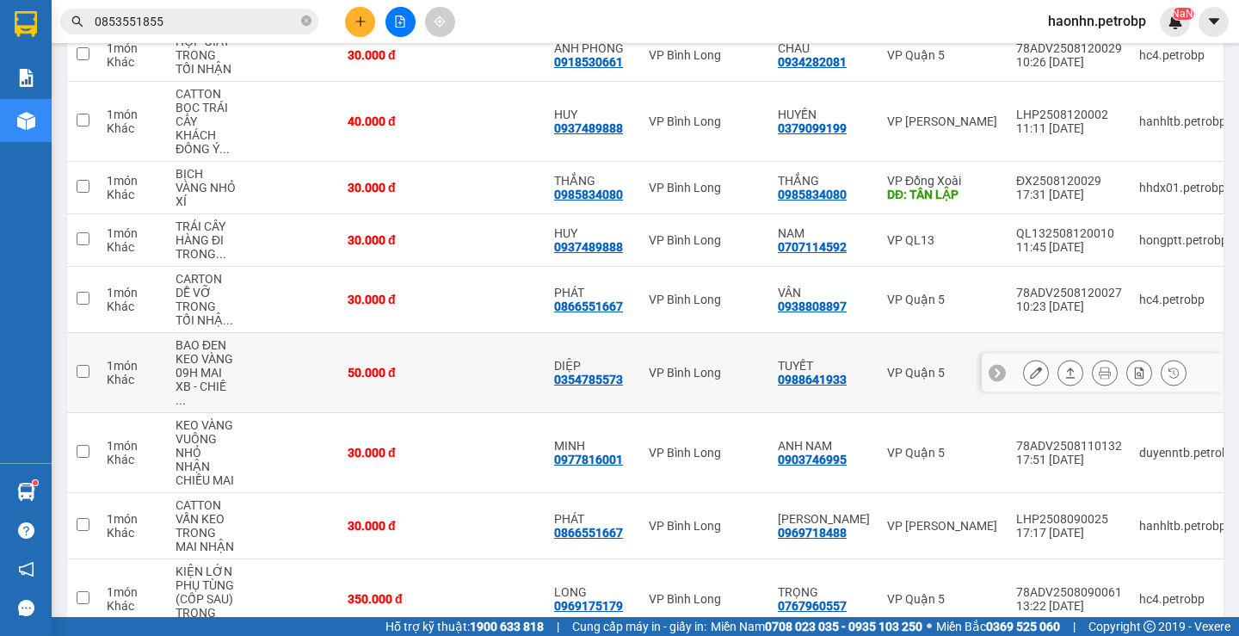
click at [1030, 370] on icon at bounding box center [1036, 372] width 12 height 12
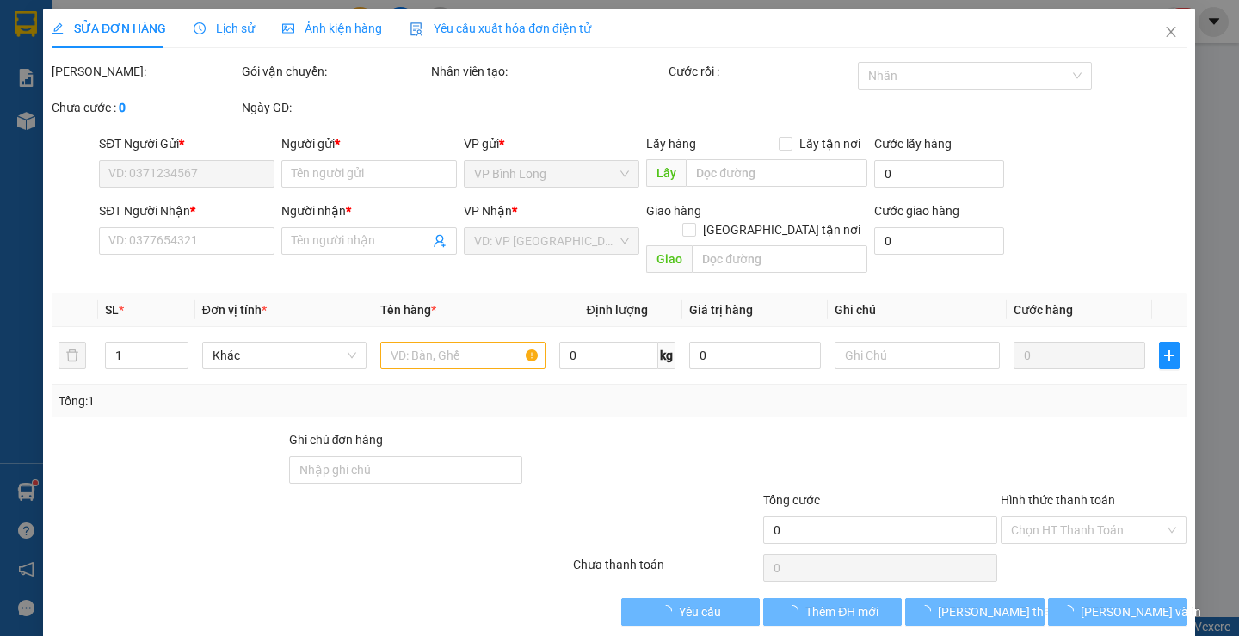
type input "0988641933"
type input "TUYẾT"
type input "0354785573"
type input "DIỆP"
type input "50.000"
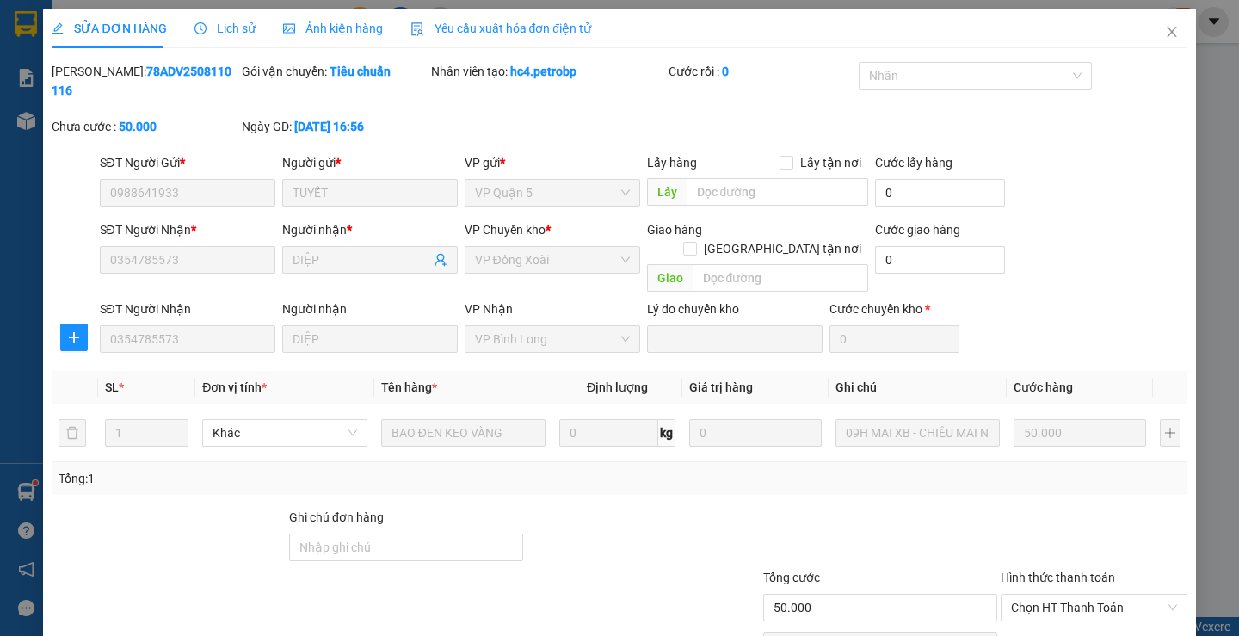
scroll to position [63, 0]
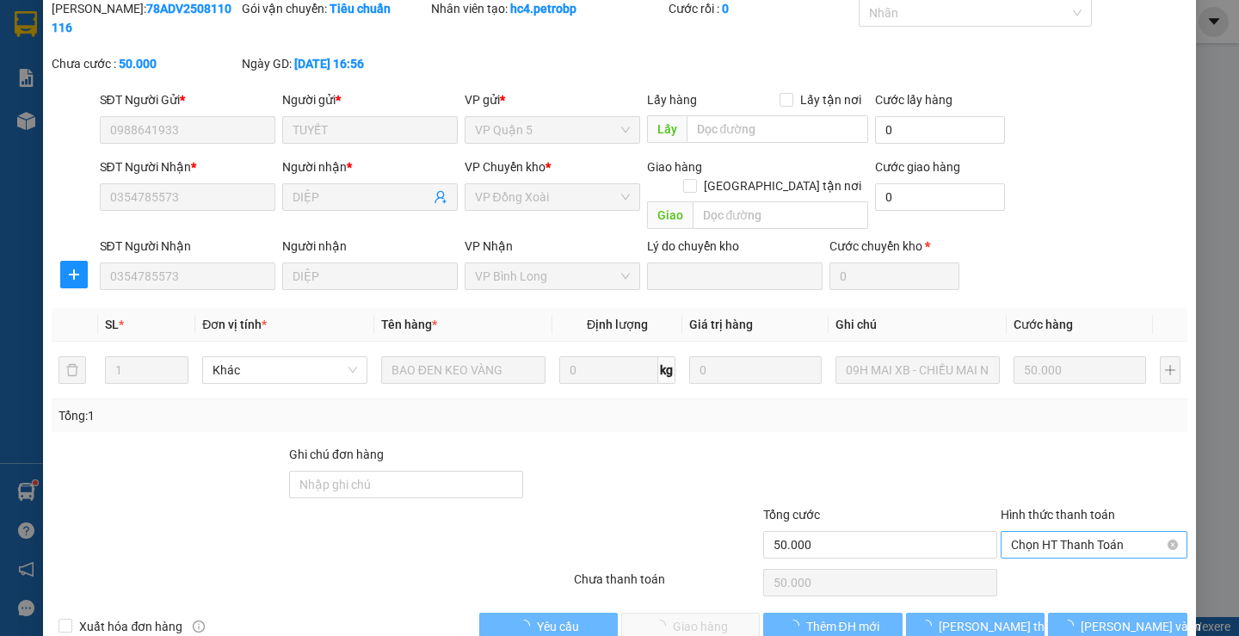
click at [1078, 532] on span "Chọn HT Thanh Toán" at bounding box center [1094, 545] width 166 height 26
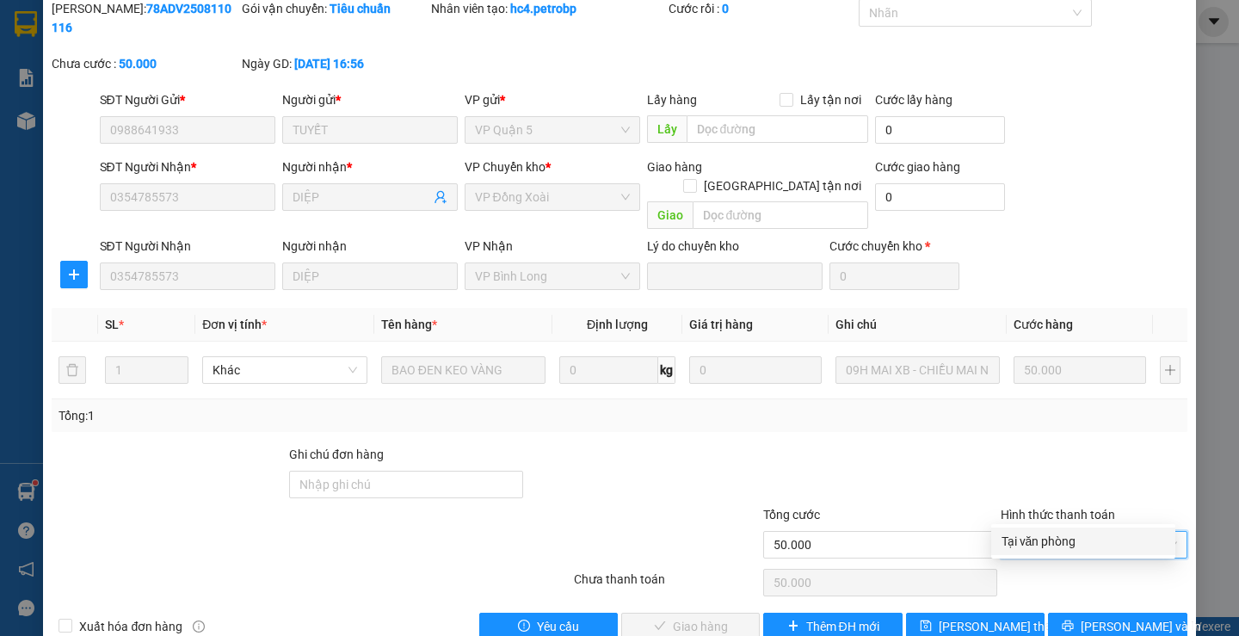
click at [1077, 544] on div "Tại văn phòng" at bounding box center [1082, 541] width 163 height 19
type input "0"
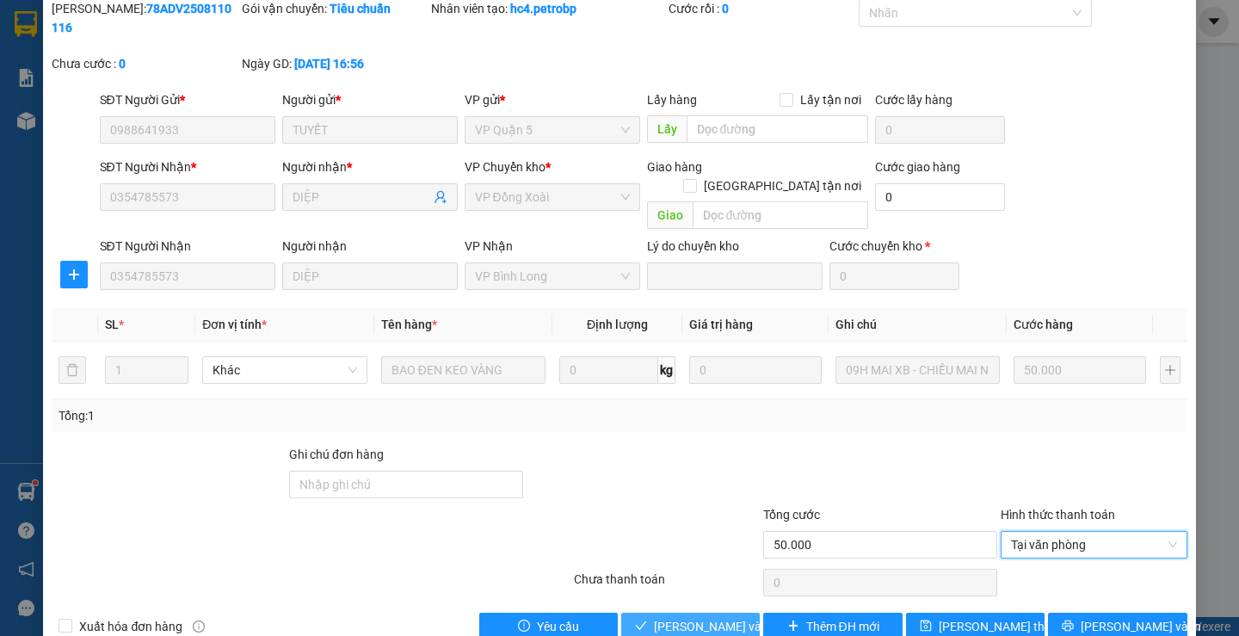
click at [725, 617] on span "[PERSON_NAME] và Giao hàng" at bounding box center [736, 626] width 165 height 19
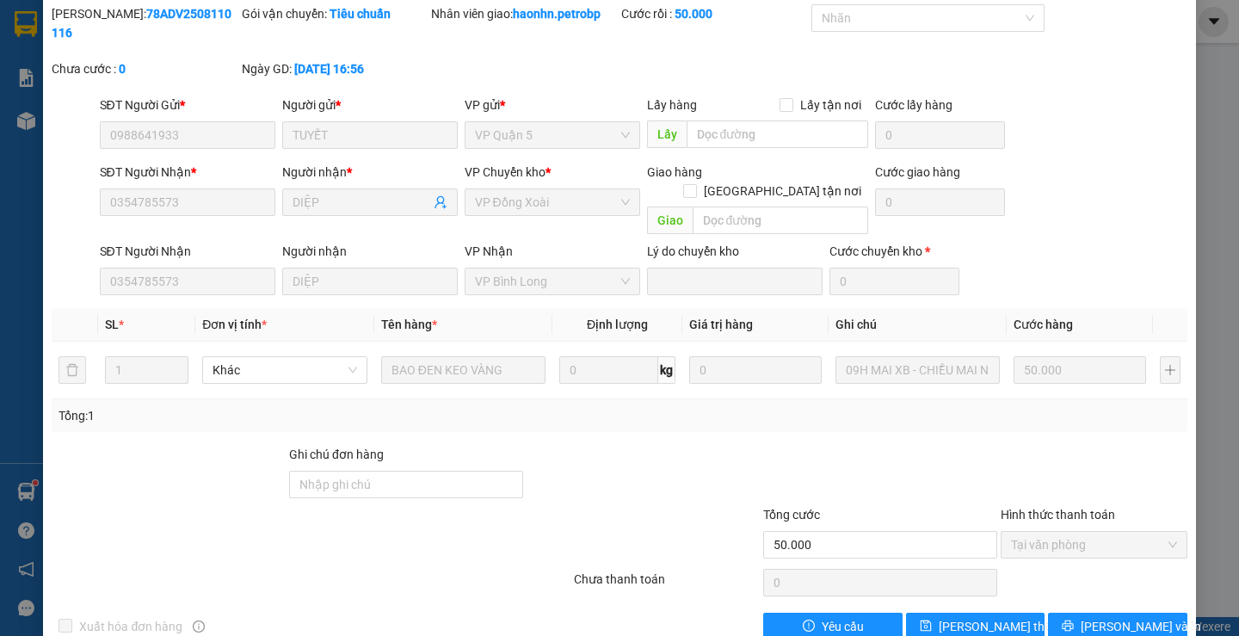
scroll to position [0, 0]
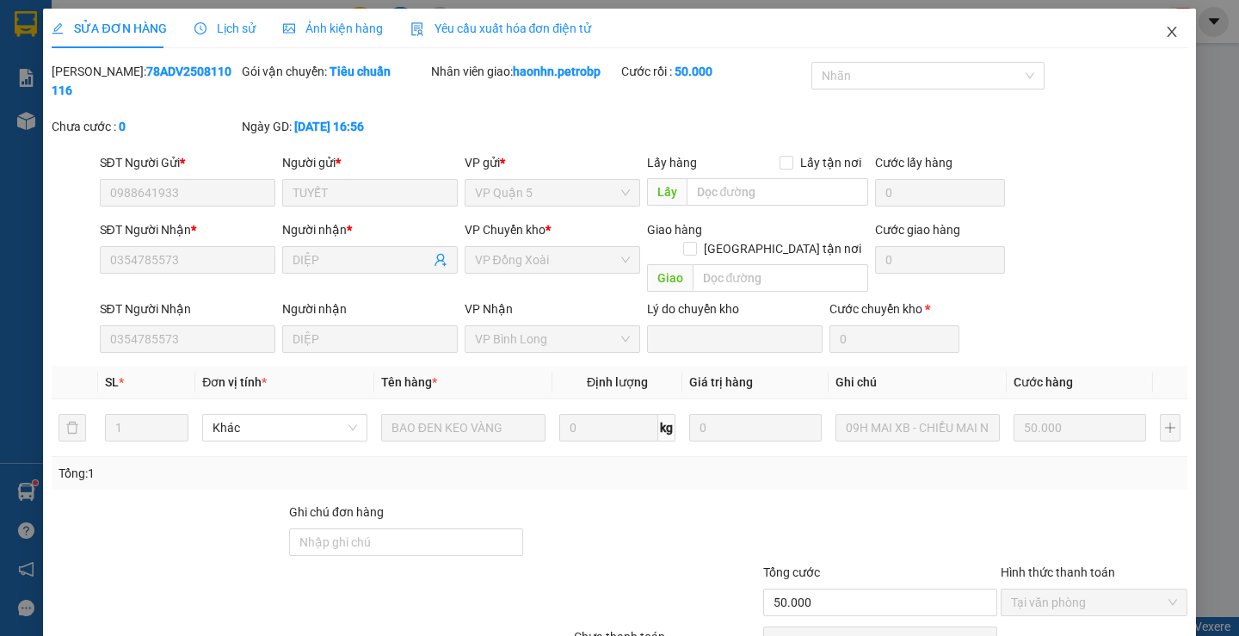
click at [1165, 39] on icon "close" at bounding box center [1172, 32] width 14 height 14
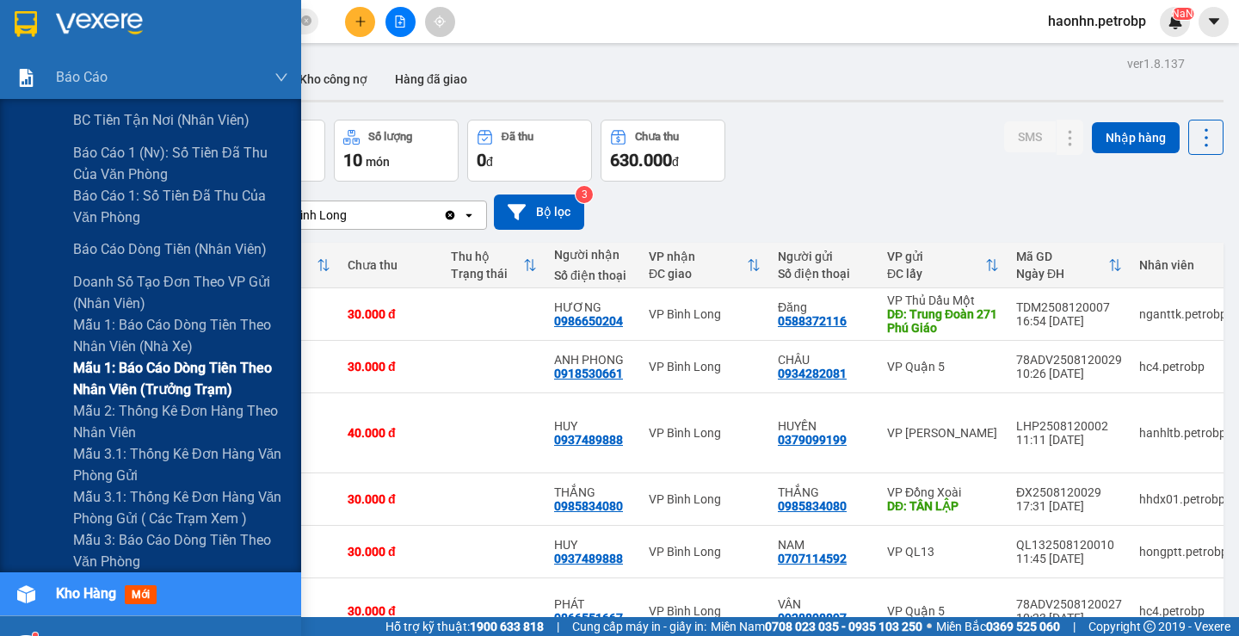
click at [201, 385] on span "Mẫu 1: Báo cáo dòng tiền theo nhân viên (trưởng trạm)" at bounding box center [180, 378] width 215 height 43
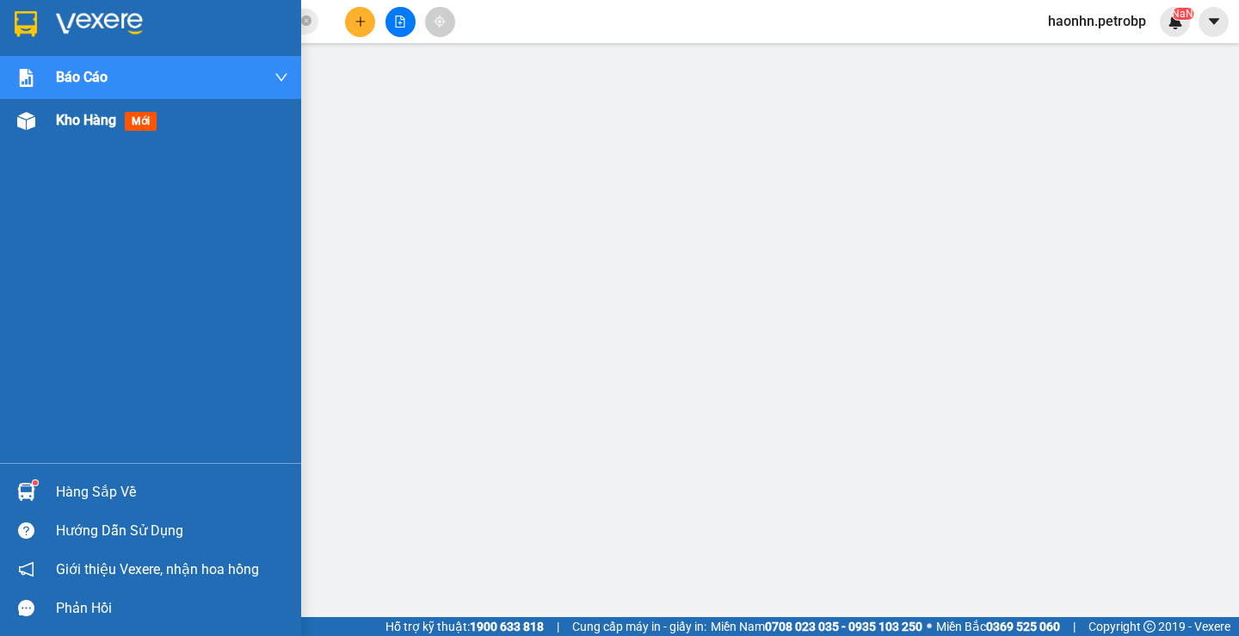
click at [25, 107] on div at bounding box center [26, 121] width 30 height 30
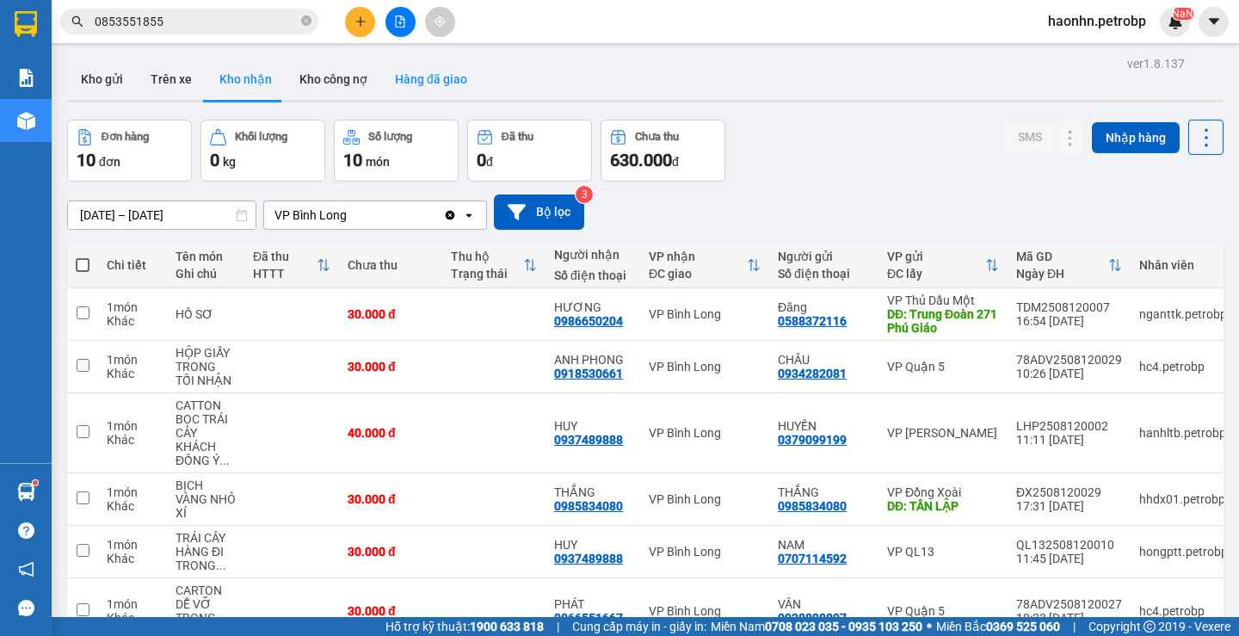
click at [436, 87] on button "Hàng đã giao" at bounding box center [431, 78] width 100 height 41
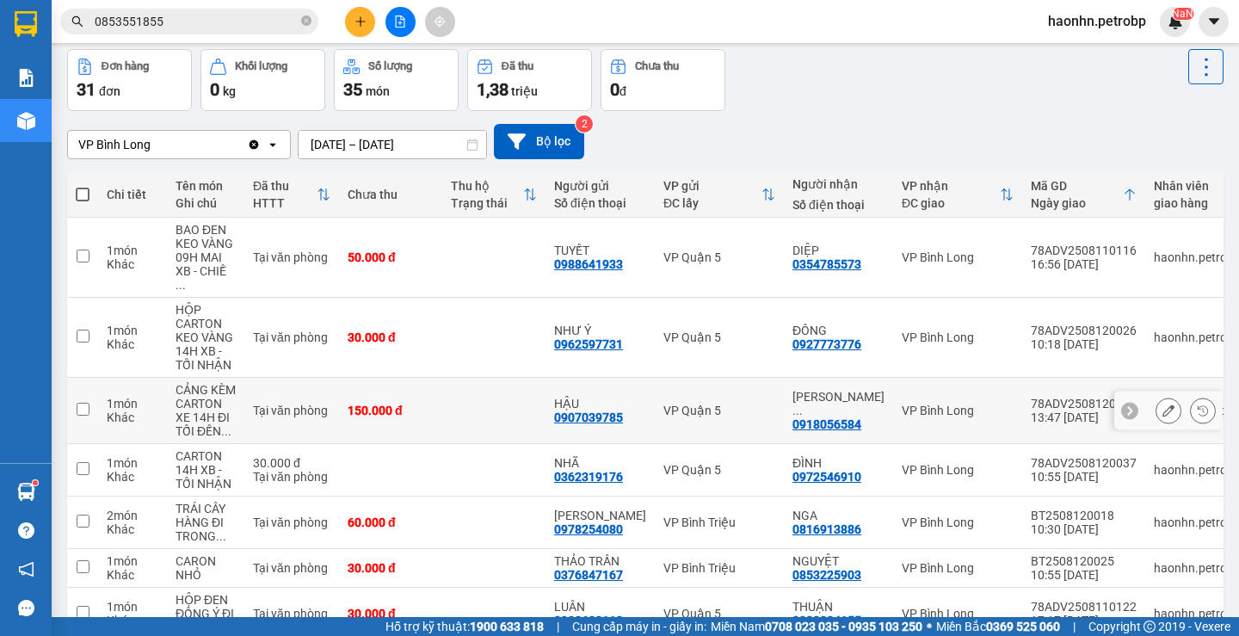
scroll to position [329, 0]
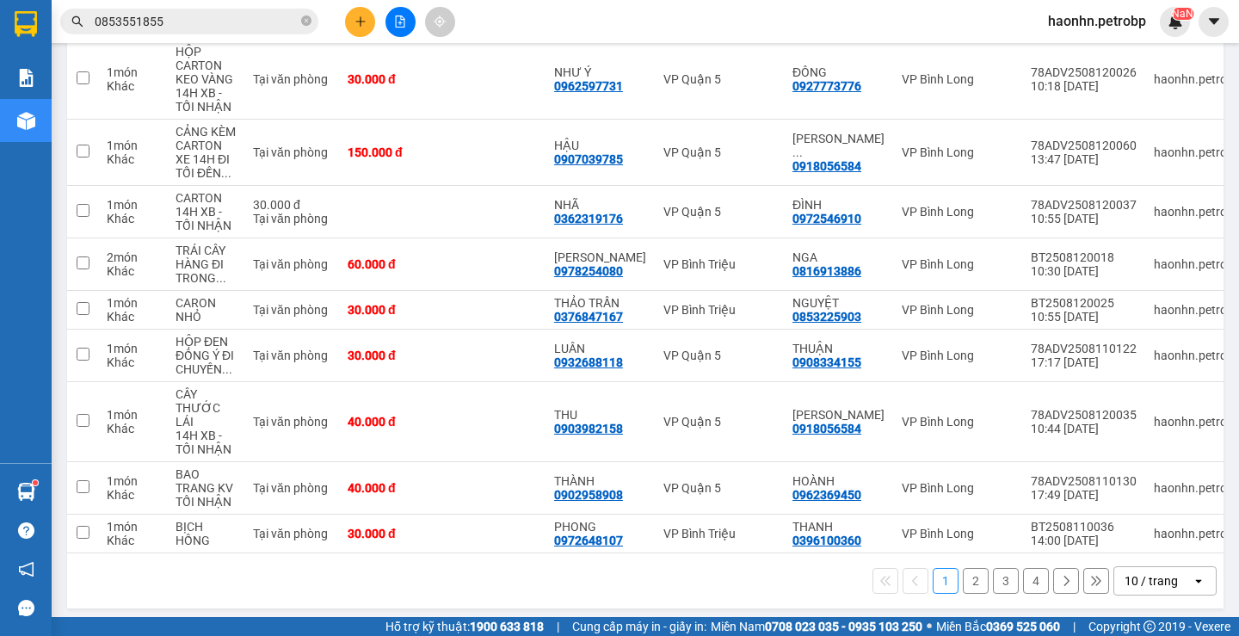
click at [966, 570] on button "2" at bounding box center [975, 581] width 26 height 26
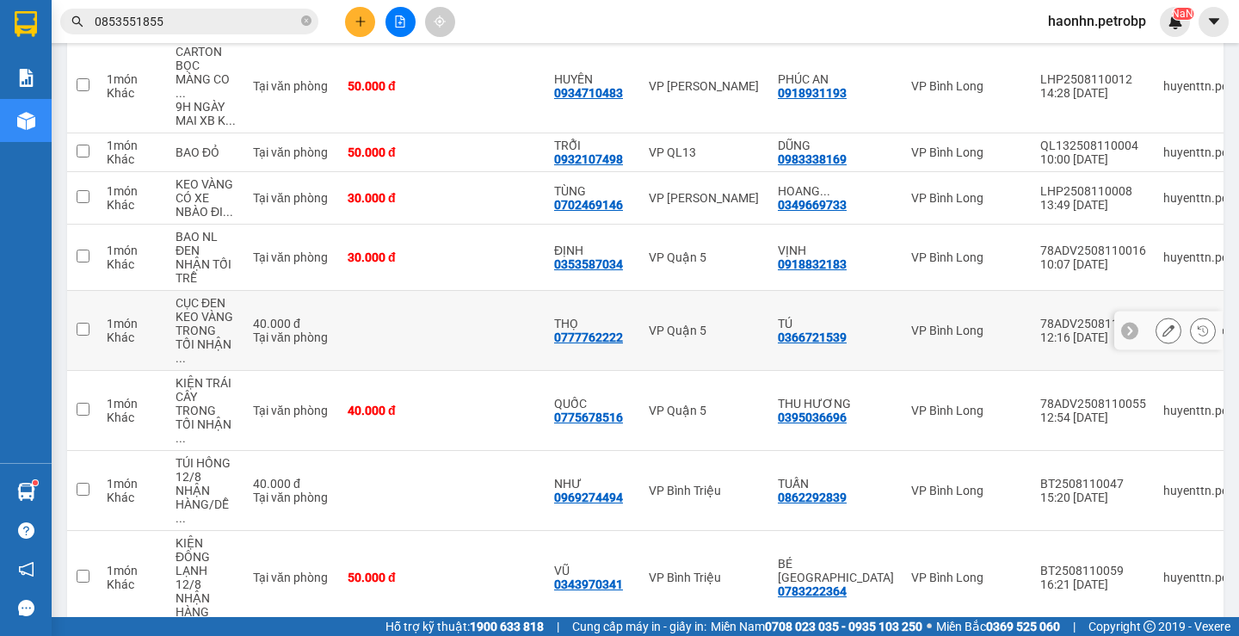
scroll to position [0, 0]
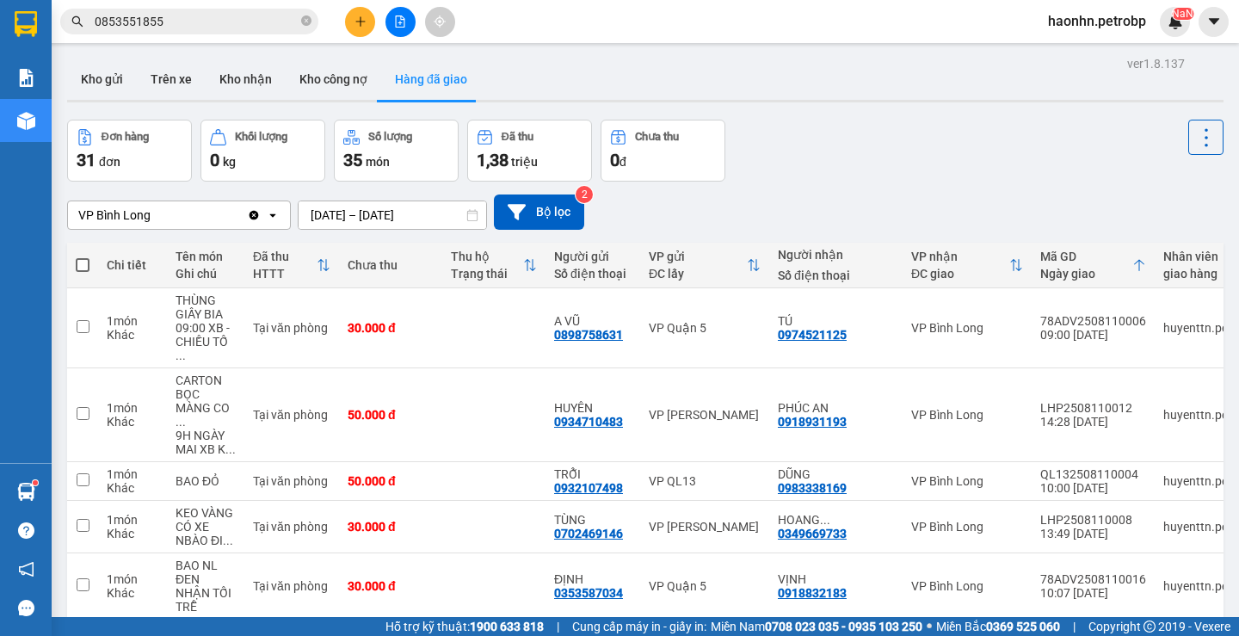
click at [226, 100] on div at bounding box center [645, 101] width 1156 height 3
click at [236, 89] on button "Kho nhận" at bounding box center [246, 78] width 80 height 41
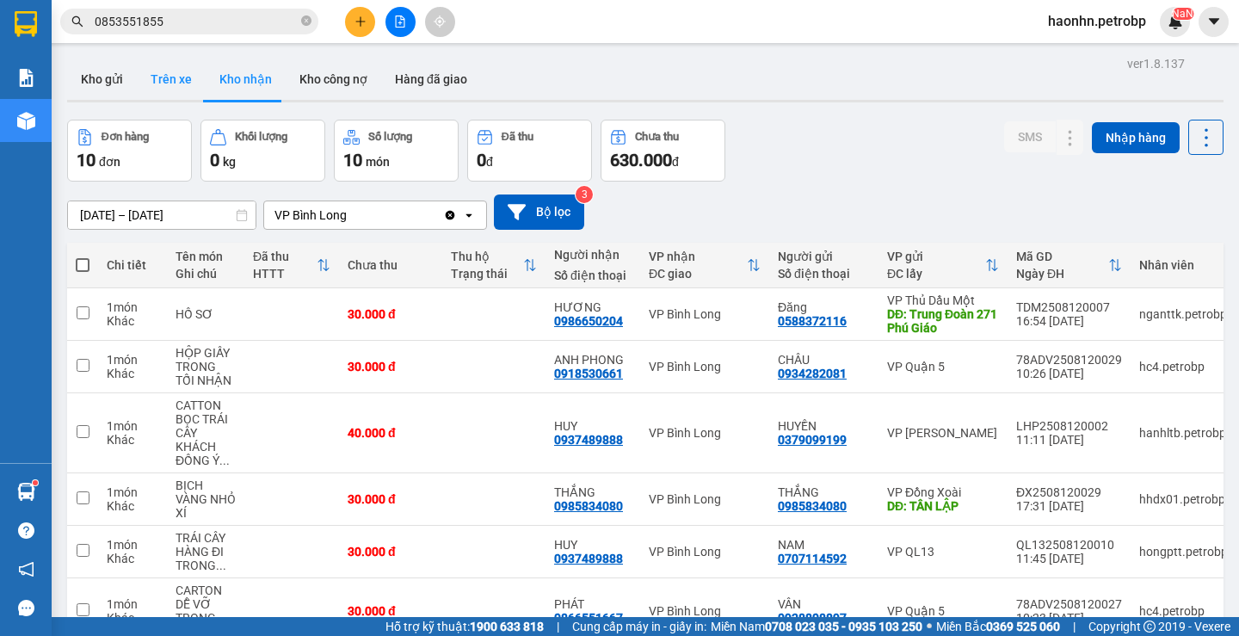
click at [180, 90] on button "Trên xe" at bounding box center [171, 78] width 69 height 41
type input "[DATE] – [DATE]"
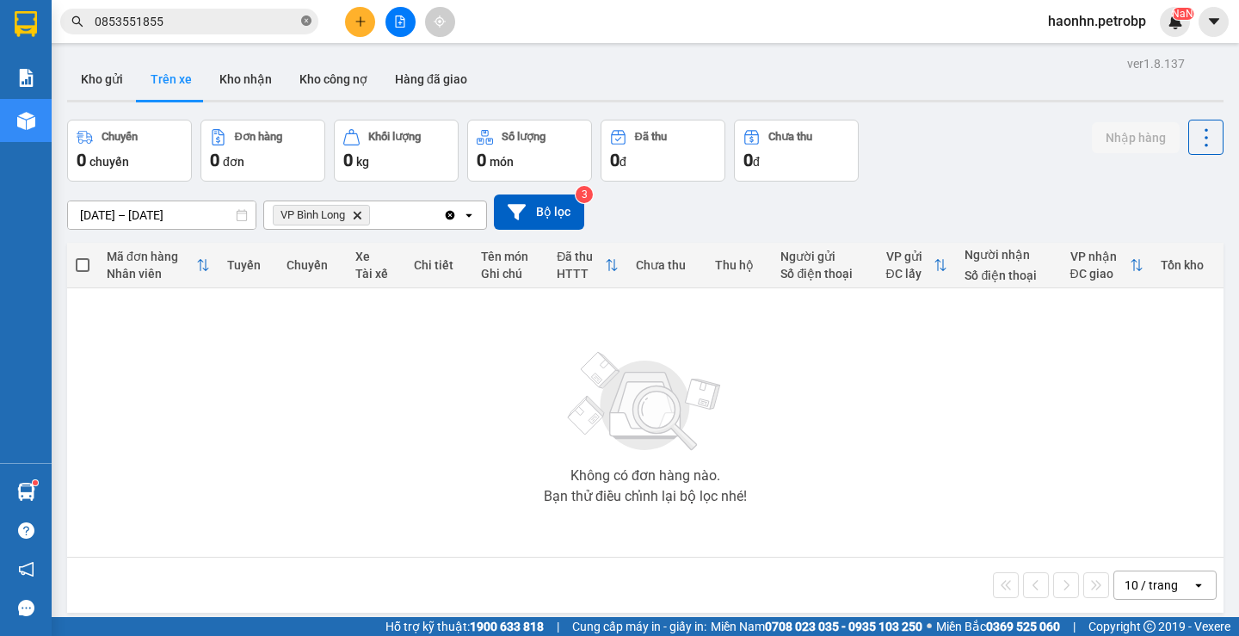
click at [305, 21] on icon "close-circle" at bounding box center [306, 20] width 10 height 10
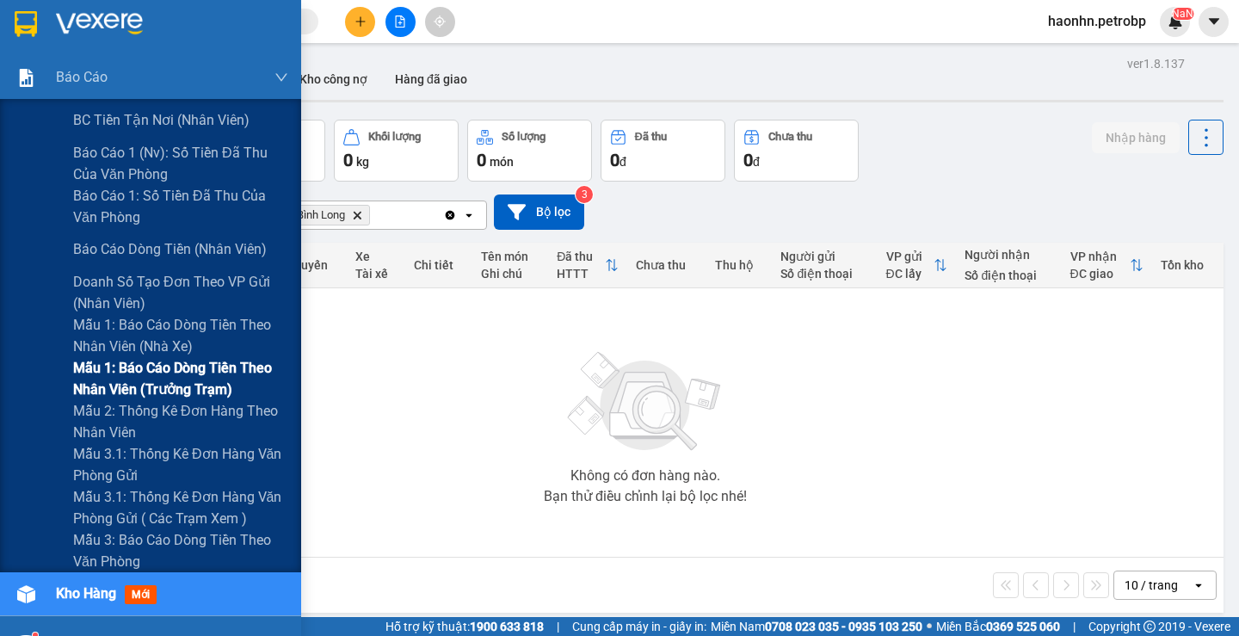
click at [218, 384] on span "Mẫu 1: Báo cáo dòng tiền theo nhân viên (trưởng trạm)" at bounding box center [180, 378] width 215 height 43
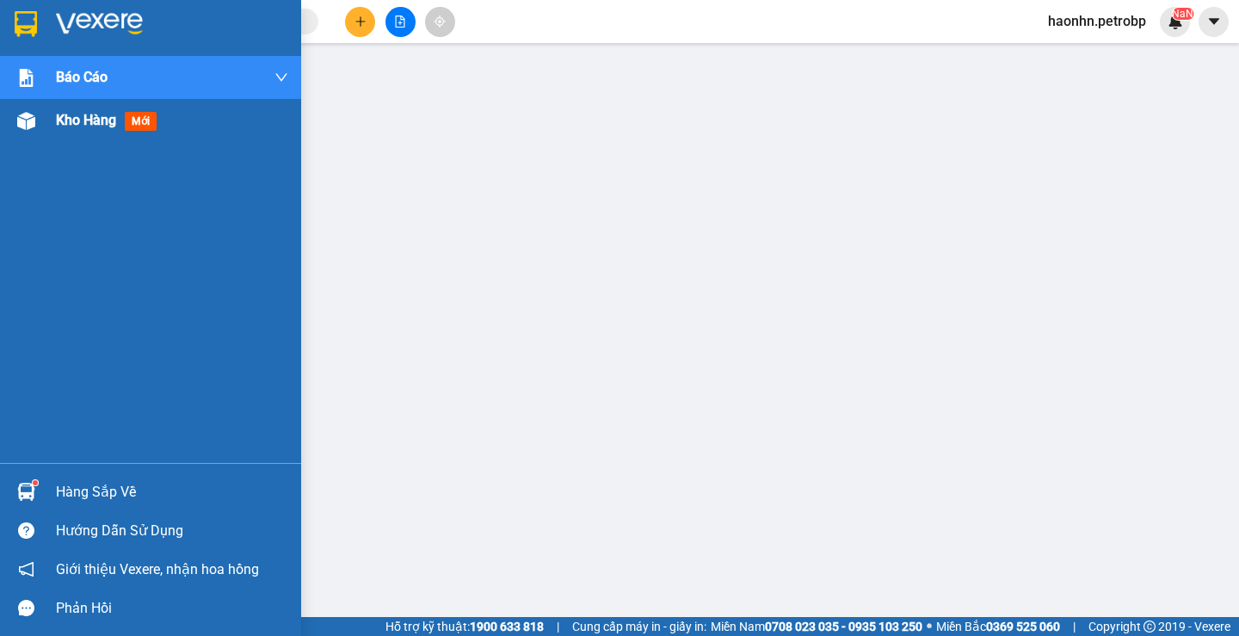
click at [46, 121] on div "Kho hàng mới" at bounding box center [150, 120] width 301 height 43
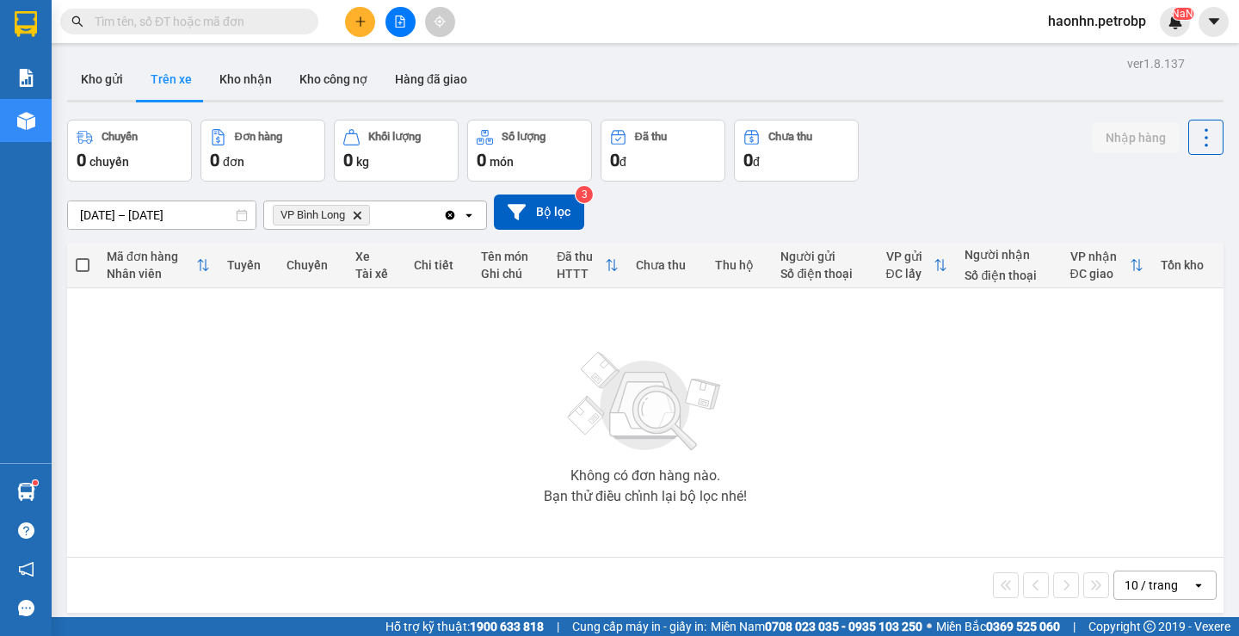
click at [174, 218] on input "[DATE] – [DATE]" at bounding box center [162, 215] width 188 height 28
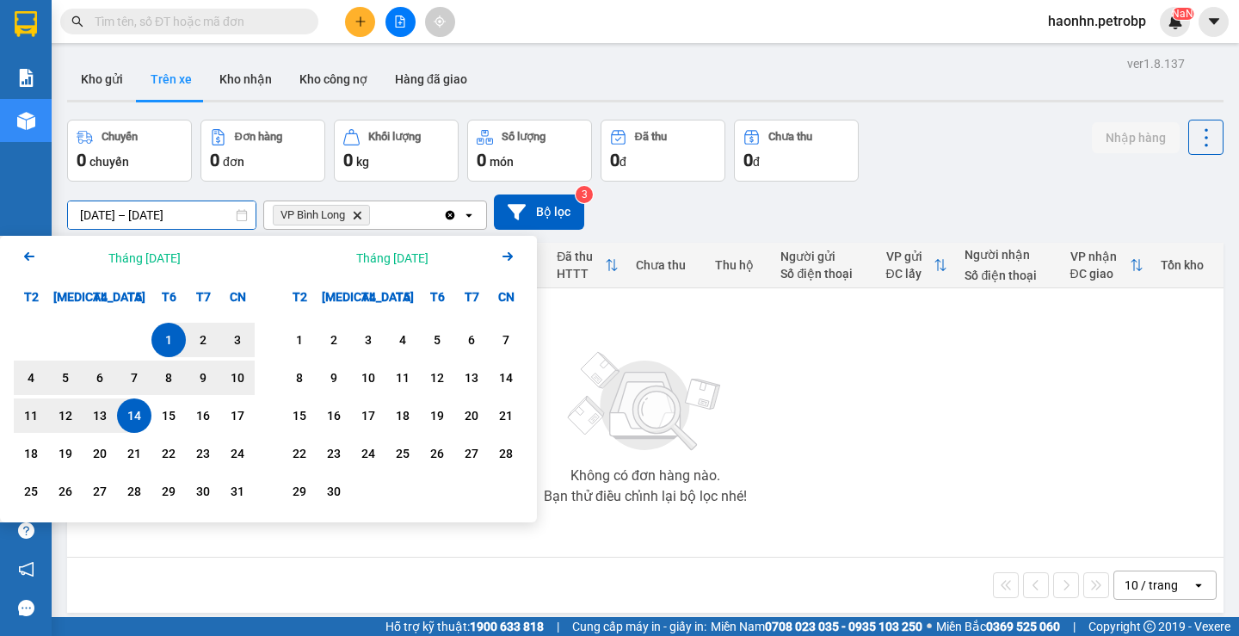
click at [27, 263] on icon "Arrow Left" at bounding box center [29, 256] width 21 height 21
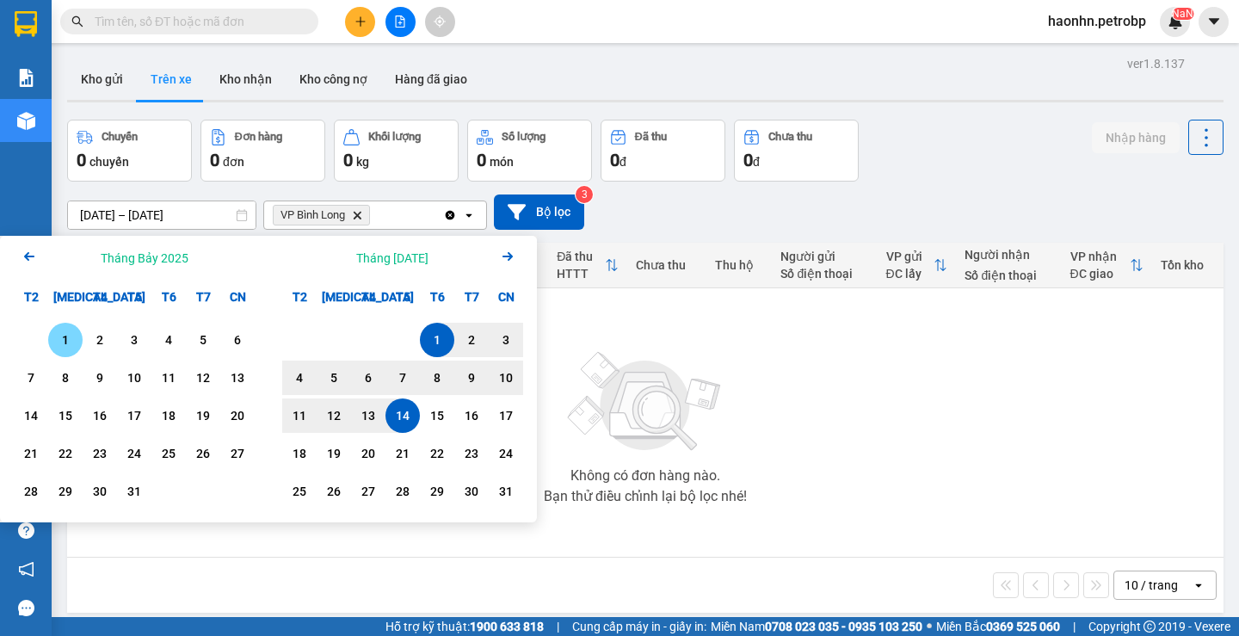
click at [62, 345] on div "1" at bounding box center [65, 339] width 24 height 21
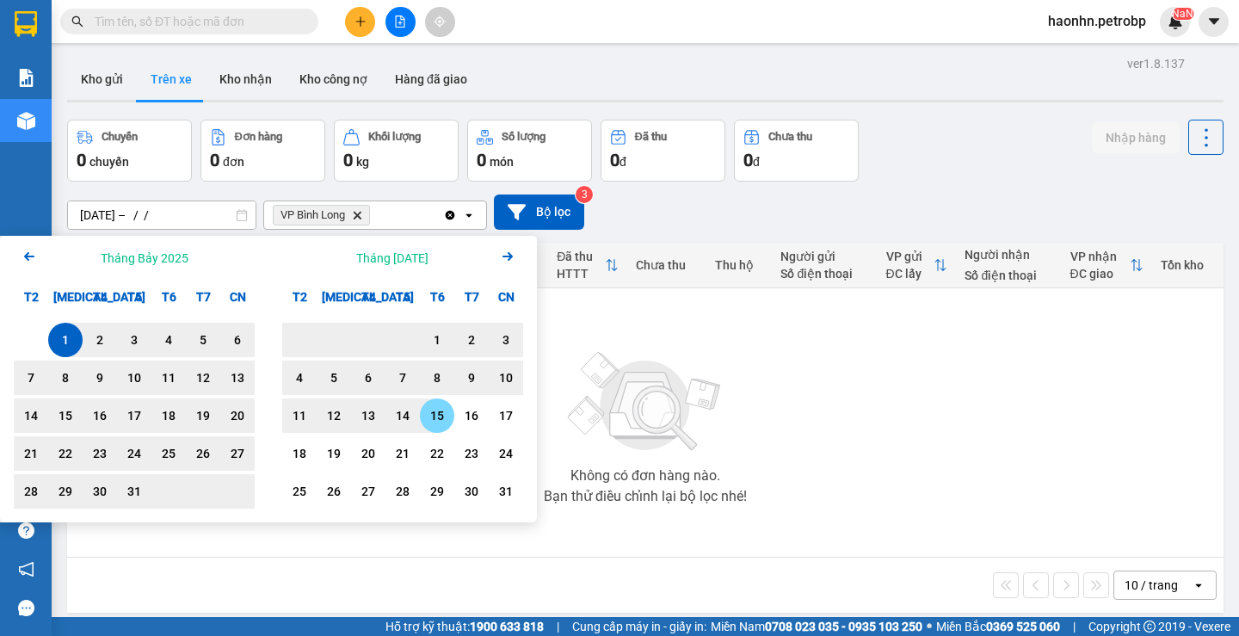
click at [444, 414] on div "15" at bounding box center [437, 415] width 24 height 21
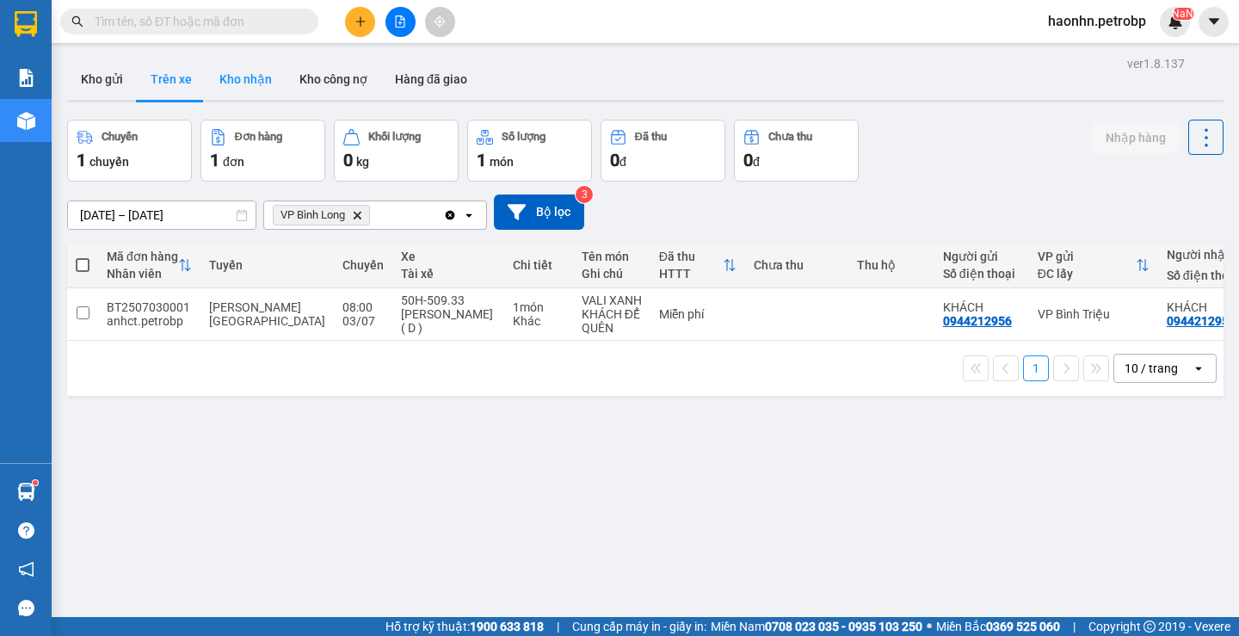
click at [212, 87] on button "Kho nhận" at bounding box center [246, 78] width 80 height 41
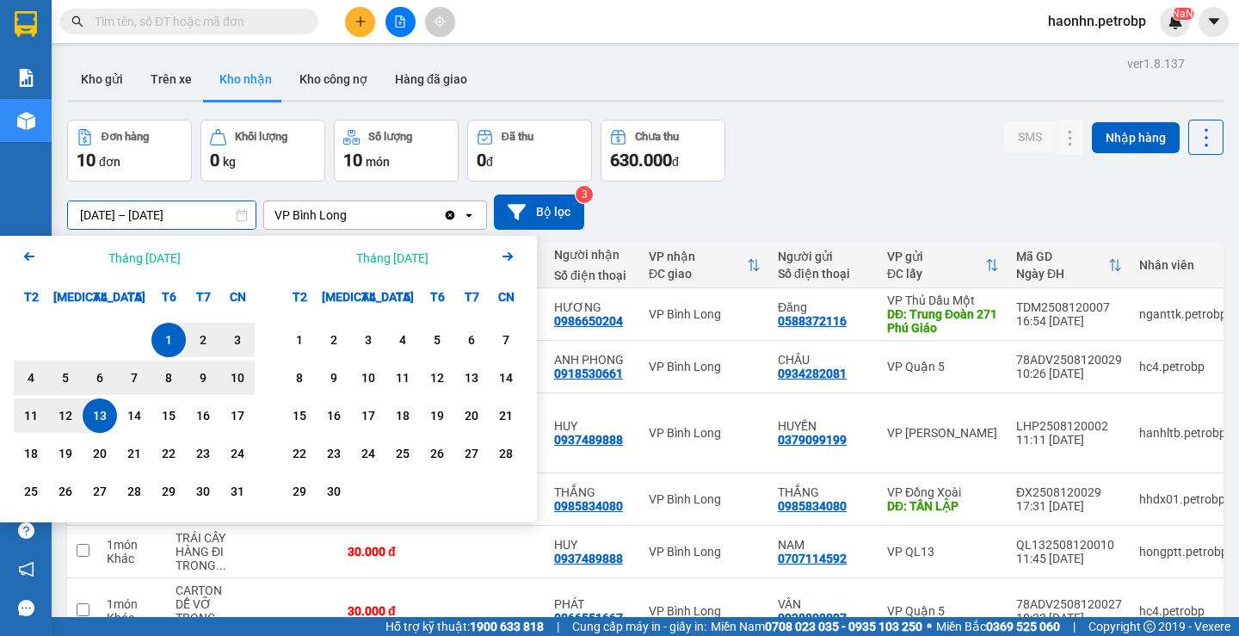
click at [123, 219] on input "[DATE] – [DATE]" at bounding box center [162, 215] width 188 height 28
click at [9, 256] on div "Arrow Left Tháng [DATE]" at bounding box center [134, 258] width 268 height 44
click at [14, 255] on div "Arrow Left Tháng [DATE]" at bounding box center [134, 258] width 268 height 44
click at [23, 255] on icon "Arrow Left" at bounding box center [29, 256] width 21 height 21
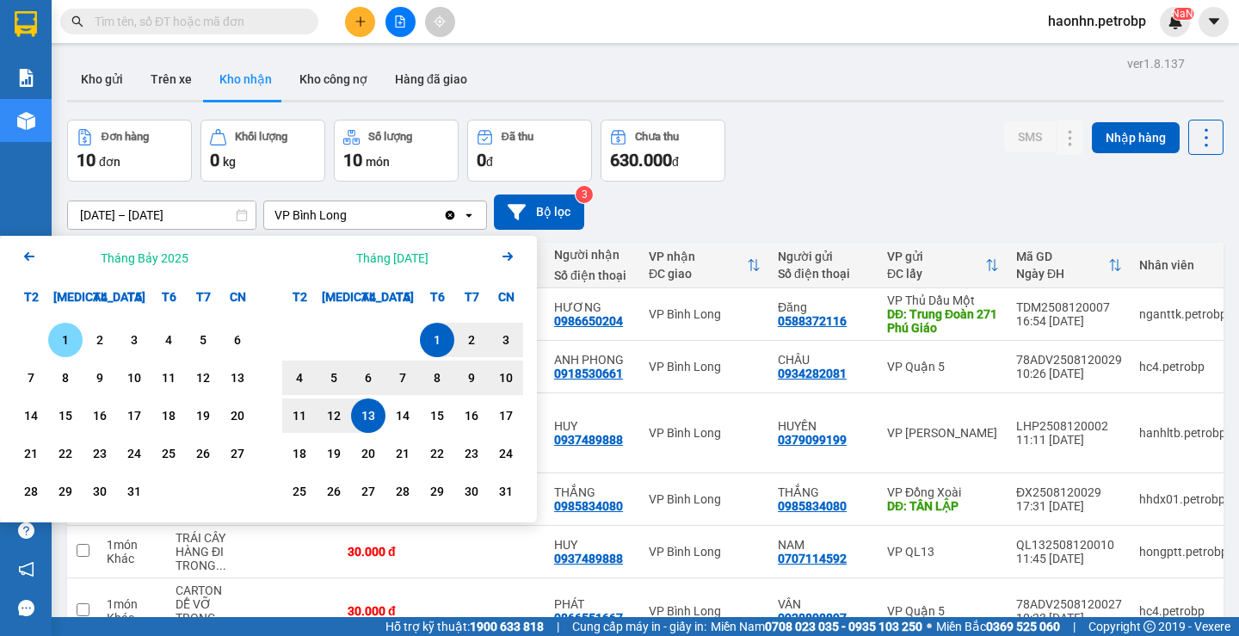
click at [77, 344] on div "1" at bounding box center [65, 340] width 34 height 34
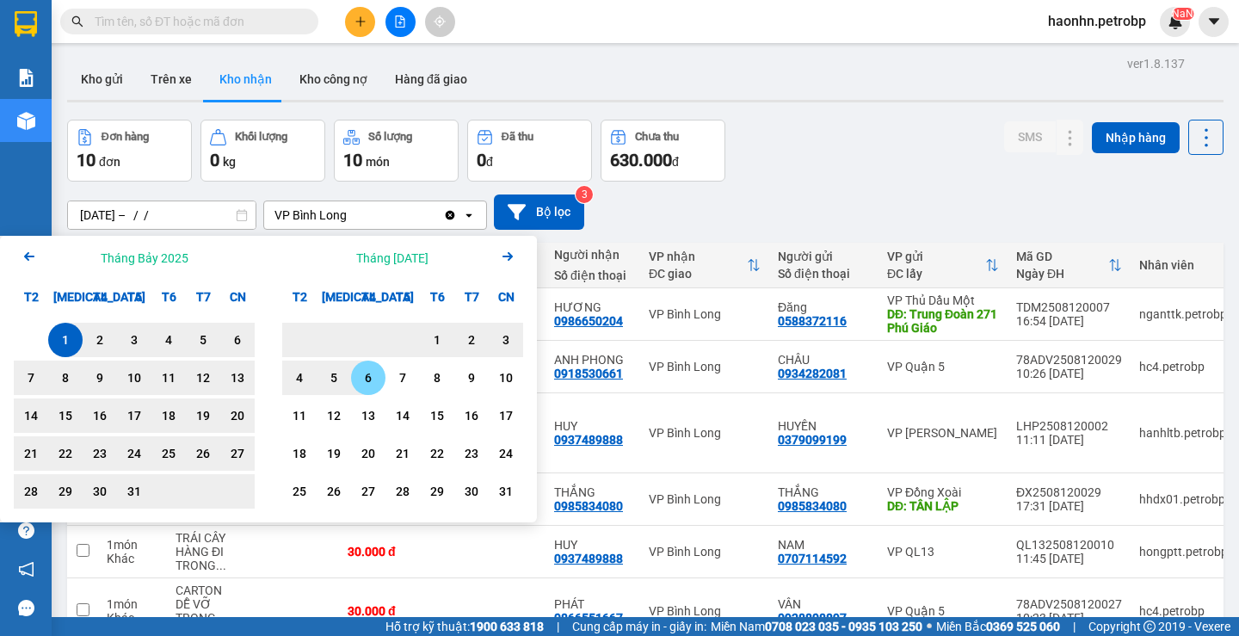
click at [440, 418] on div "15" at bounding box center [437, 415] width 24 height 21
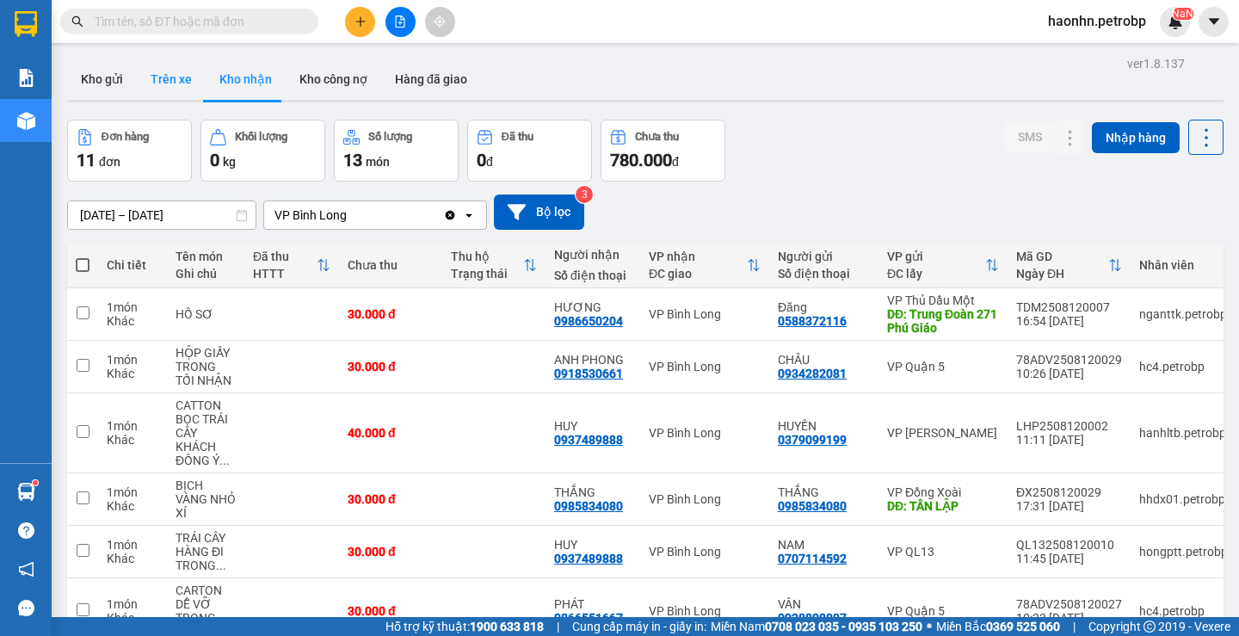
click at [186, 82] on button "Trên xe" at bounding box center [171, 78] width 69 height 41
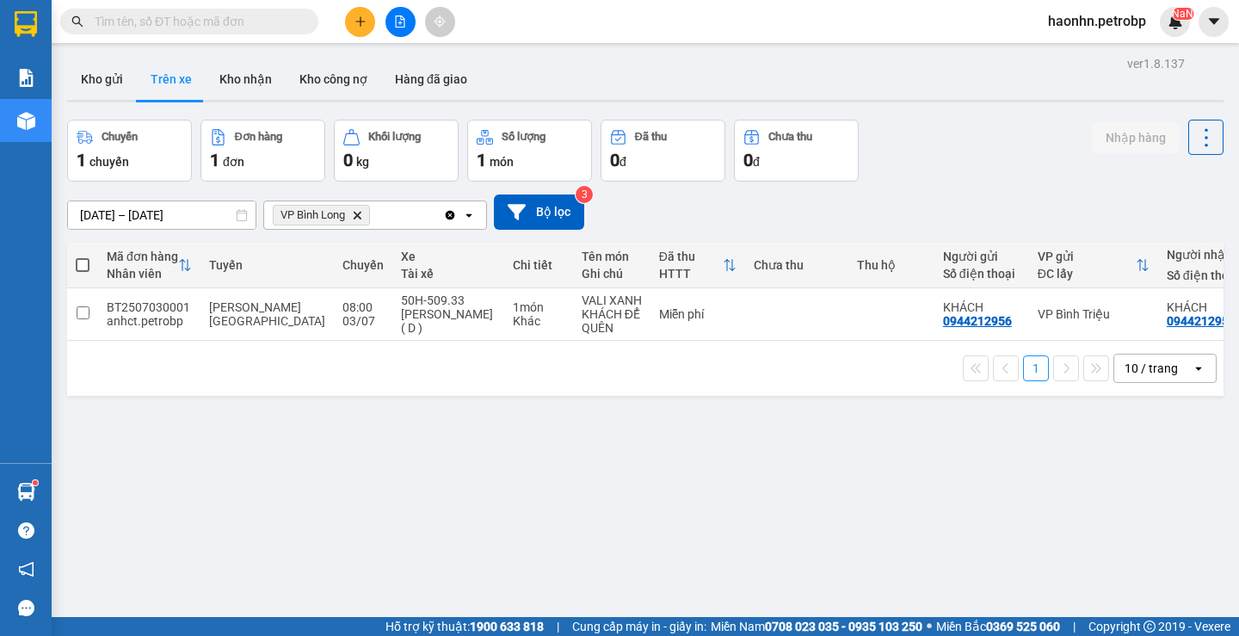
click at [190, 210] on input "[DATE] – [DATE]" at bounding box center [162, 215] width 188 height 28
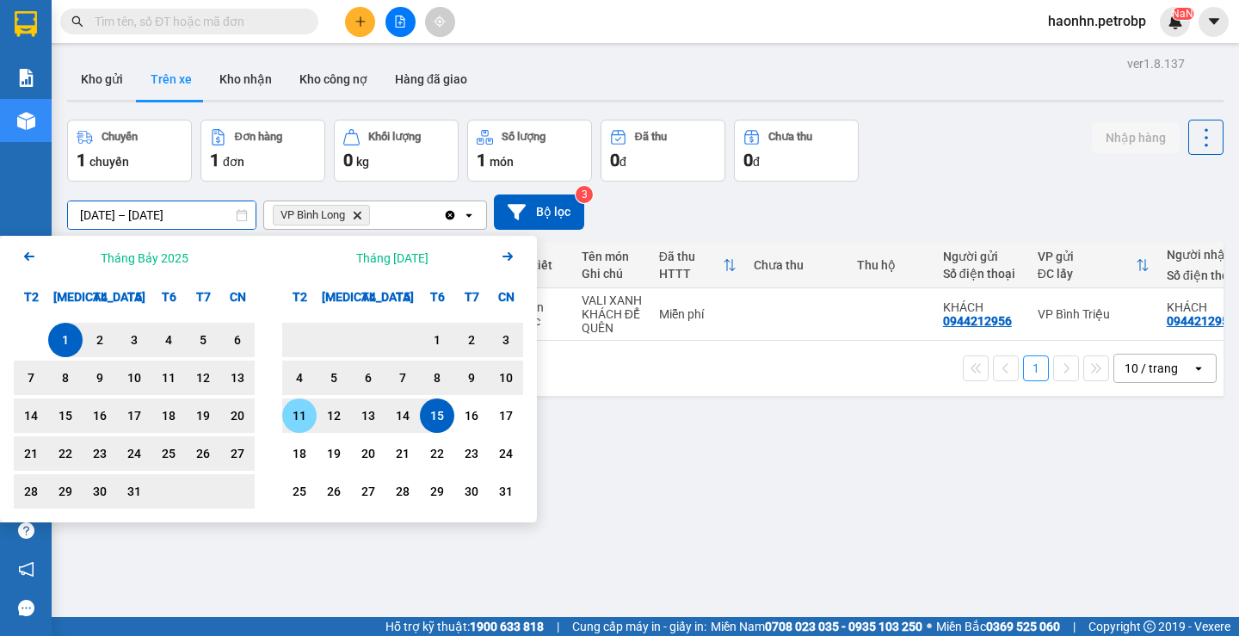
click at [308, 407] on div "11" at bounding box center [299, 415] width 24 height 21
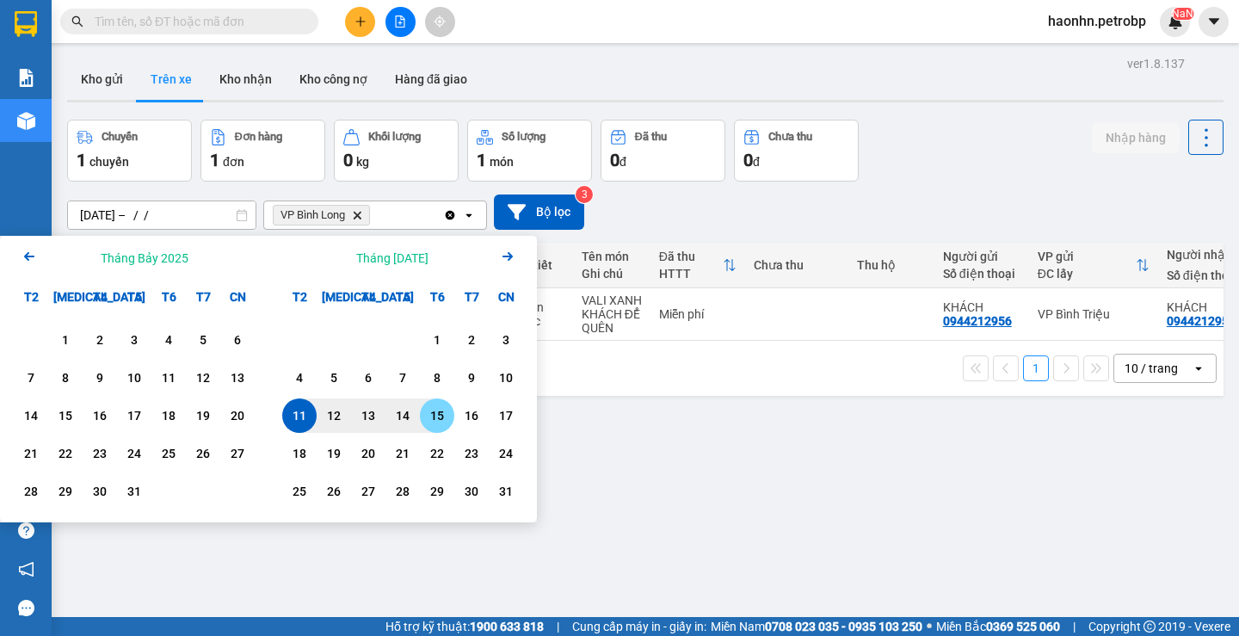
click at [430, 415] on div "15" at bounding box center [437, 415] width 24 height 21
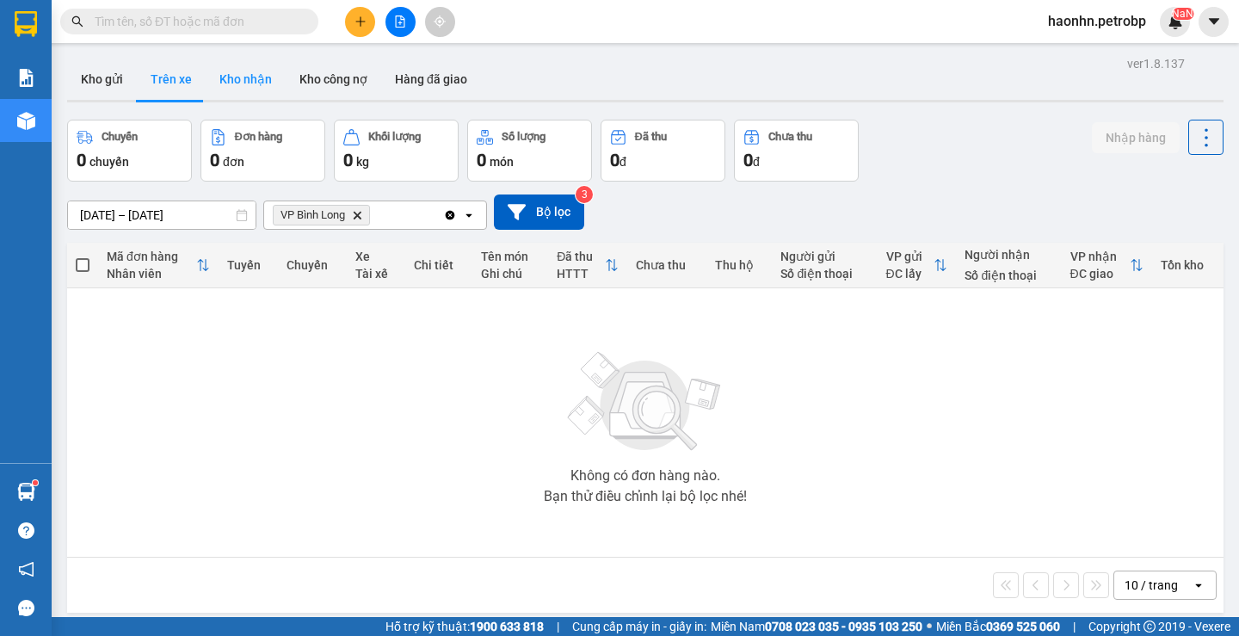
click at [263, 67] on button "Kho nhận" at bounding box center [246, 78] width 80 height 41
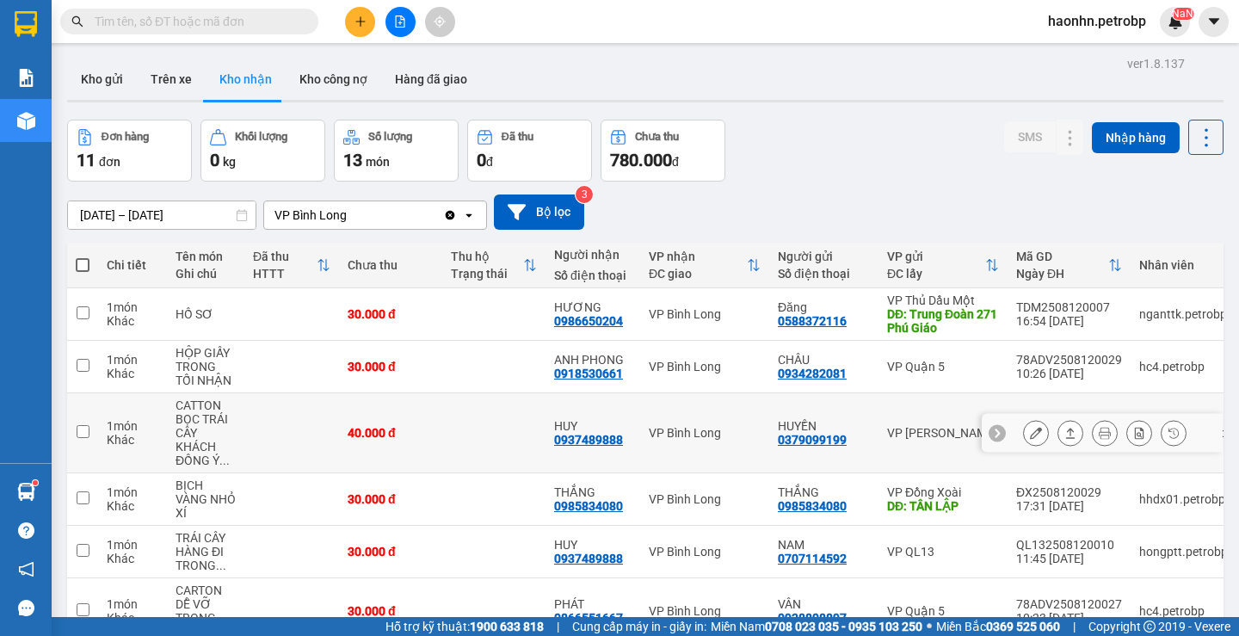
scroll to position [370, 0]
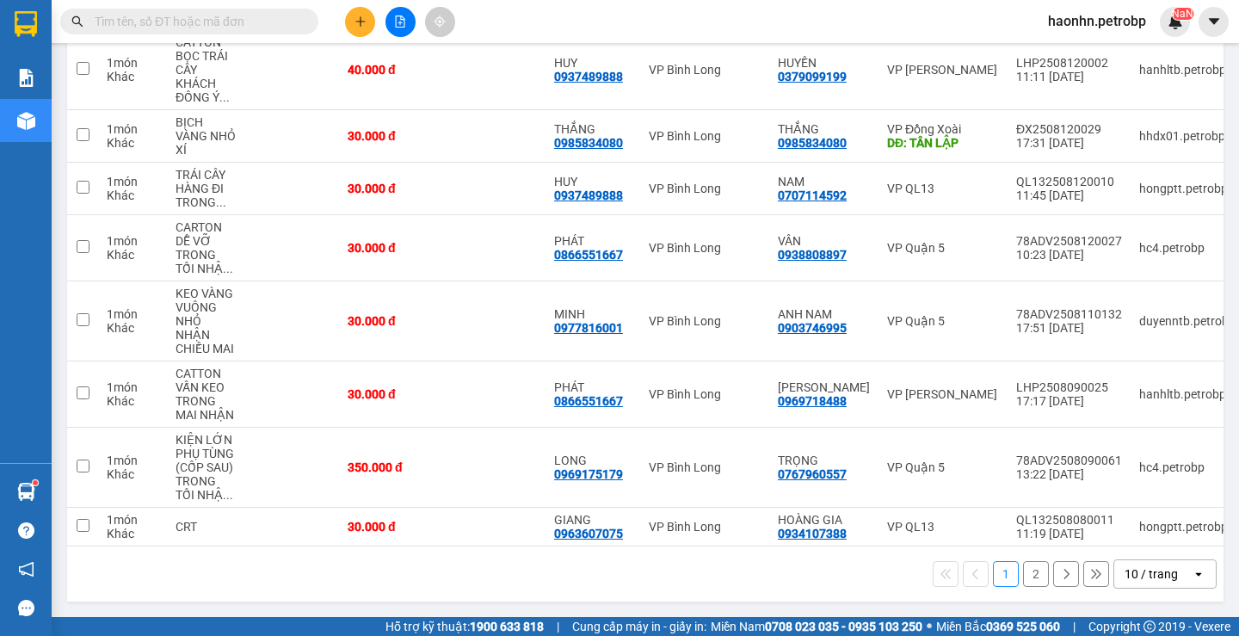
click at [1023, 575] on button "2" at bounding box center [1036, 574] width 26 height 26
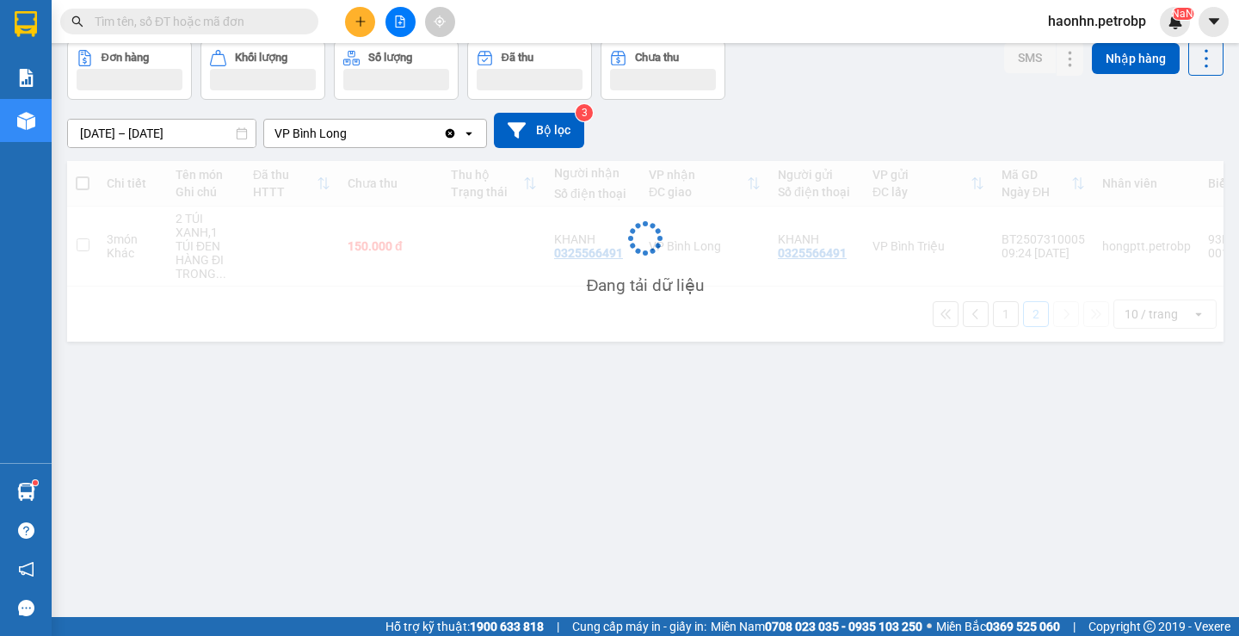
scroll to position [79, 0]
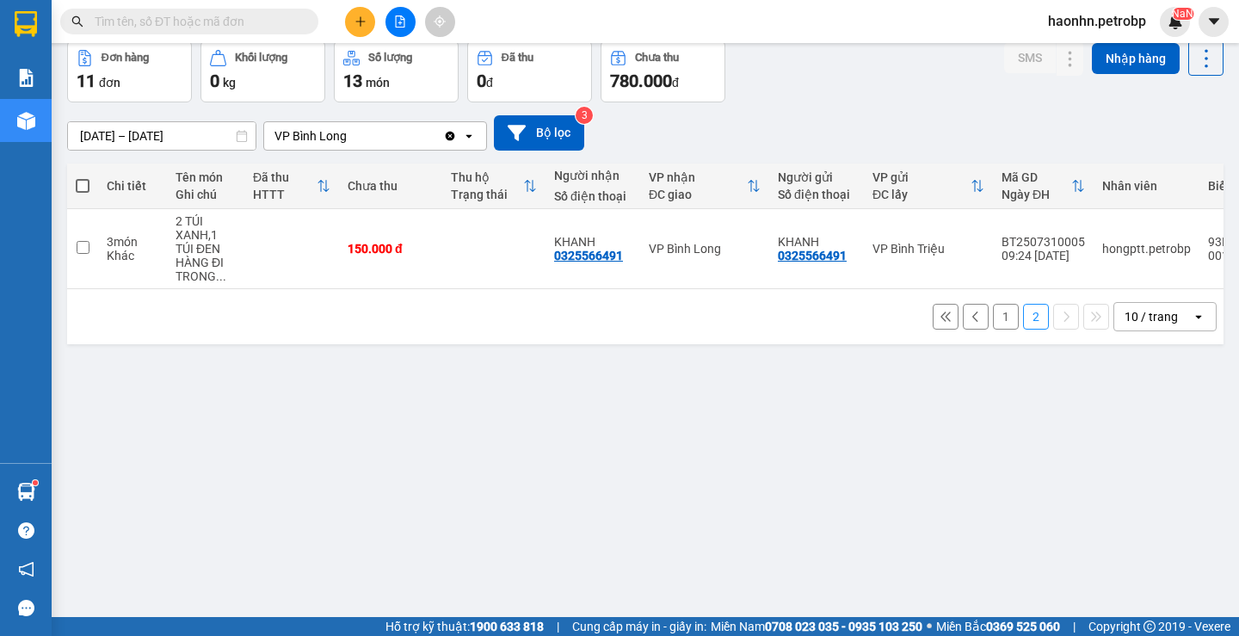
click at [969, 323] on icon at bounding box center [975, 316] width 12 height 12
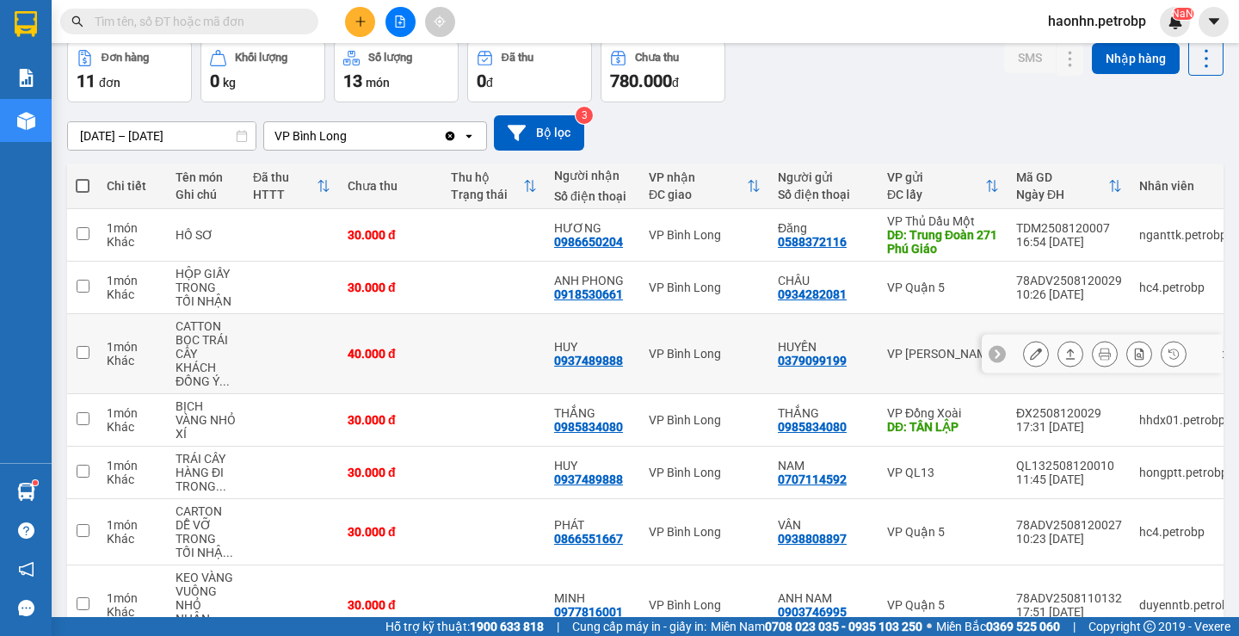
scroll to position [370, 0]
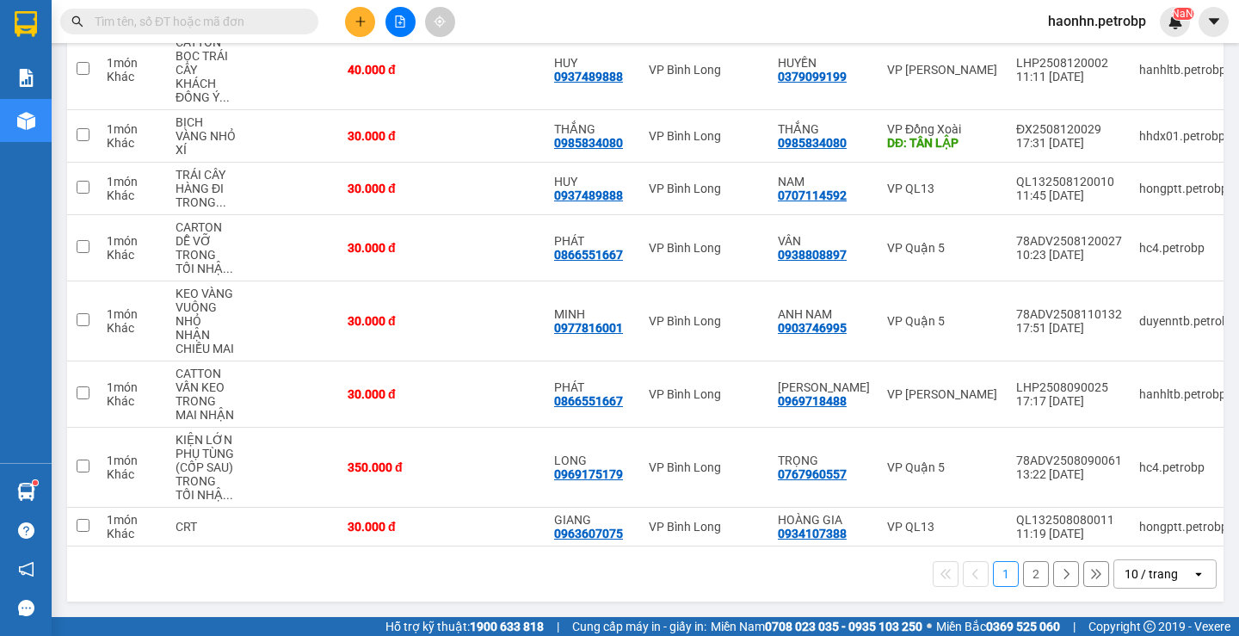
click at [1060, 568] on icon at bounding box center [1066, 574] width 12 height 12
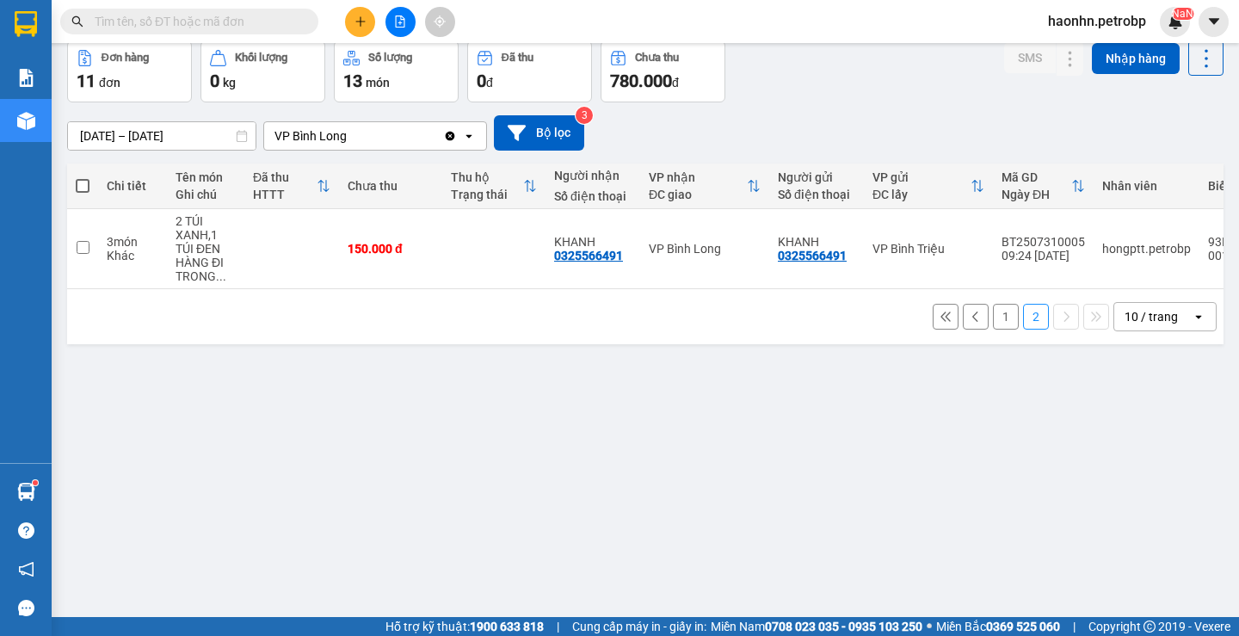
scroll to position [0, 0]
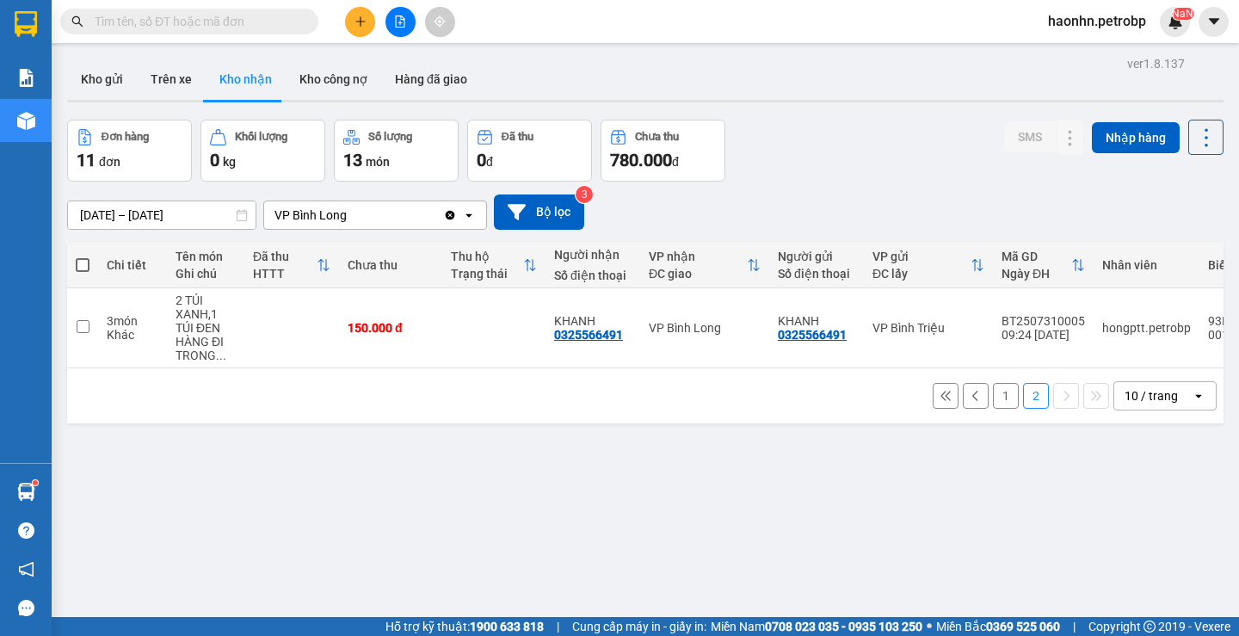
click at [192, 224] on div "ver 1.8.137 Kho gửi Trên xe Kho nhận Kho công nợ Hàng đã giao Đơn hàng 11 đơn K…" at bounding box center [645, 370] width 1170 height 636
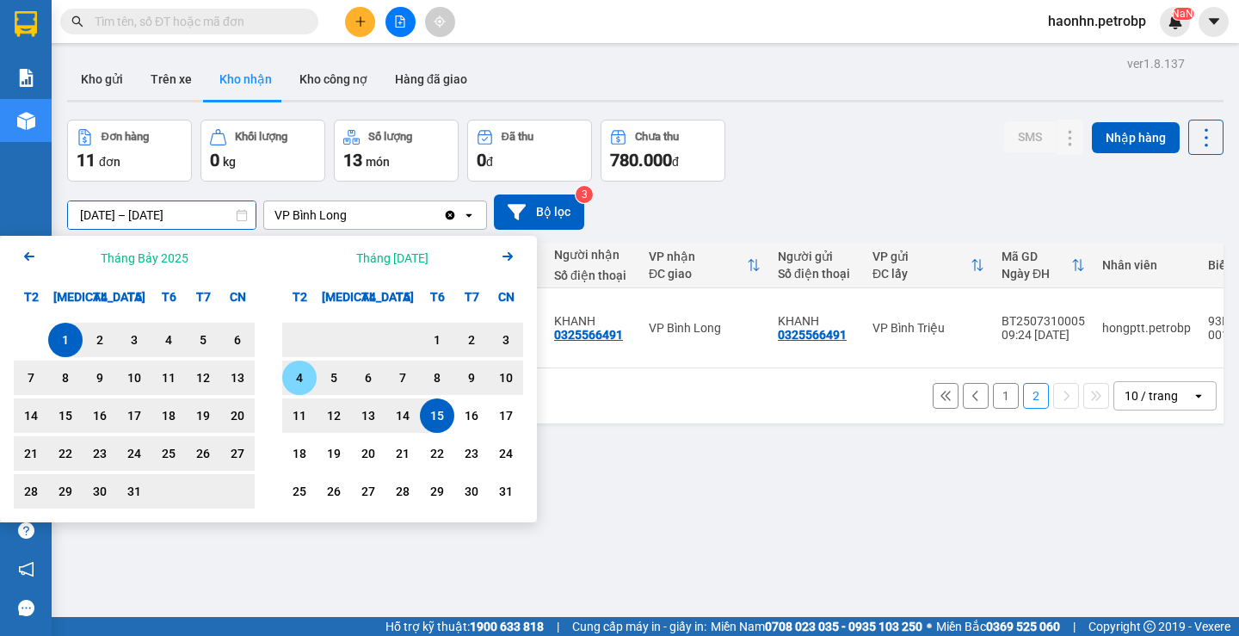
click at [307, 388] on div "4" at bounding box center [299, 377] width 24 height 21
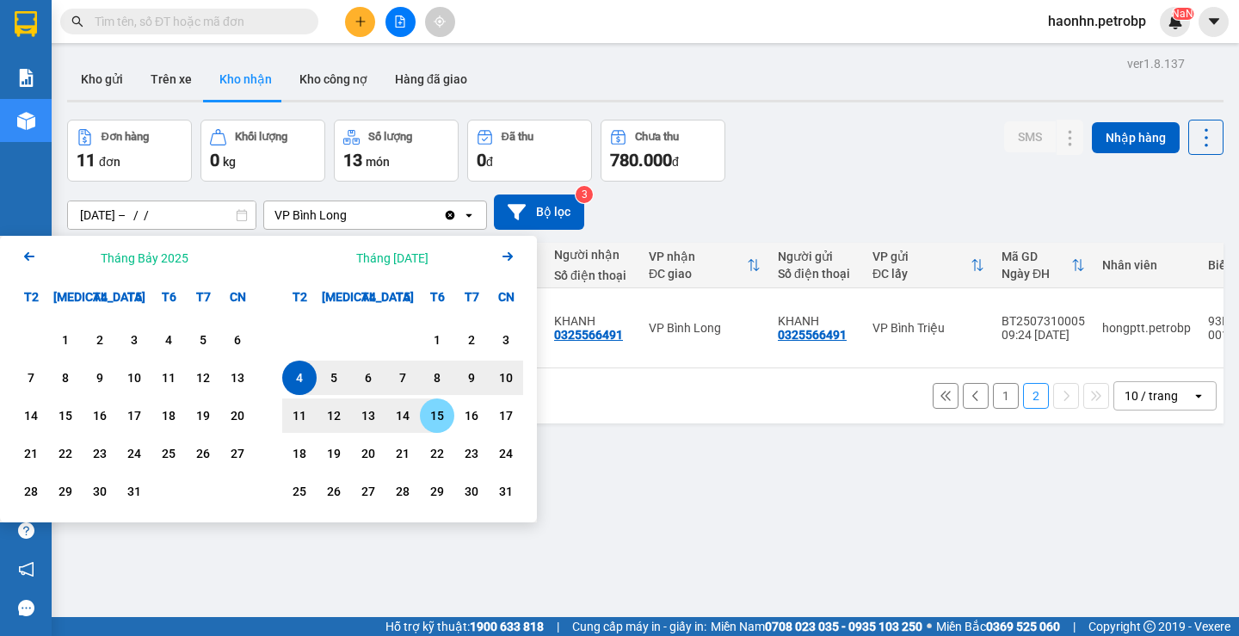
click at [433, 414] on div "15" at bounding box center [437, 415] width 24 height 21
type input "[DATE] – [DATE]"
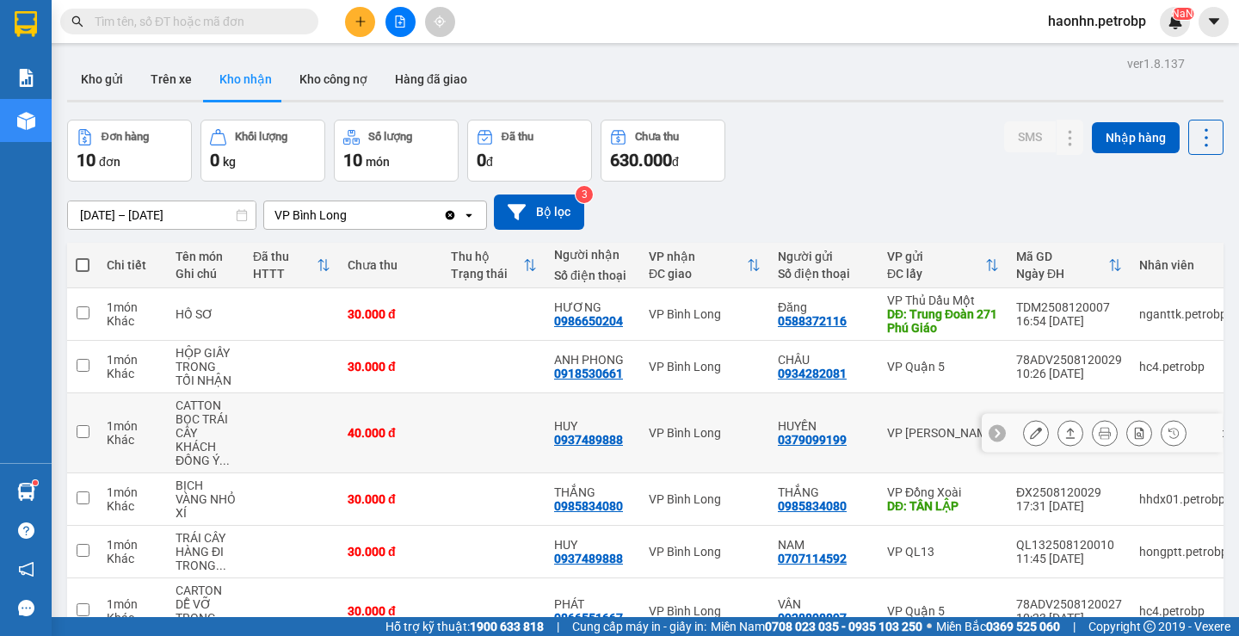
click at [1030, 437] on icon at bounding box center [1036, 433] width 12 height 12
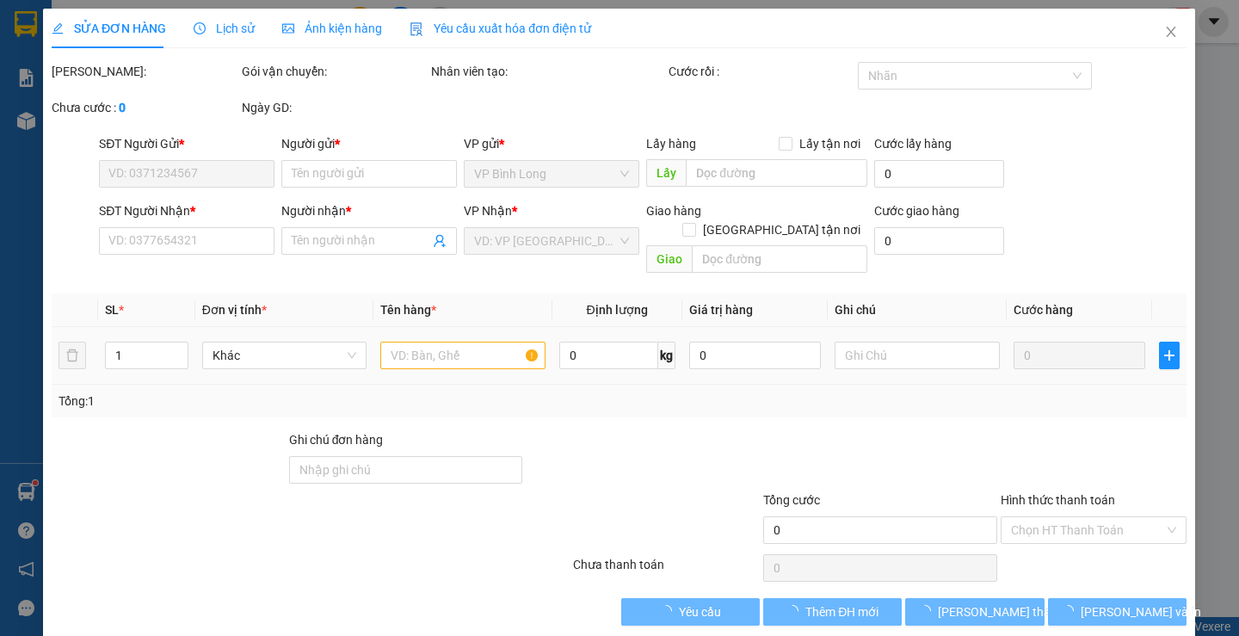
type input "0379099199"
type input "HUYỀN"
type input "0937489888"
type input "HUY"
type input "40.000"
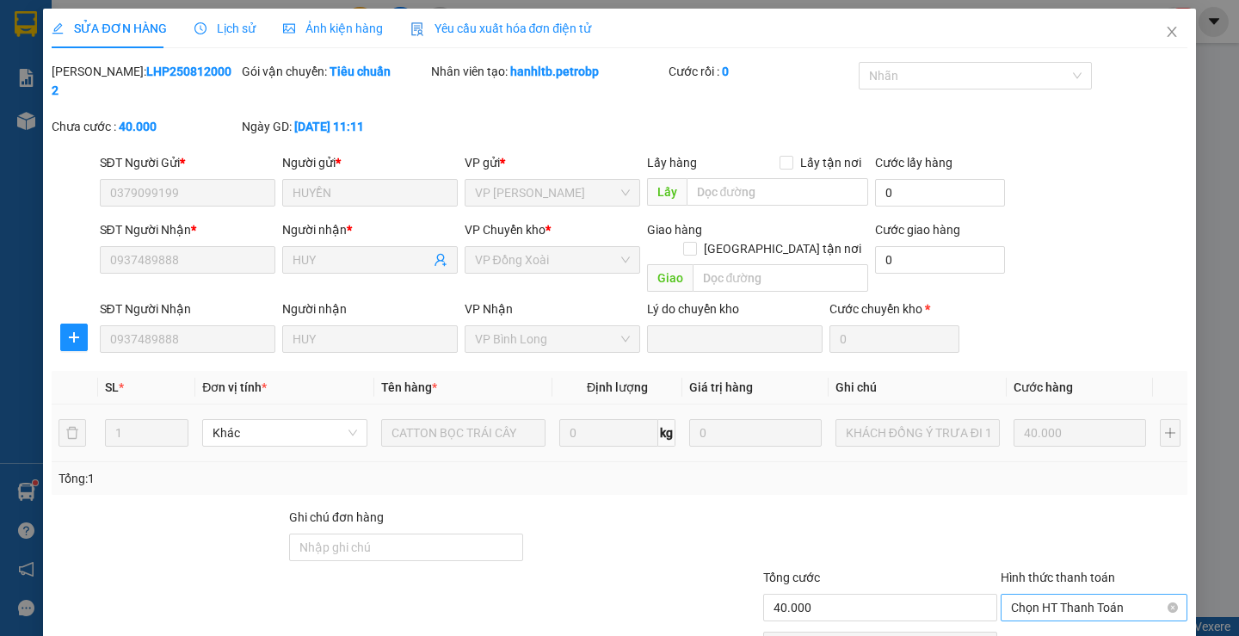
scroll to position [63, 0]
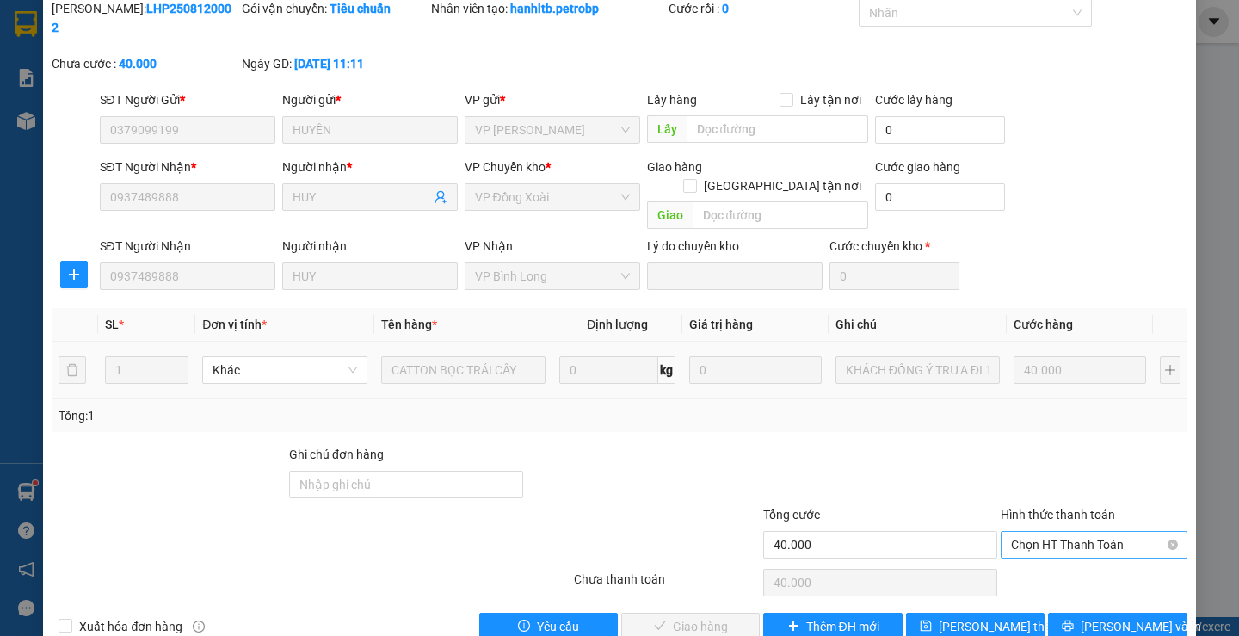
click at [1068, 532] on span "Chọn HT Thanh Toán" at bounding box center [1094, 545] width 166 height 26
click at [1047, 538] on div "Tại văn phòng" at bounding box center [1082, 541] width 163 height 19
type input "0"
click at [696, 617] on span "[PERSON_NAME] và Giao hàng" at bounding box center [736, 626] width 165 height 19
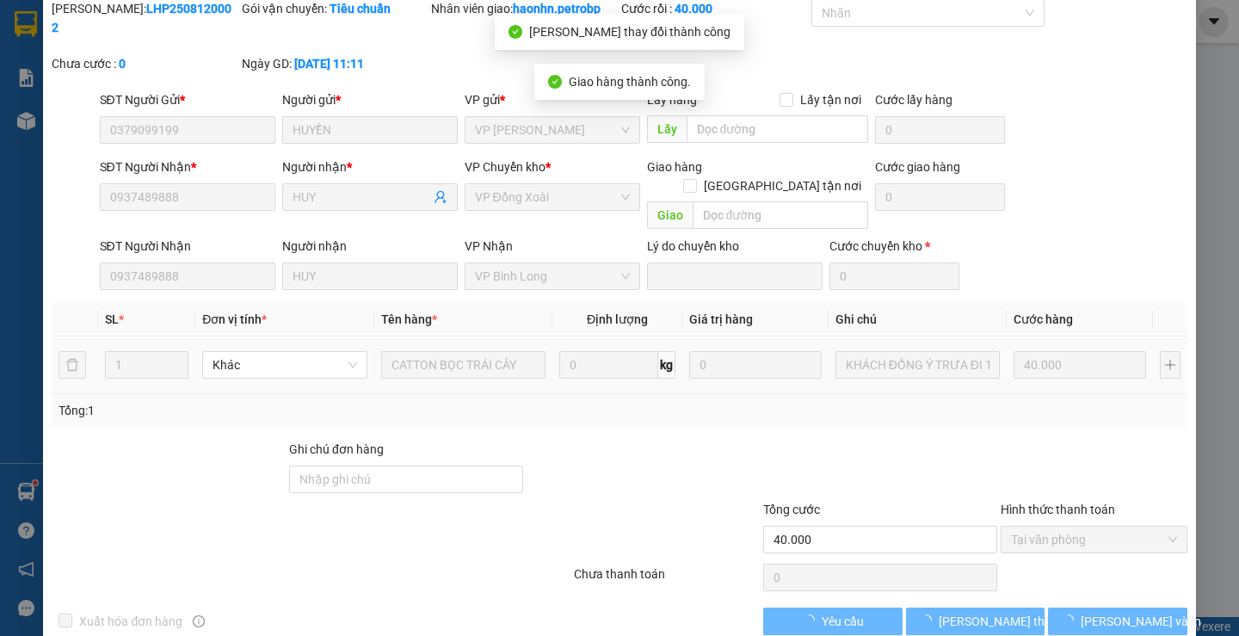
scroll to position [5, 0]
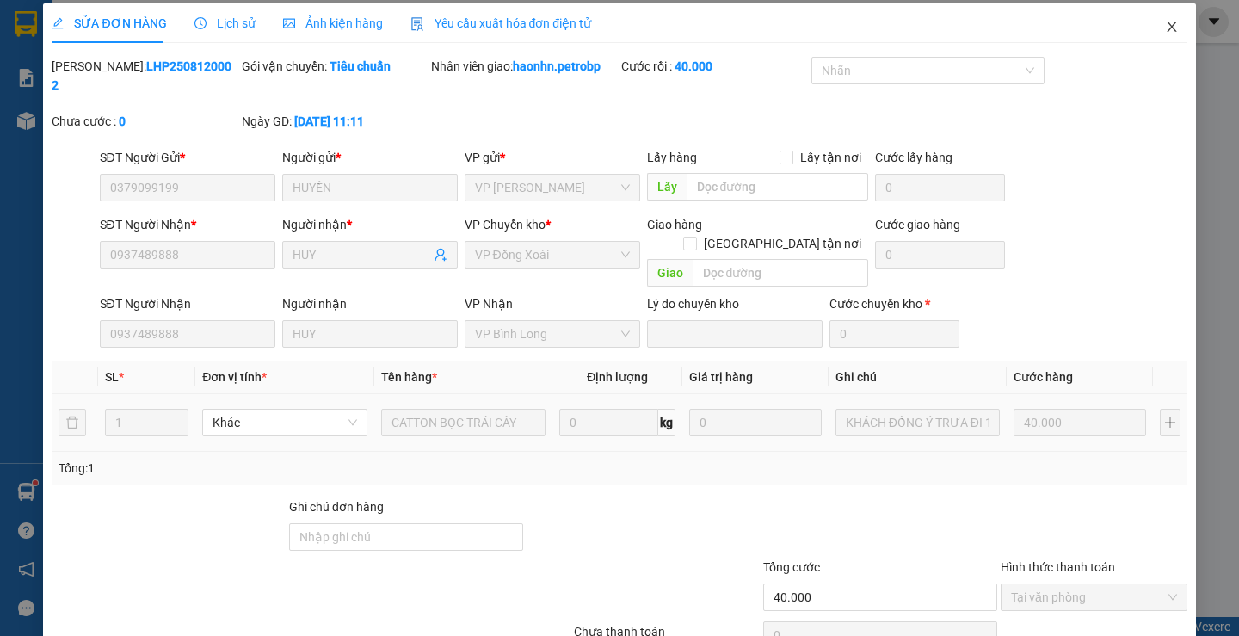
click at [1165, 33] on icon "close" at bounding box center [1172, 27] width 14 height 14
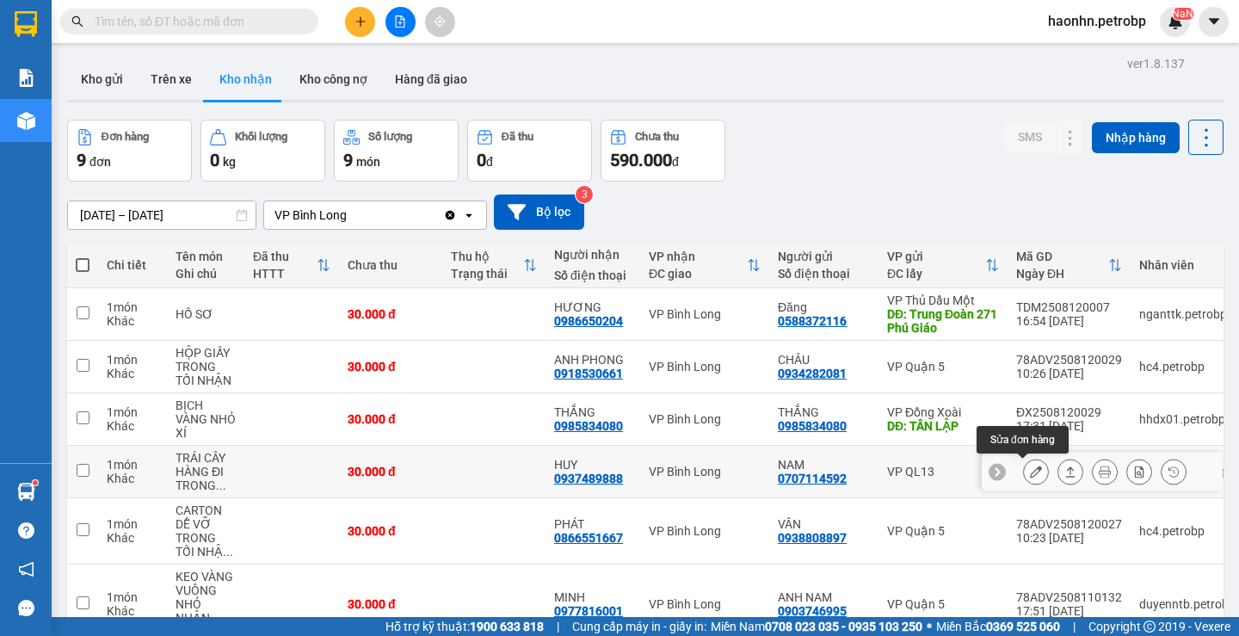
click at [1033, 469] on button at bounding box center [1036, 472] width 24 height 30
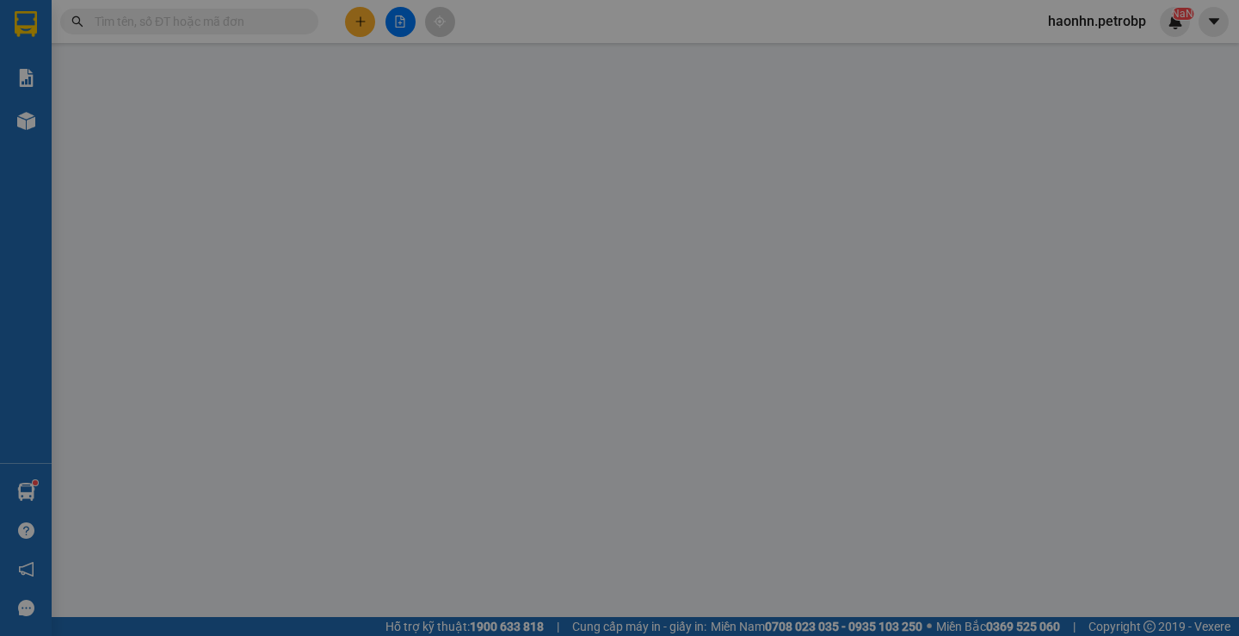
type input "0707114592"
type input "NAM"
type input "0937489888"
type input "HUY"
type input "30.000"
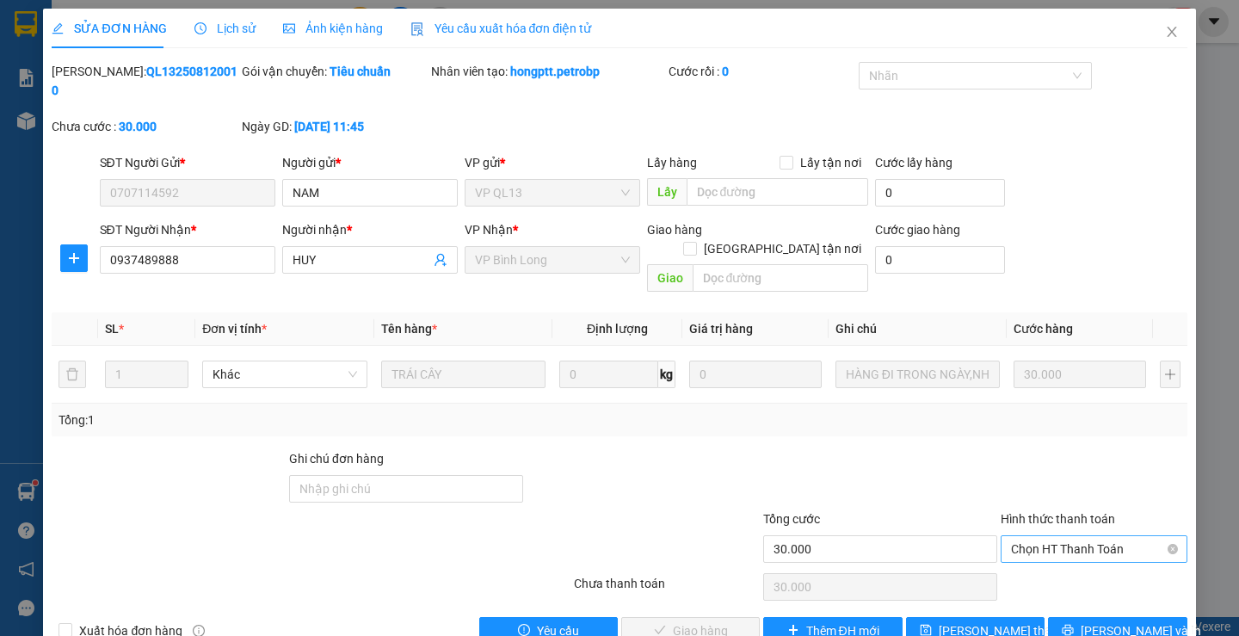
click at [1053, 536] on span "Chọn HT Thanh Toán" at bounding box center [1094, 549] width 166 height 26
click at [1054, 549] on div "Tại văn phòng" at bounding box center [1082, 545] width 163 height 19
type input "0"
drag, startPoint x: 667, startPoint y: 582, endPoint x: 1122, endPoint y: 87, distance: 673.2
click at [667, 621] on span "[PERSON_NAME] và Giao hàng" at bounding box center [736, 630] width 165 height 19
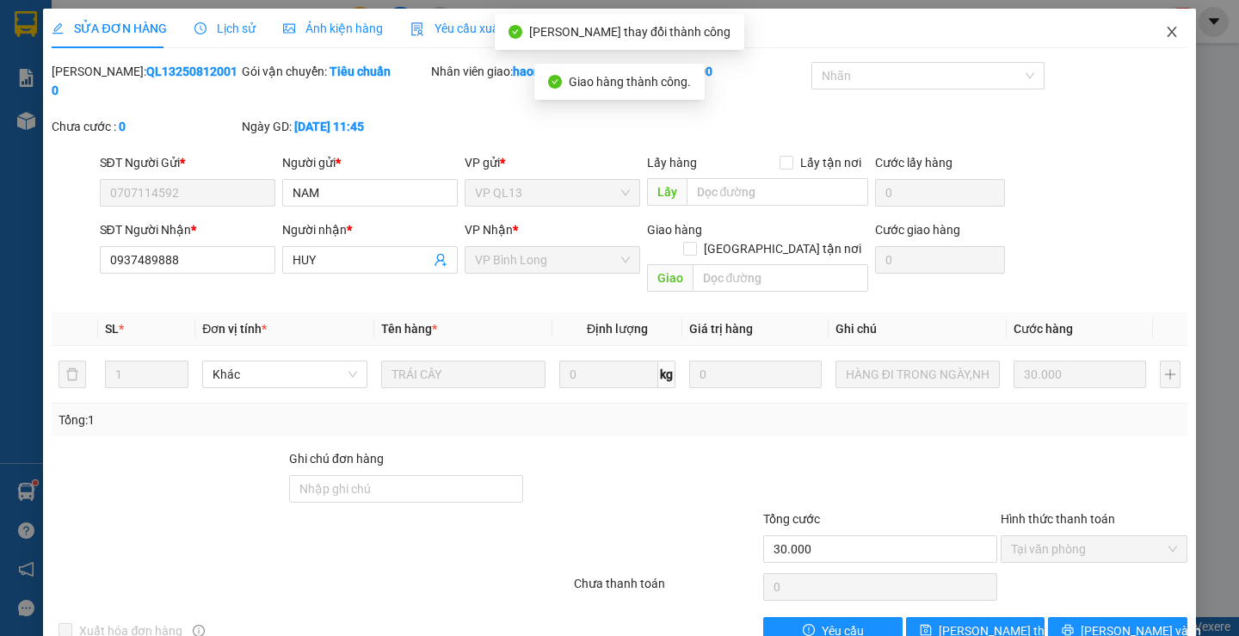
click at [1159, 40] on span "Close" at bounding box center [1171, 33] width 48 height 48
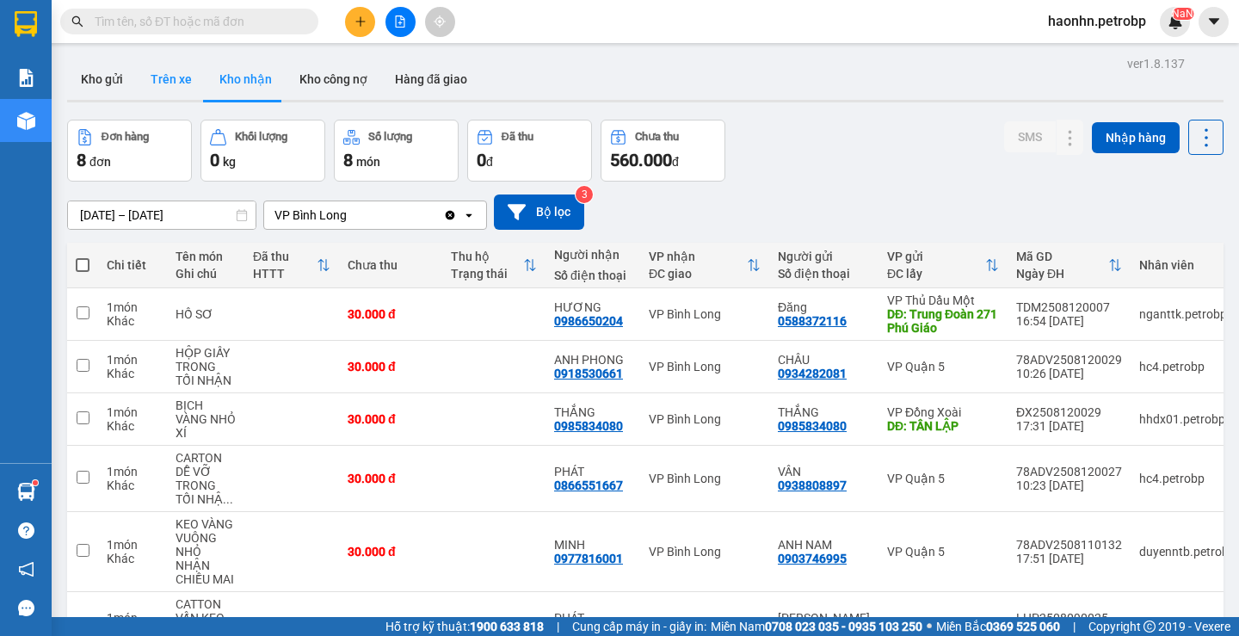
click at [167, 91] on button "Trên xe" at bounding box center [171, 78] width 69 height 41
type input "[DATE] – [DATE]"
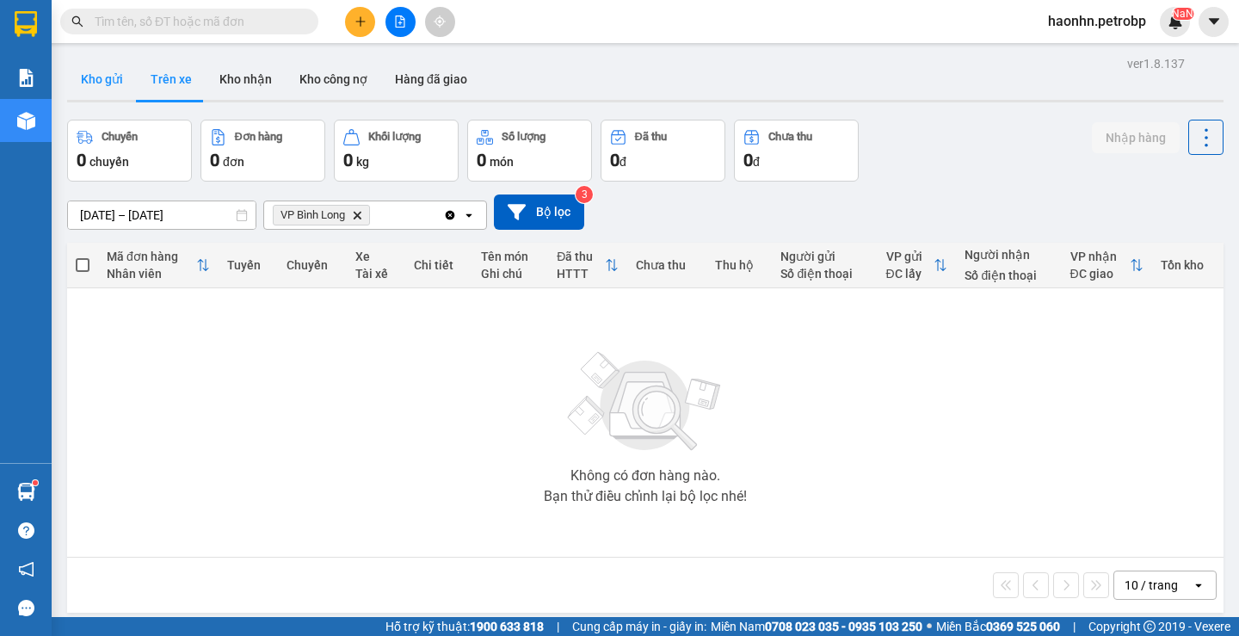
click at [107, 83] on button "Kho gửi" at bounding box center [102, 78] width 70 height 41
